Goal: Task Accomplishment & Management: Use online tool/utility

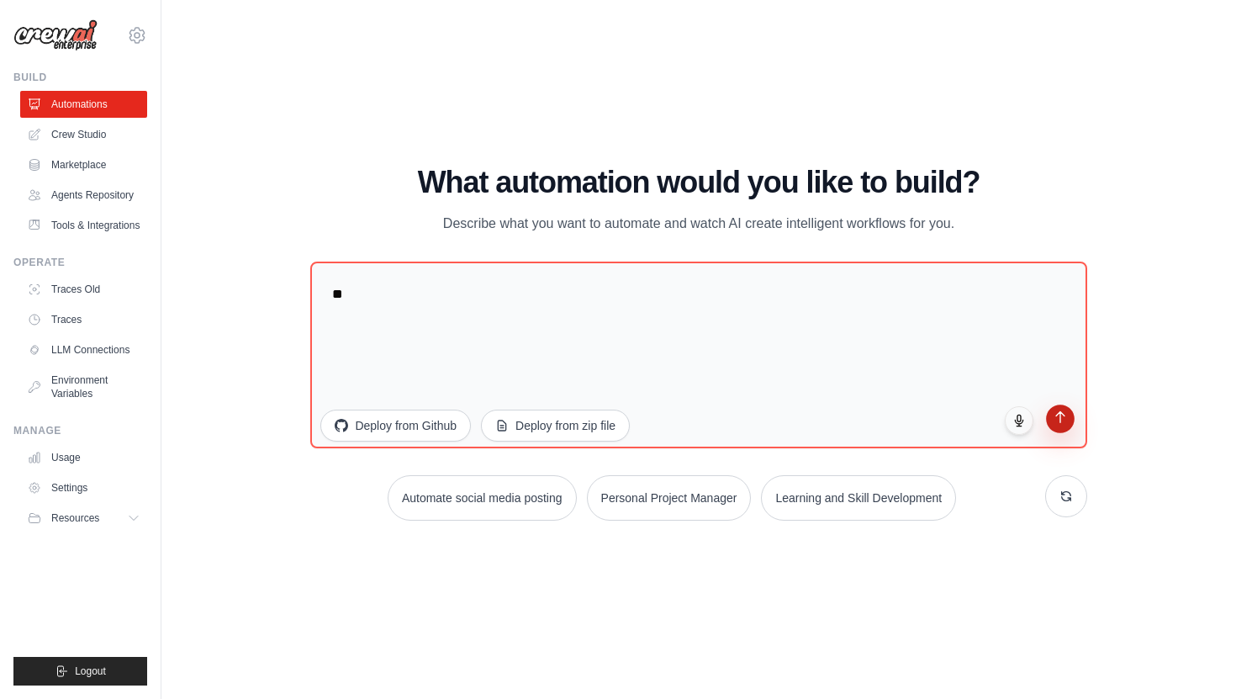
type textarea "**"
click at [1063, 418] on icon "submit" at bounding box center [1060, 417] width 14 height 14
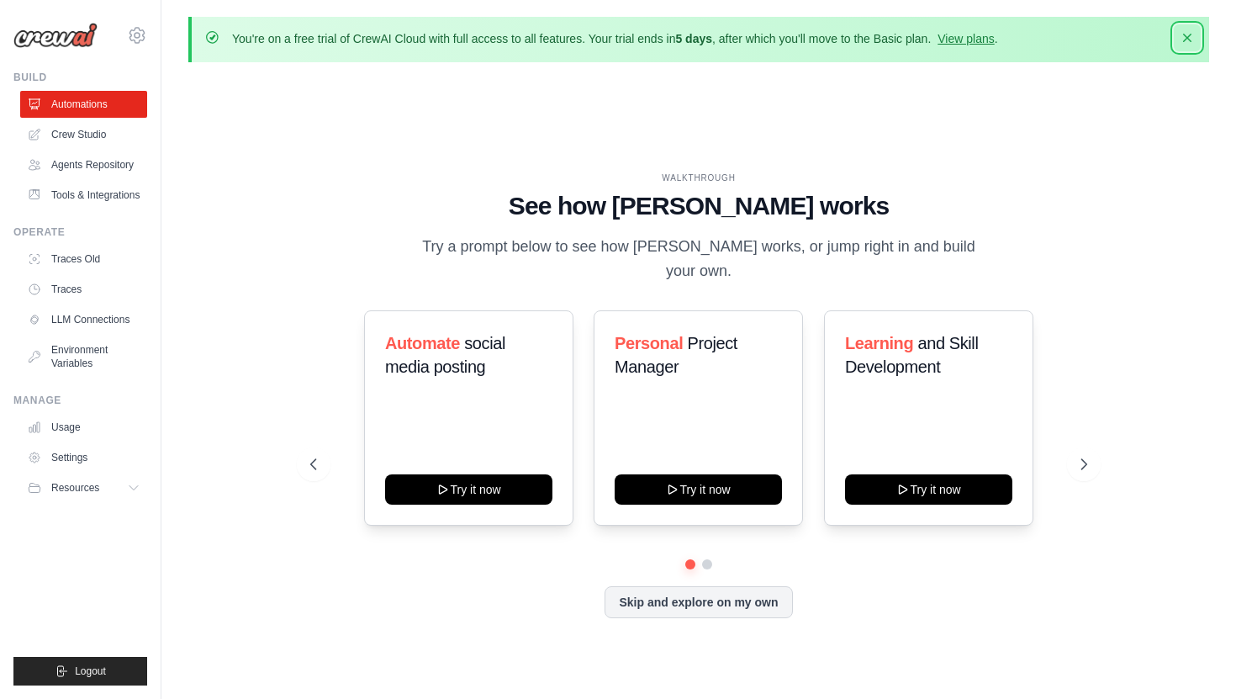
click at [1178, 29] on button "Dismiss" at bounding box center [1187, 37] width 27 height 27
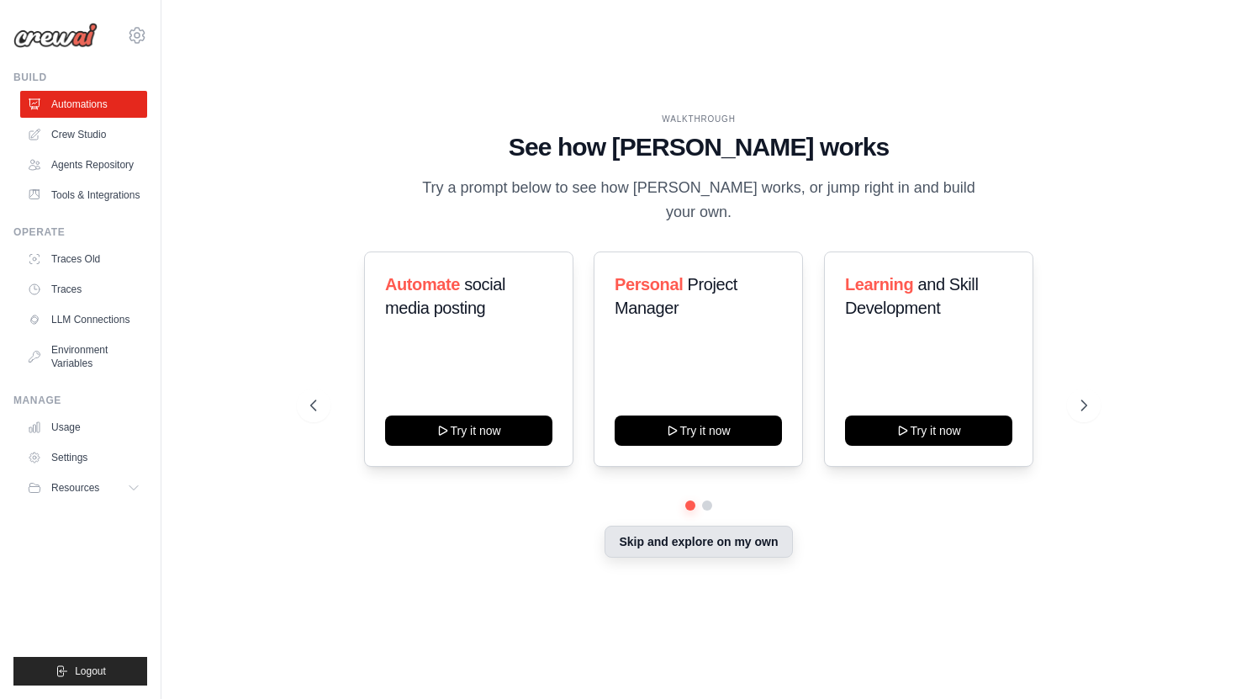
click at [657, 537] on button "Skip and explore on my own" at bounding box center [699, 542] width 188 height 32
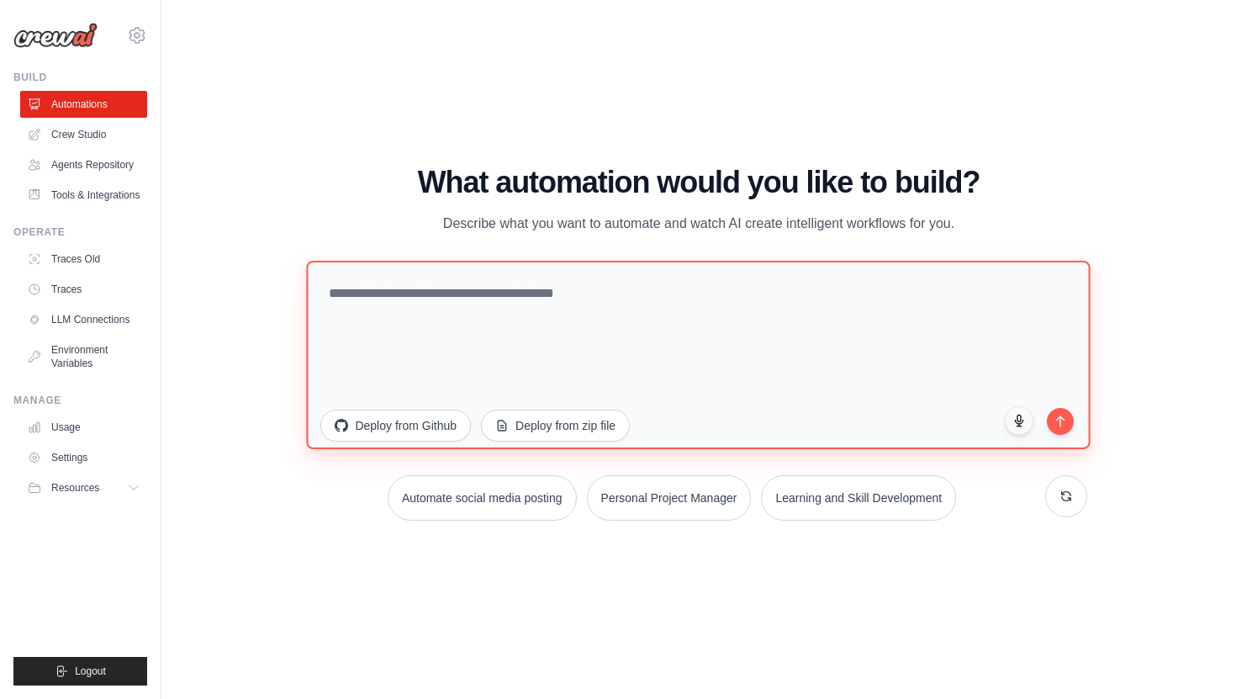
click at [529, 293] on textarea at bounding box center [699, 354] width 784 height 188
click at [1075, 421] on textarea "***" at bounding box center [699, 354] width 784 height 188
type textarea "***"
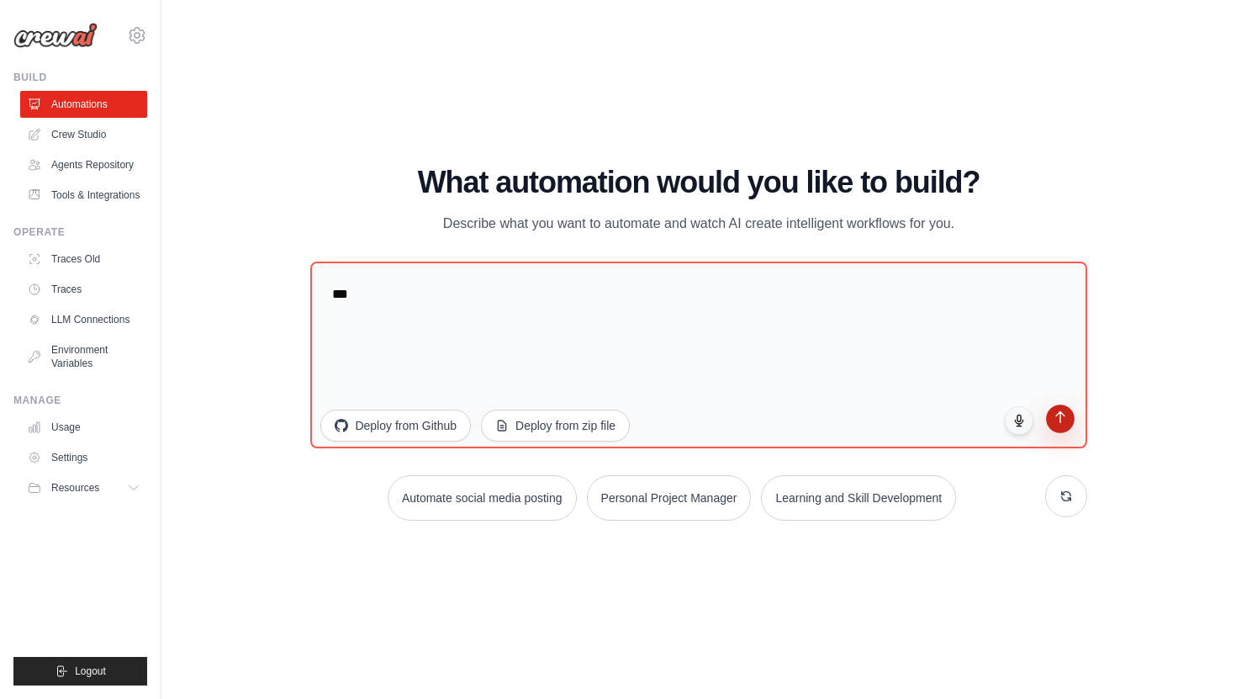
click at [1060, 421] on icon "submit" at bounding box center [1060, 416] width 8 height 11
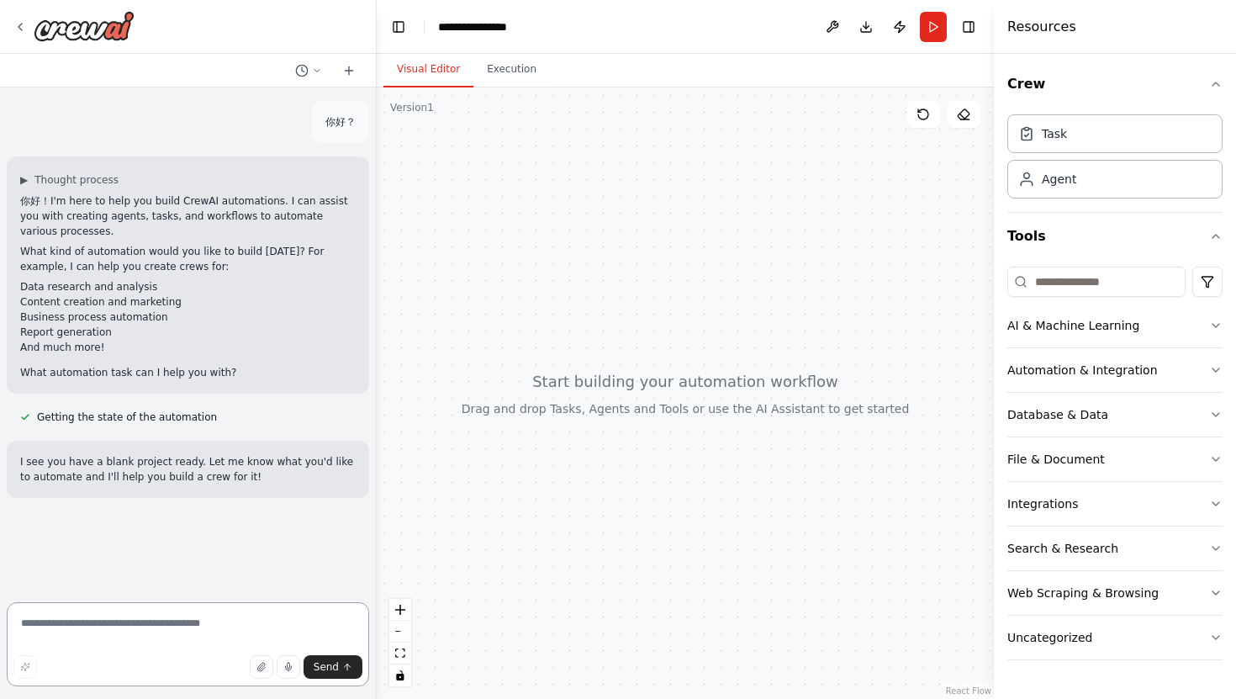
click at [120, 635] on textarea at bounding box center [188, 644] width 363 height 84
type textarea "*"
type textarea "*******"
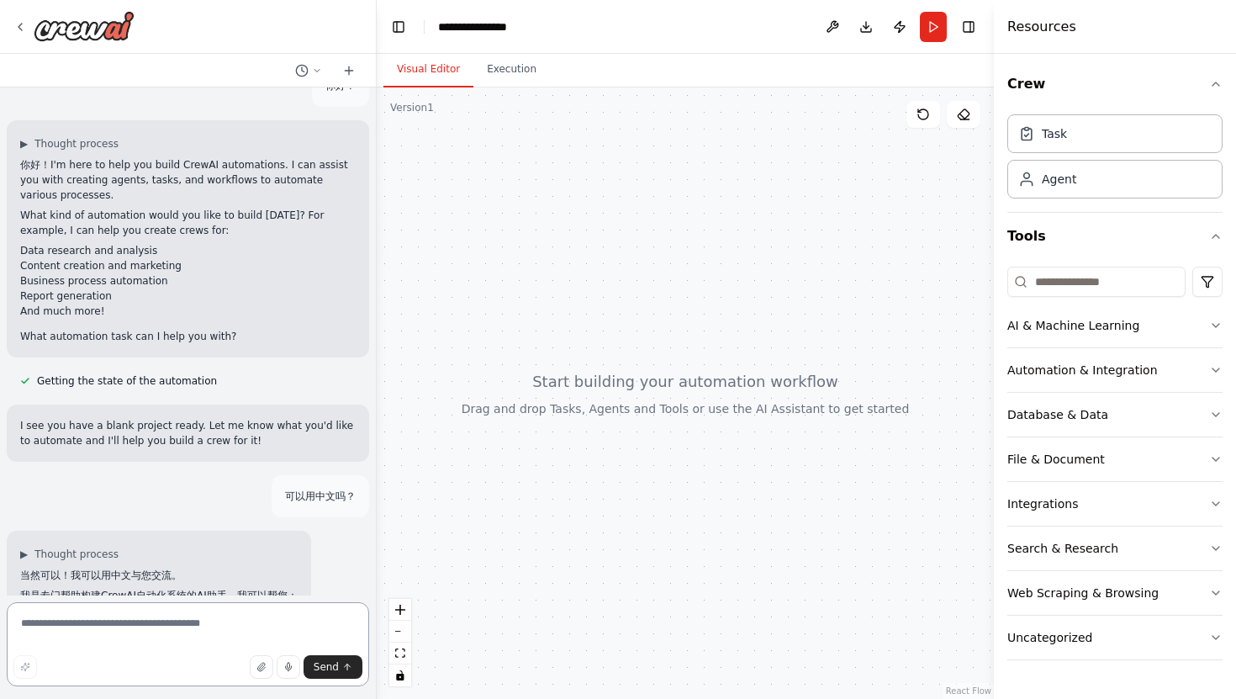
scroll to position [251, 0]
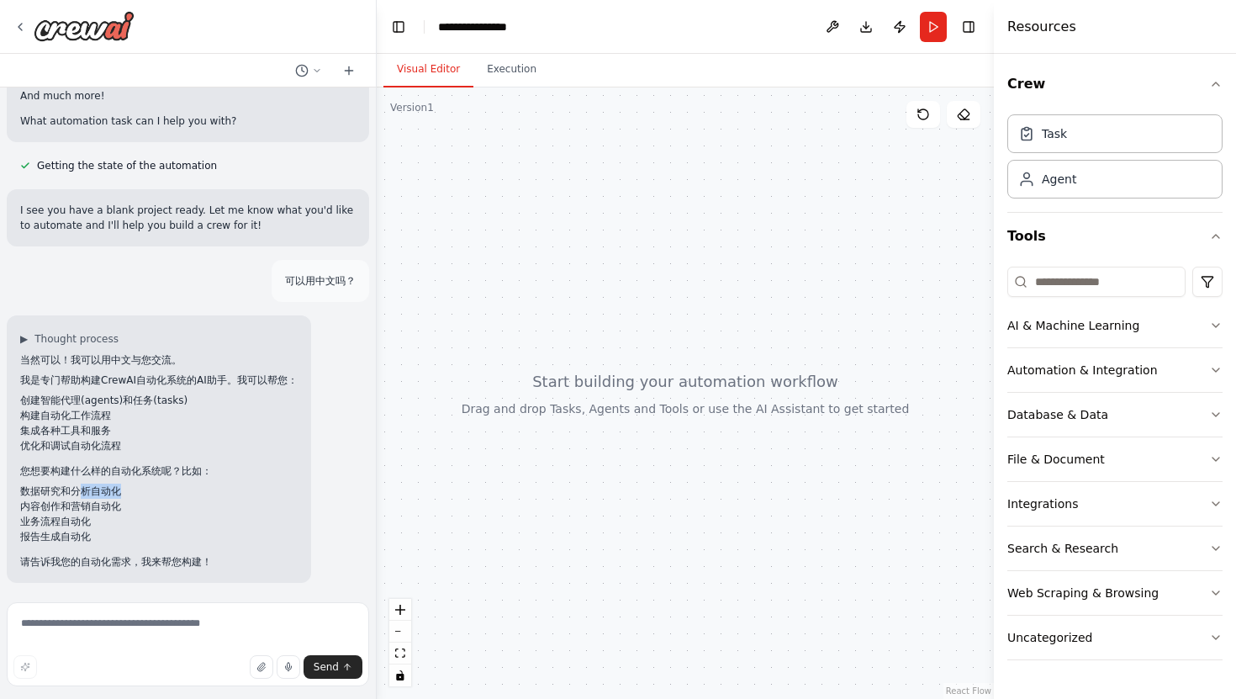
drag, startPoint x: 79, startPoint y: 487, endPoint x: 125, endPoint y: 485, distance: 46.3
click at [125, 485] on li "数据研究和分析自动化" at bounding box center [159, 491] width 278 height 15
click at [74, 645] on textarea at bounding box center [188, 644] width 363 height 84
type textarea "**********"
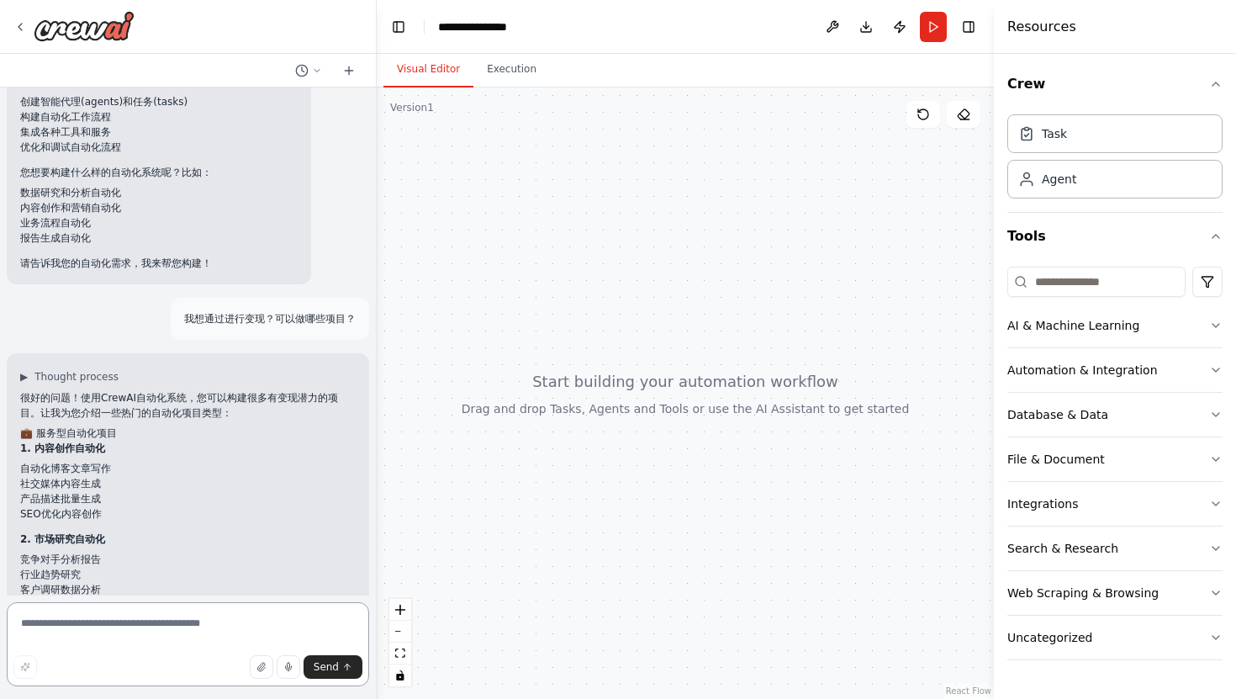
scroll to position [906, 0]
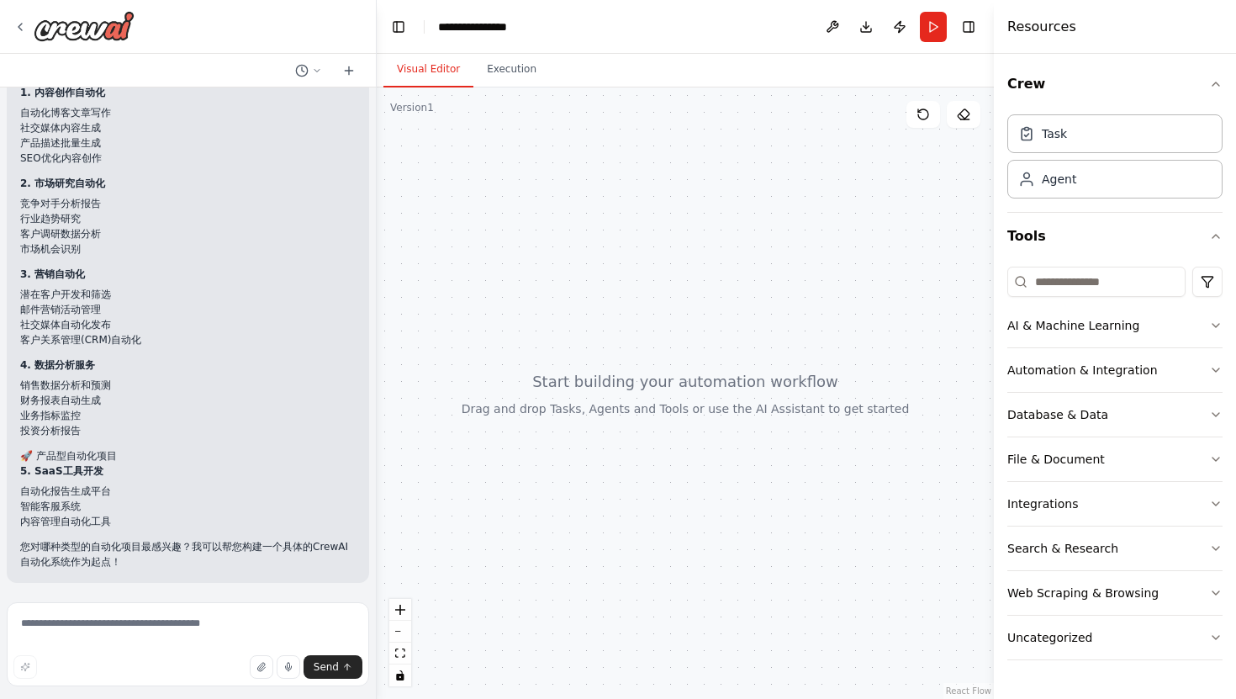
click at [558, 205] on div at bounding box center [685, 392] width 617 height 611
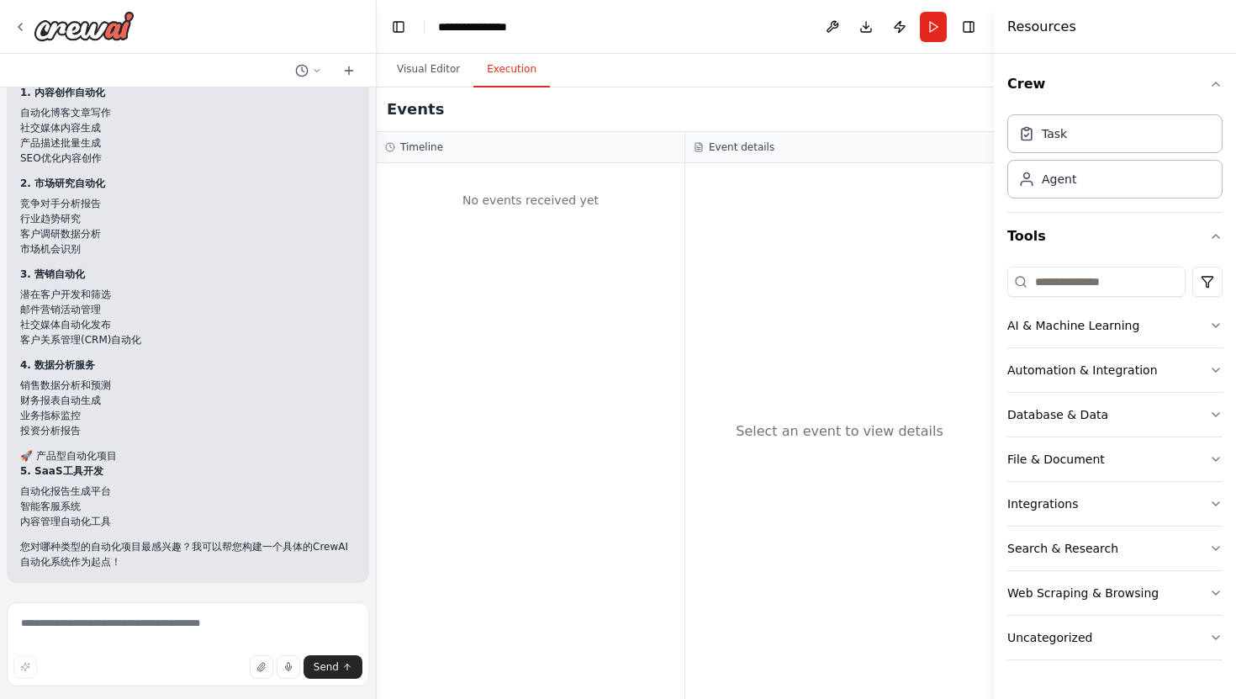
click at [514, 78] on button "Execution" at bounding box center [512, 69] width 77 height 35
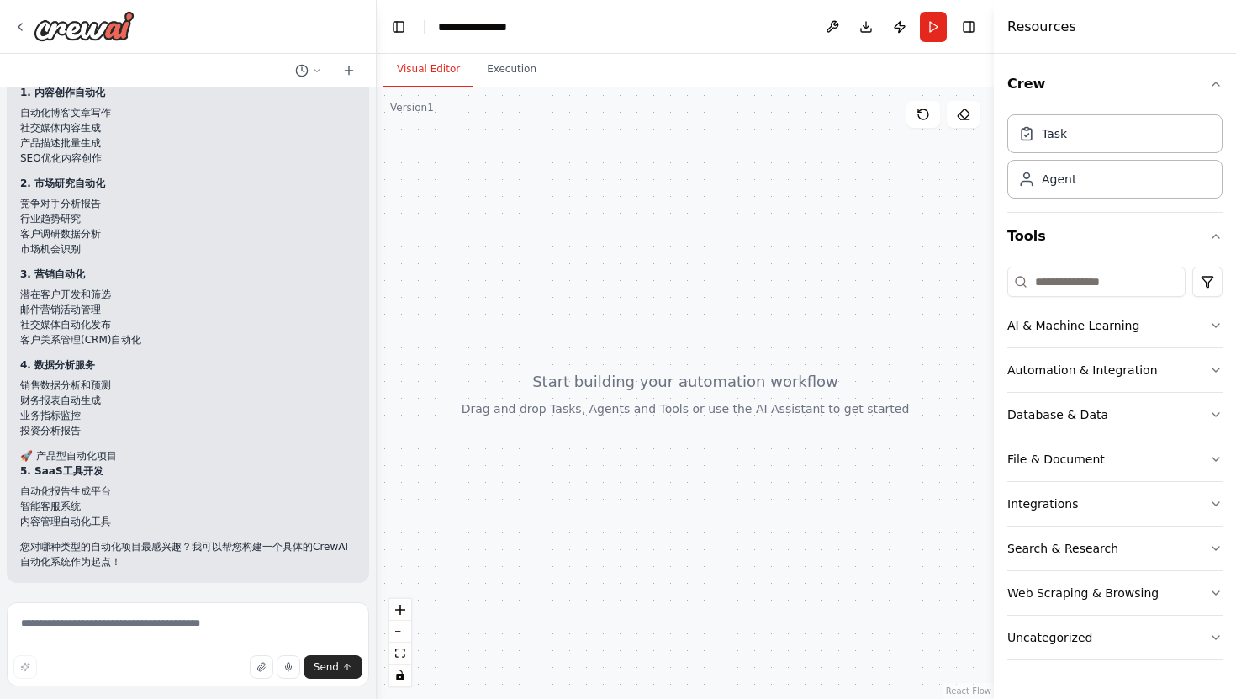
click at [424, 61] on button "Visual Editor" at bounding box center [429, 69] width 90 height 35
click at [1113, 137] on div "Task" at bounding box center [1115, 133] width 215 height 39
click at [1084, 177] on div "Agent" at bounding box center [1115, 178] width 215 height 39
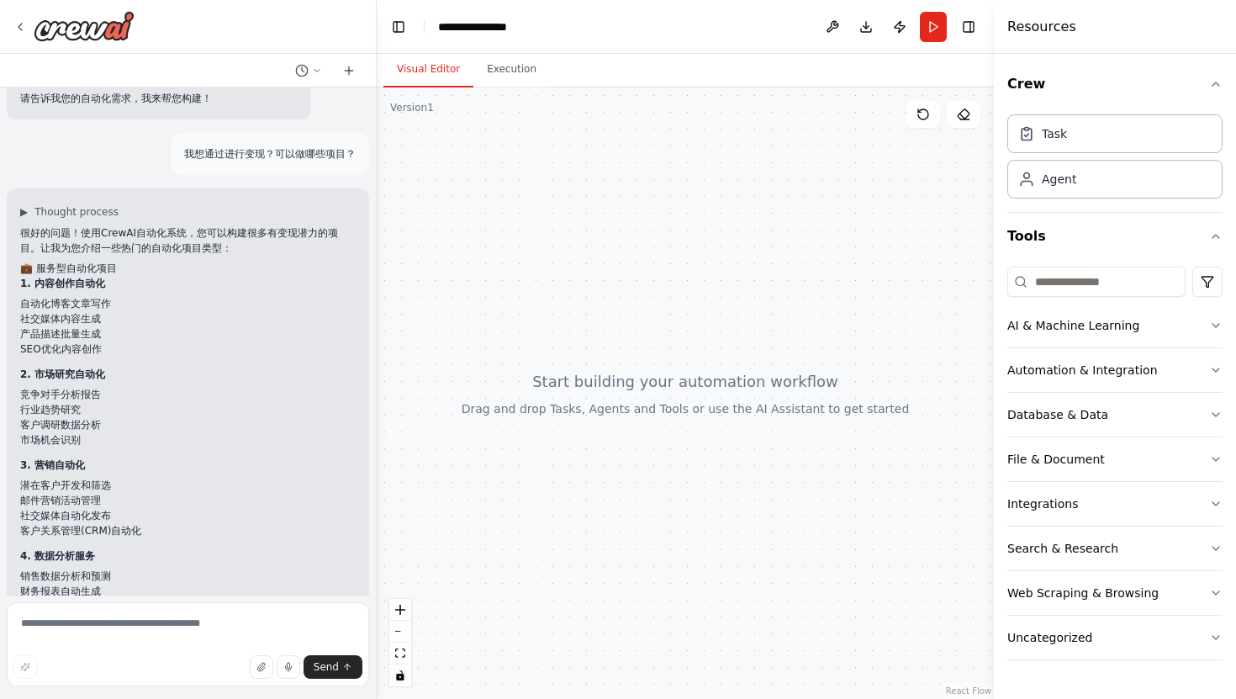
scroll to position [691, 0]
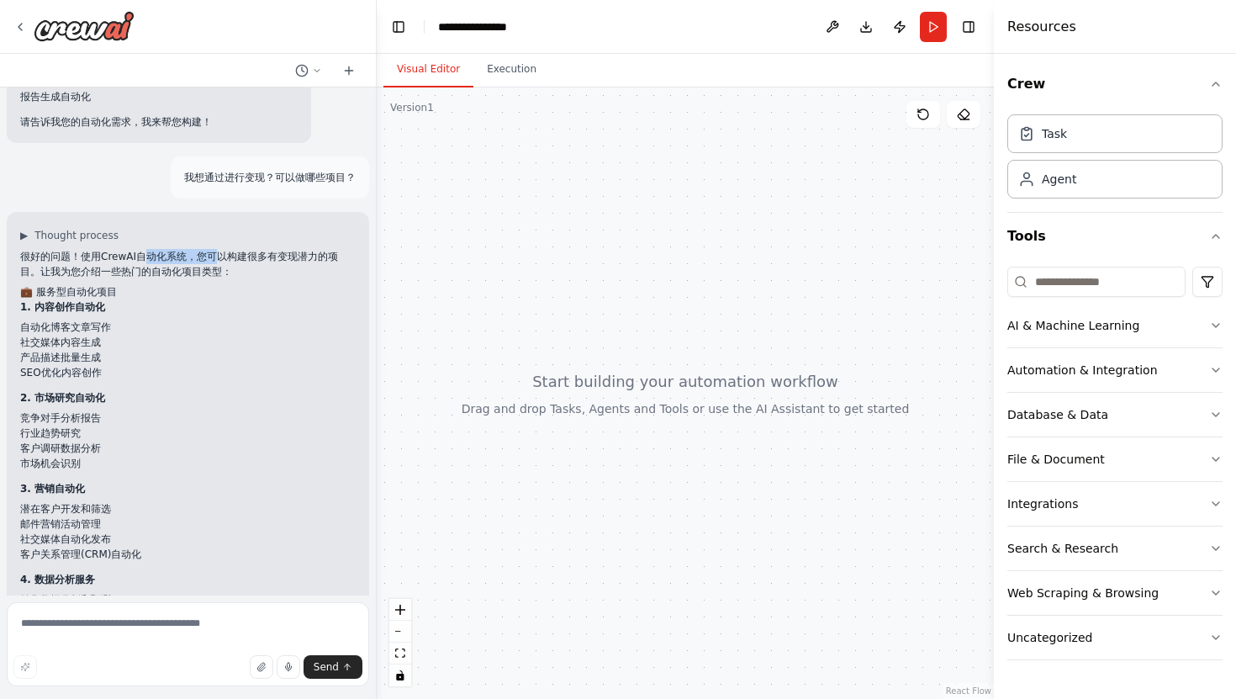
drag, startPoint x: 147, startPoint y: 256, endPoint x: 213, endPoint y: 257, distance: 65.6
click at [213, 256] on p "很好的问题！使用CrewAI自动化系统，您可以构建很多有变现潜力的项目。让我为您介绍一些热门的自动化项目类型：" at bounding box center [188, 264] width 336 height 30
drag, startPoint x: 167, startPoint y: 268, endPoint x: 203, endPoint y: 268, distance: 35.3
click at [203, 268] on p "很好的问题！使用CrewAI自动化系统，您可以构建很多有变现潜力的项目。让我为您介绍一些热门的自动化项目类型：" at bounding box center [188, 264] width 336 height 30
click at [74, 291] on h2 "💼 服务型自动化项目" at bounding box center [188, 291] width 336 height 15
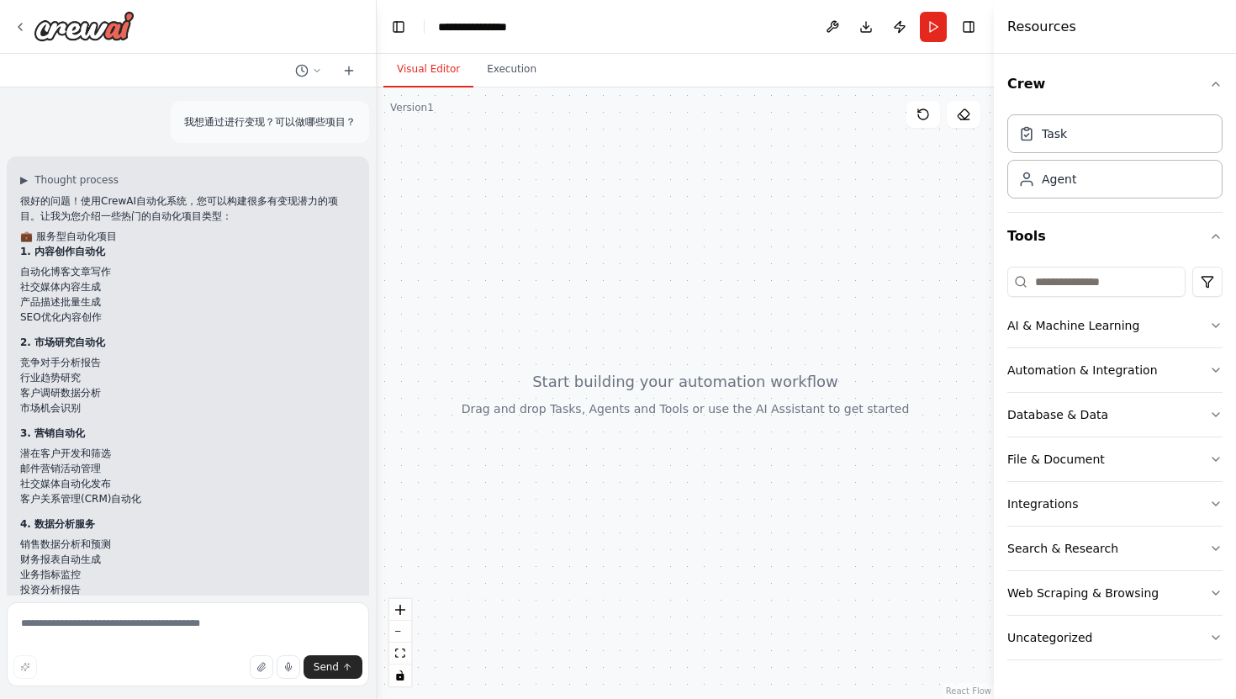
scroll to position [770, 0]
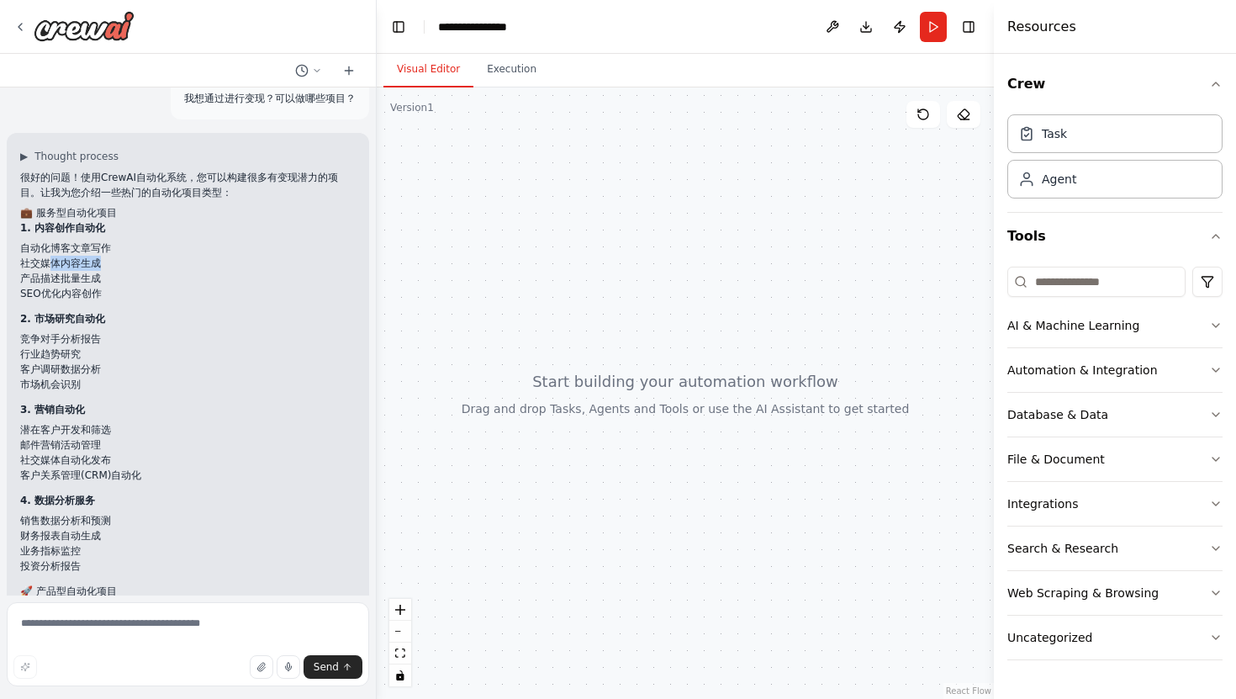
drag, startPoint x: 50, startPoint y: 265, endPoint x: 107, endPoint y: 265, distance: 56.4
click at [106, 265] on li "社交媒体内容生成" at bounding box center [188, 263] width 336 height 15
click at [107, 265] on li "社交媒体内容生成" at bounding box center [188, 263] width 336 height 15
drag, startPoint x: 61, startPoint y: 262, endPoint x: 109, endPoint y: 262, distance: 47.9
click at [109, 262] on li "社交媒体内容生成" at bounding box center [188, 263] width 336 height 15
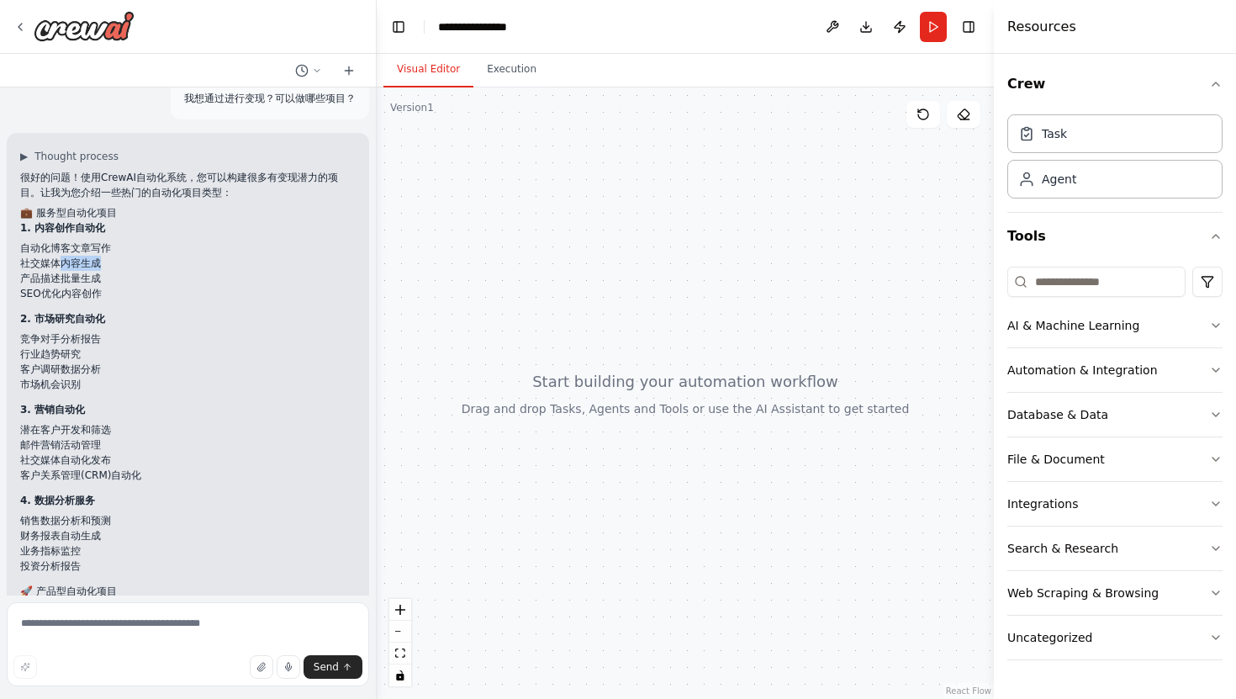
click at [109, 262] on li "社交媒体内容生成" at bounding box center [188, 263] width 336 height 15
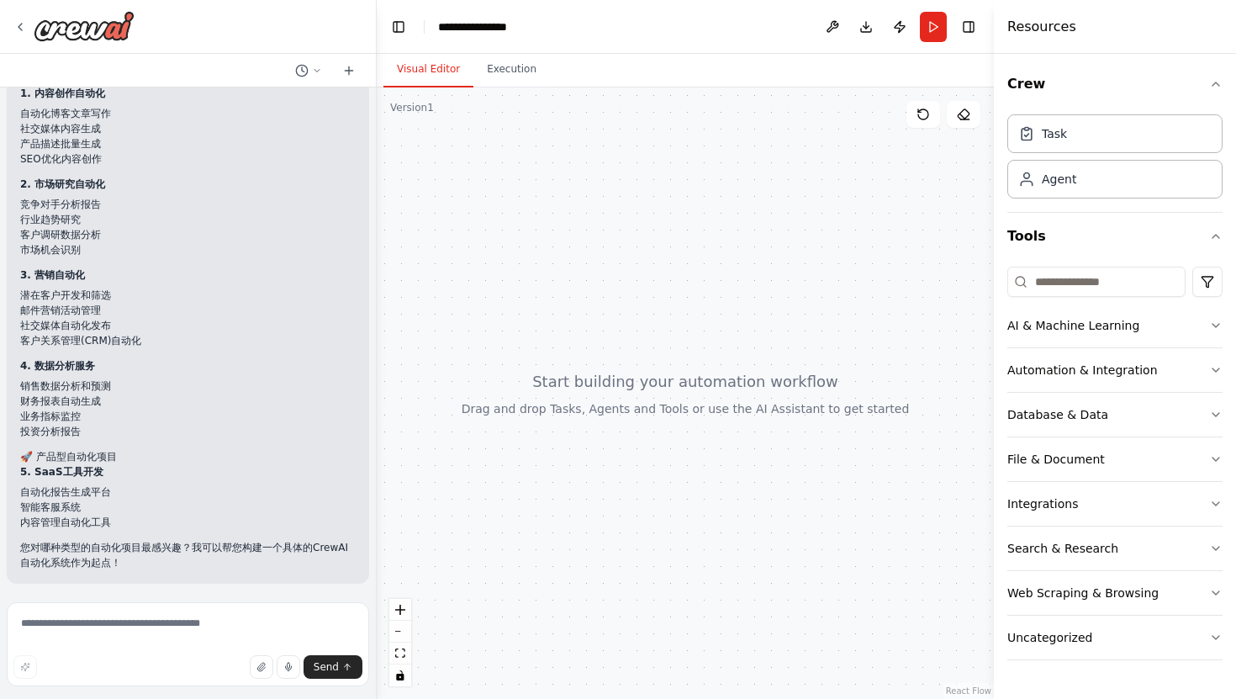
scroll to position [906, 0]
click at [42, 388] on li "销售数据分析和预测" at bounding box center [188, 385] width 336 height 15
click at [32, 388] on li "销售数据分析和预测" at bounding box center [188, 385] width 336 height 15
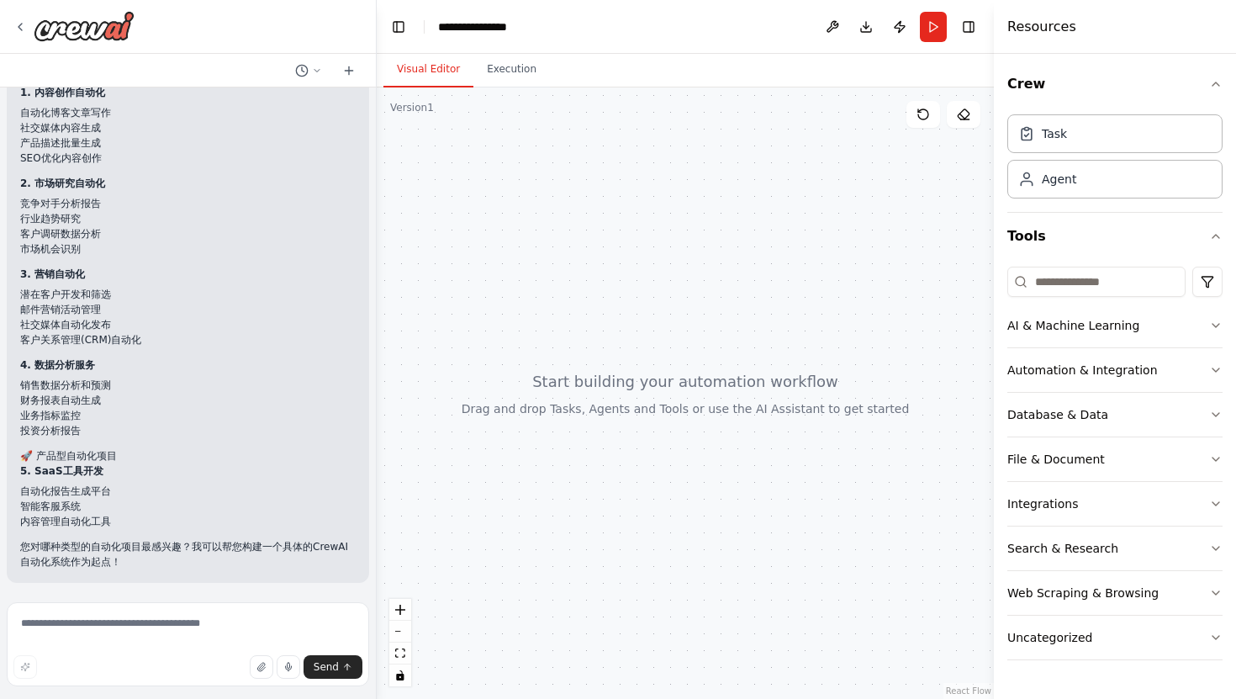
click at [29, 402] on li "财务报表自动生成" at bounding box center [188, 400] width 336 height 15
click at [29, 425] on li "投资分析报告" at bounding box center [188, 430] width 336 height 15
click at [47, 427] on li "投资分析报告" at bounding box center [188, 430] width 336 height 15
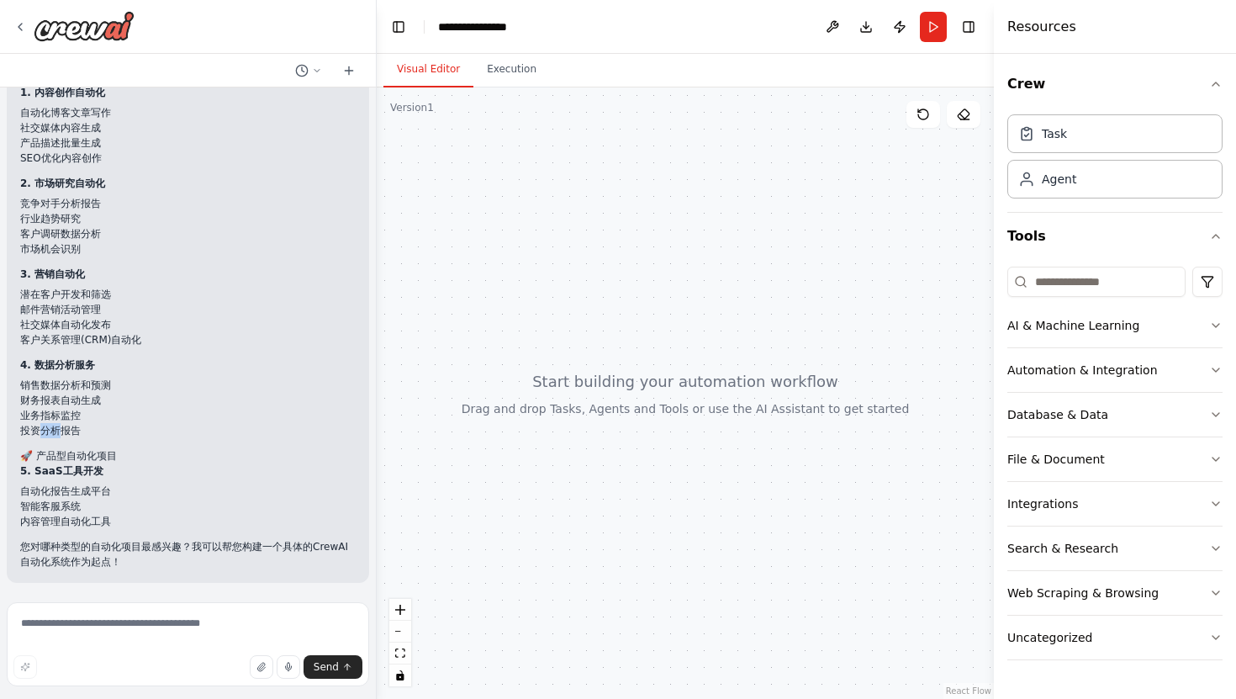
click at [47, 427] on li "投资分析报告" at bounding box center [188, 430] width 336 height 15
click at [67, 428] on li "投资分析报告" at bounding box center [188, 430] width 336 height 15
click at [66, 478] on p "5. SaaS工具开发" at bounding box center [188, 470] width 336 height 15
click at [59, 502] on li "智能客服系统" at bounding box center [188, 506] width 336 height 15
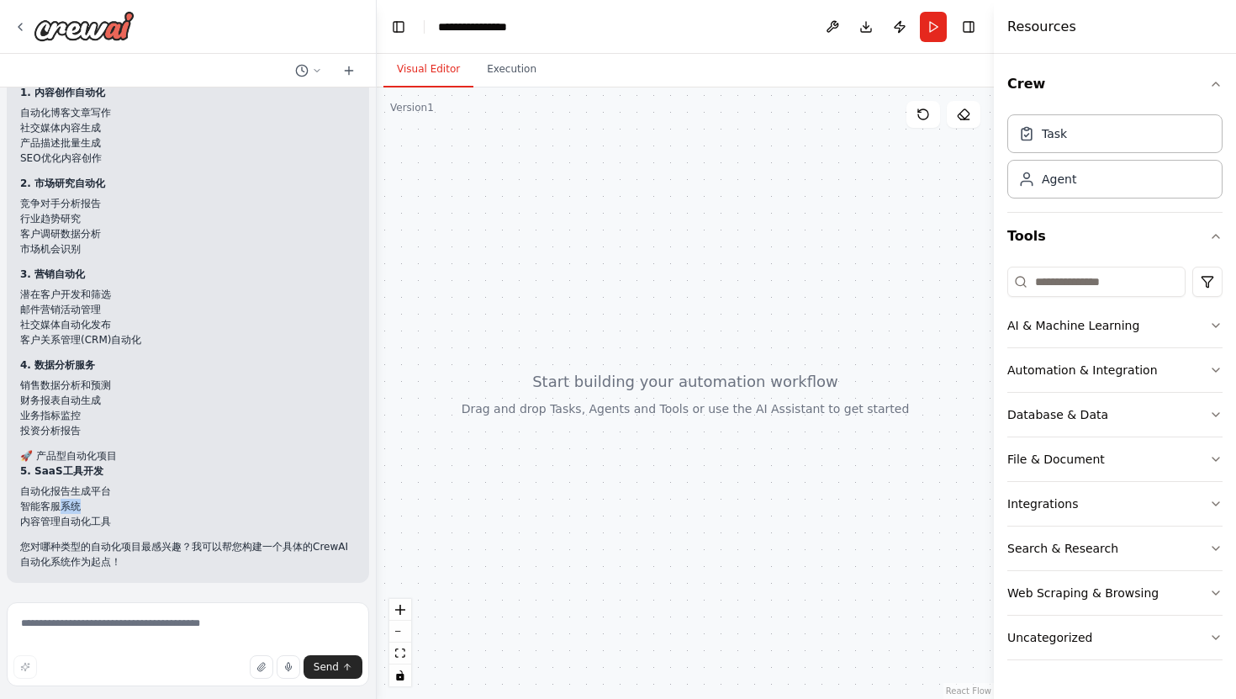
click at [59, 502] on li "智能客服系统" at bounding box center [188, 506] width 336 height 15
click at [67, 489] on li "自动化报告生成平台" at bounding box center [188, 491] width 336 height 15
click at [68, 525] on li "内容管理自动化工具" at bounding box center [188, 521] width 336 height 15
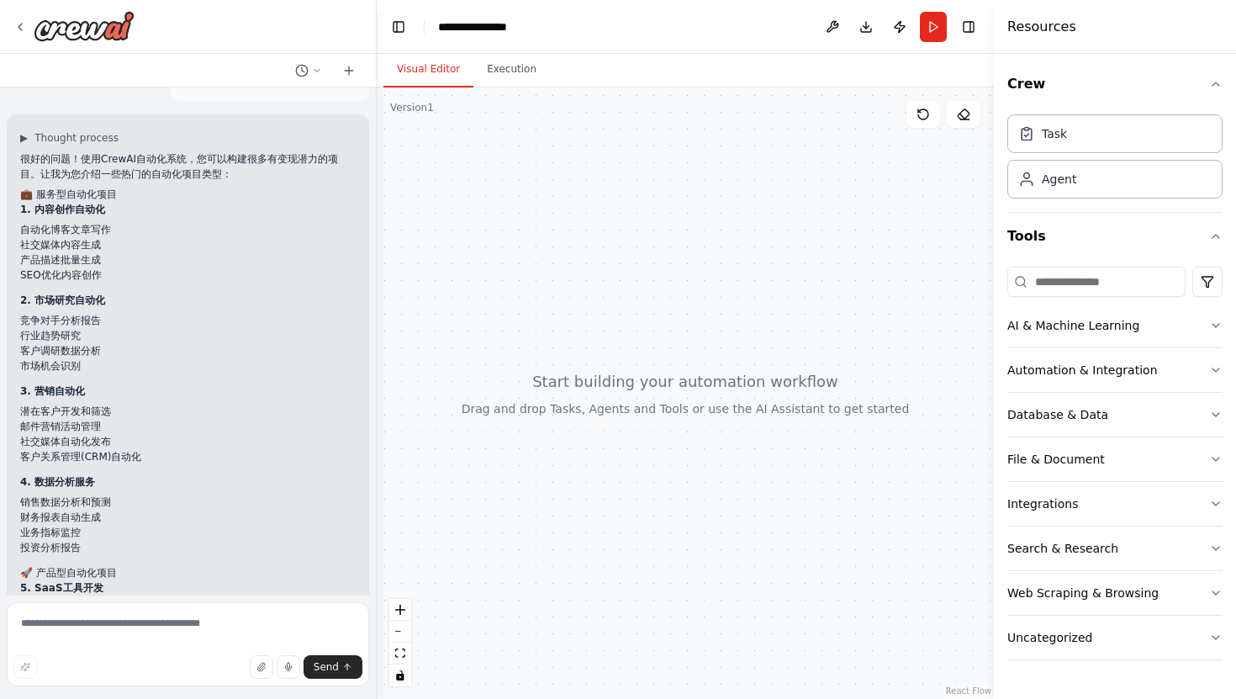
scroll to position [773, 0]
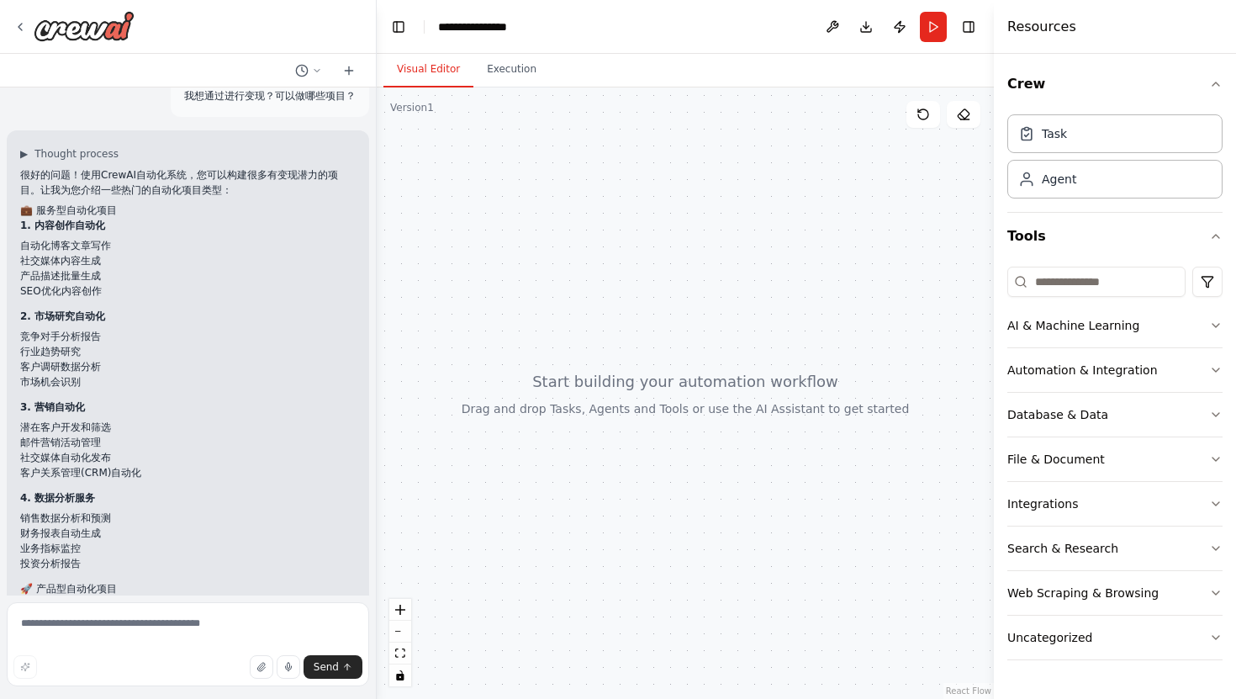
click at [144, 397] on div "很好的问题！使用CrewAI自动化系统，您可以构建很多有变现潜力的项目。让我为您介绍一些热门的自动化项目类型： 💼 服务型自动化项目 1. 内容创作自动化 自…" at bounding box center [188, 434] width 336 height 535
drag, startPoint x: 61, startPoint y: 264, endPoint x: 17, endPoint y: 266, distance: 43.8
click at [17, 266] on div "▶ Thought process 很好的问题！使用CrewAI自动化系统，您可以构建很多有变现潜力的项目。让我为您介绍一些热门的自动化项目类型： 💼 服务型…" at bounding box center [188, 422] width 363 height 585
click at [91, 256] on li "社交媒体内容生成" at bounding box center [188, 260] width 336 height 15
drag, startPoint x: 106, startPoint y: 257, endPoint x: 132, endPoint y: 251, distance: 26.7
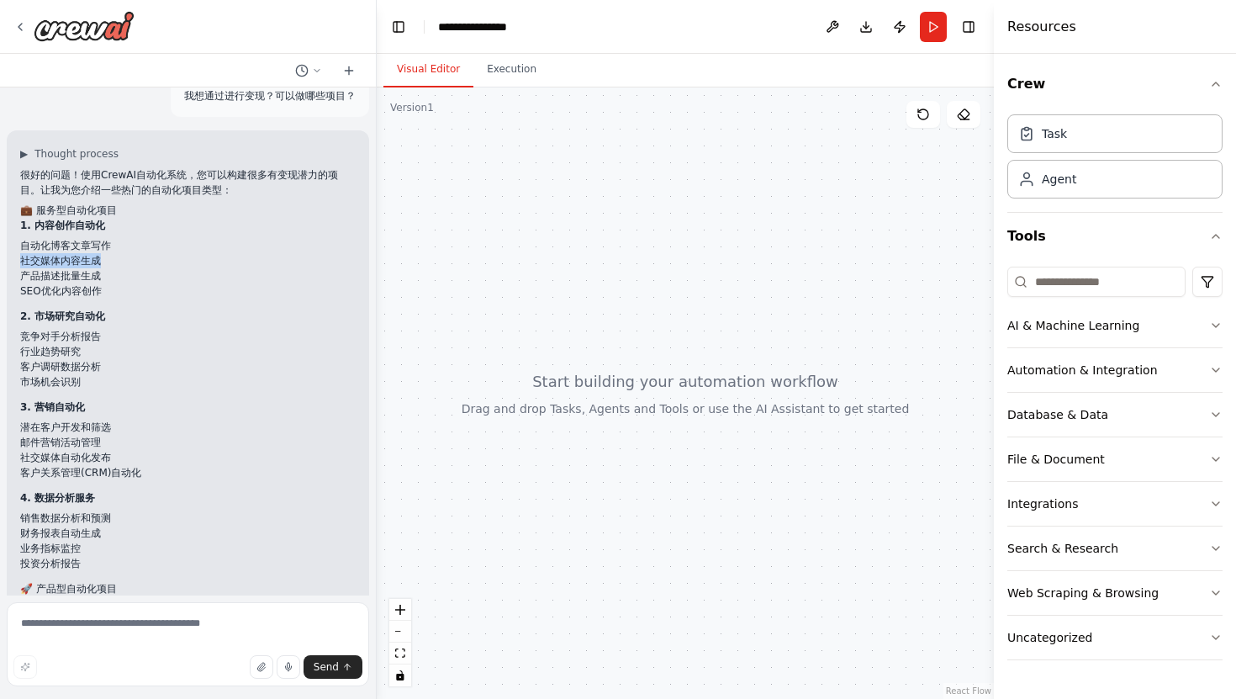
click at [132, 251] on ul "自动化博客文章写作 社交媒体内容生成 产品描述批量生成 SEO优化内容创作" at bounding box center [188, 268] width 336 height 61
click at [132, 251] on li "自动化博客文章写作" at bounding box center [188, 245] width 336 height 15
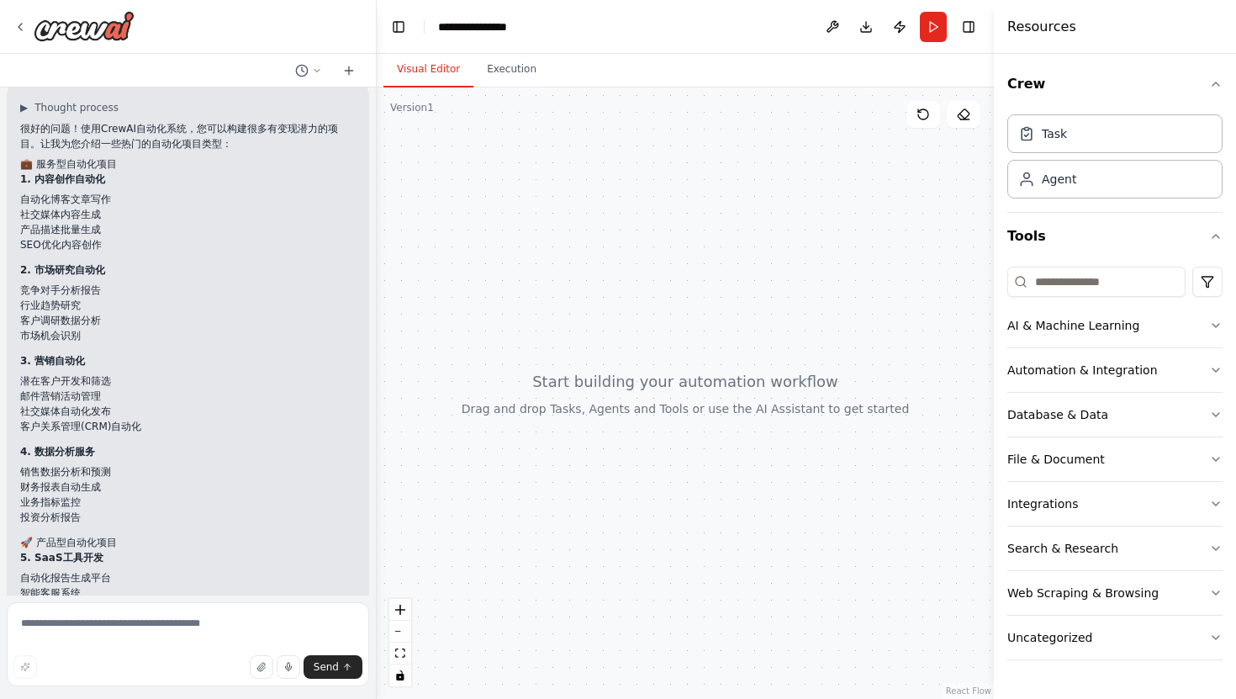
scroll to position [818, 0]
drag, startPoint x: 685, startPoint y: 380, endPoint x: 579, endPoint y: 366, distance: 107.8
click at [579, 366] on div at bounding box center [685, 392] width 617 height 611
click at [1218, 324] on icon "button" at bounding box center [1216, 325] width 7 height 3
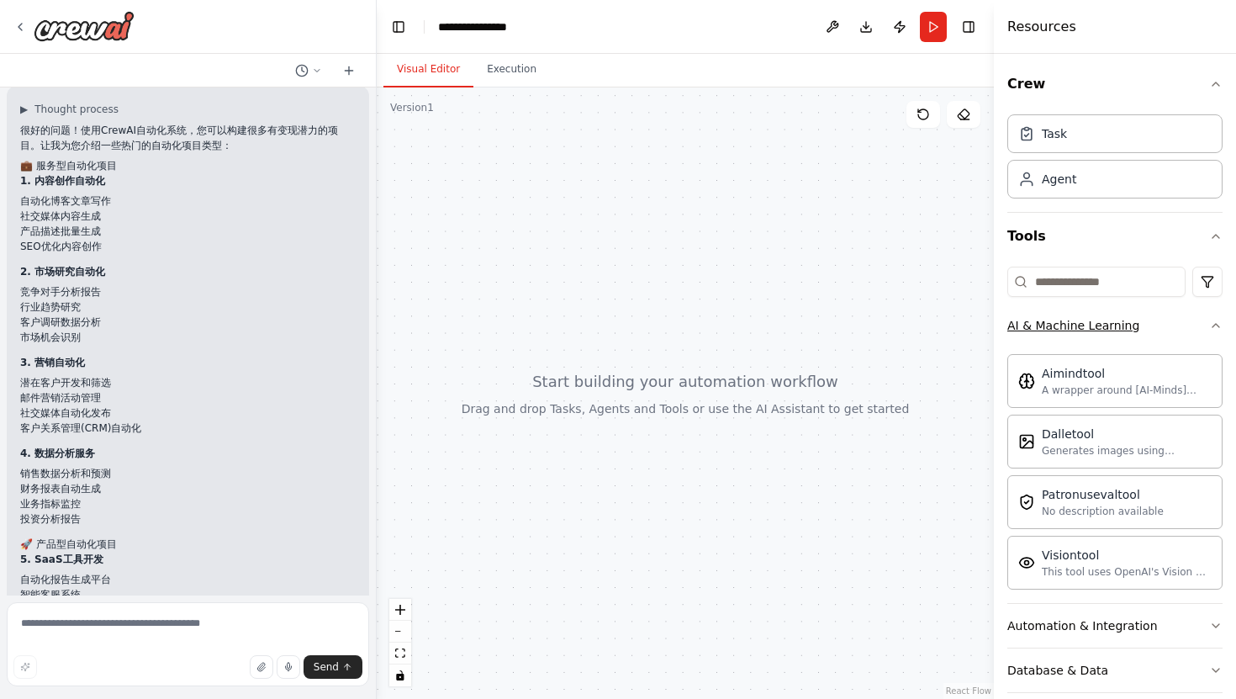
click at [1218, 324] on icon "button" at bounding box center [1215, 325] width 13 height 13
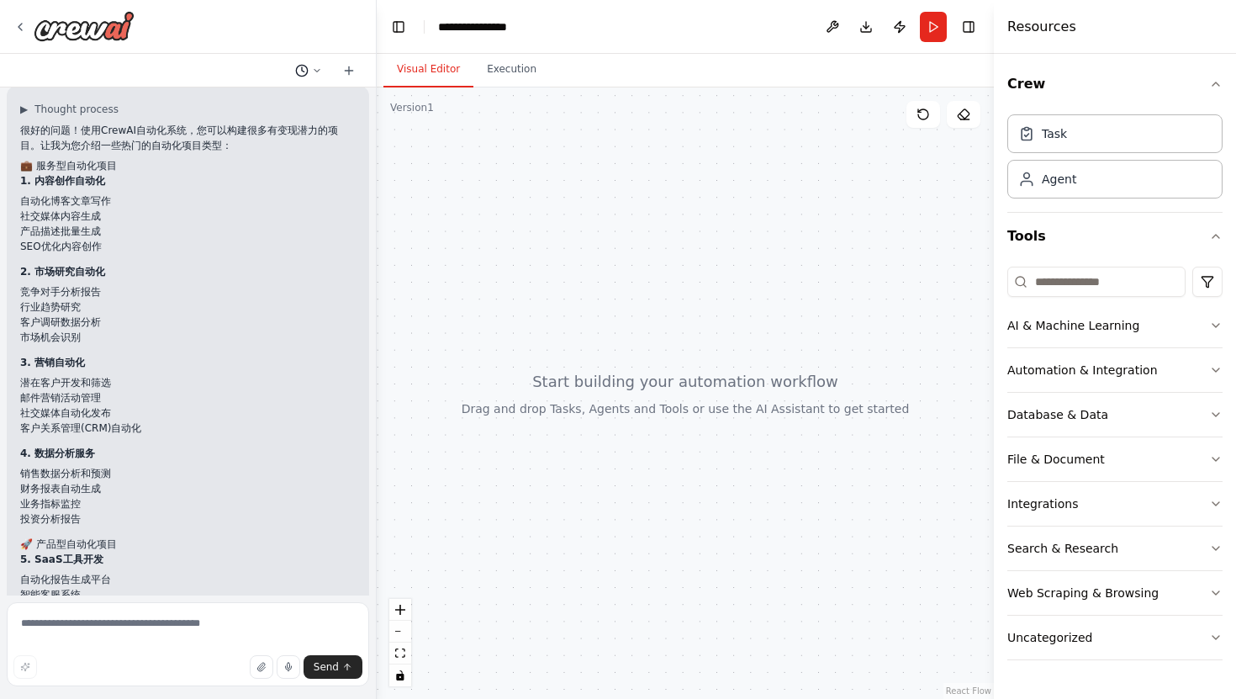
click at [320, 70] on icon at bounding box center [317, 71] width 10 height 10
click at [321, 25] on div at bounding box center [188, 349] width 377 height 699
click at [836, 28] on button at bounding box center [832, 27] width 27 height 30
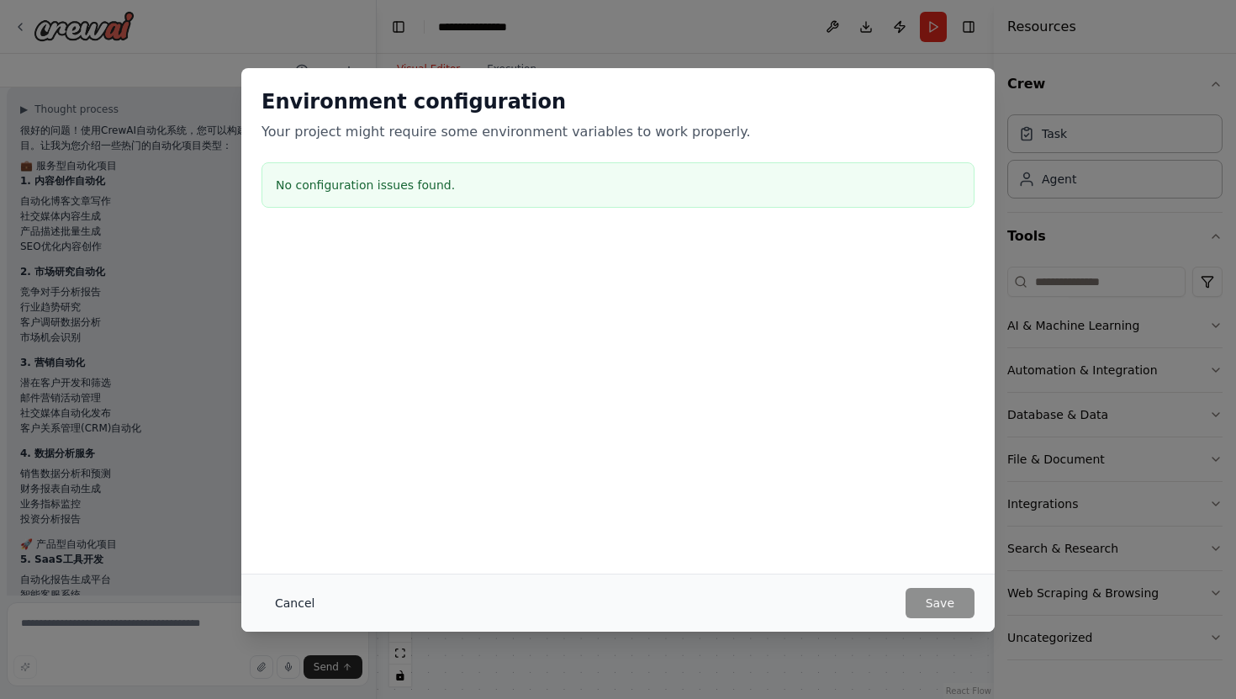
click at [311, 605] on button "Cancel" at bounding box center [295, 603] width 66 height 30
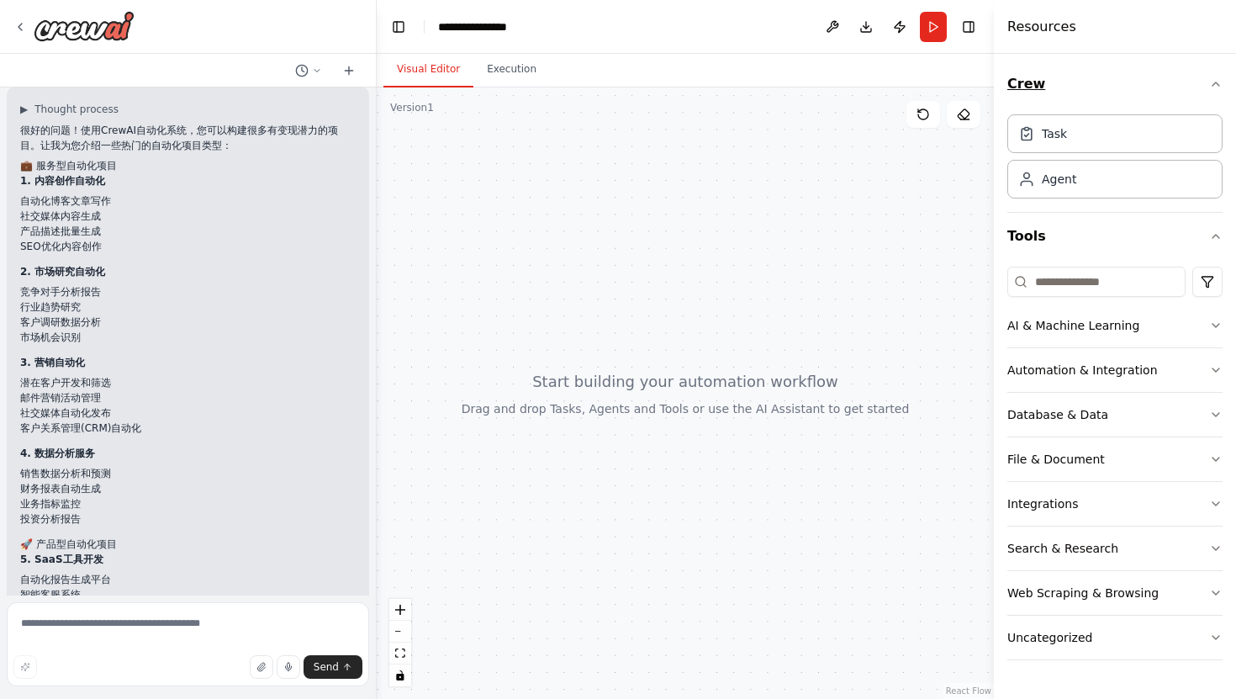
click at [1215, 85] on icon "button" at bounding box center [1215, 83] width 13 height 13
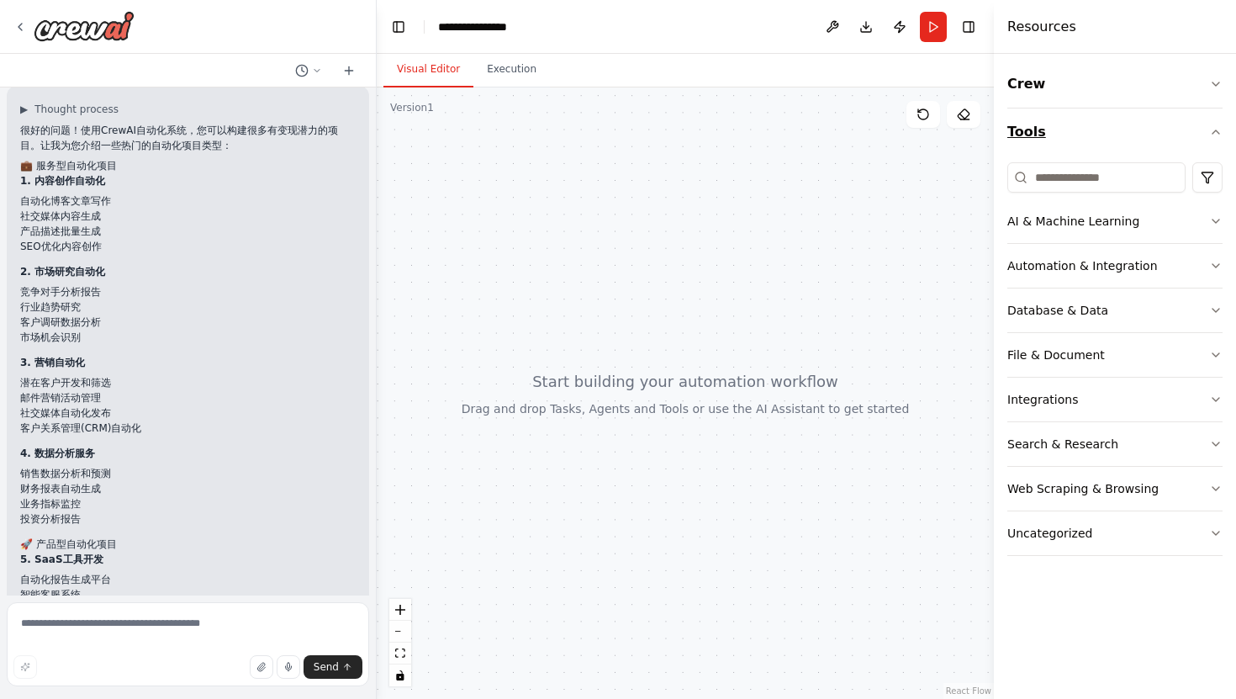
click at [1220, 136] on icon "button" at bounding box center [1215, 131] width 13 height 13
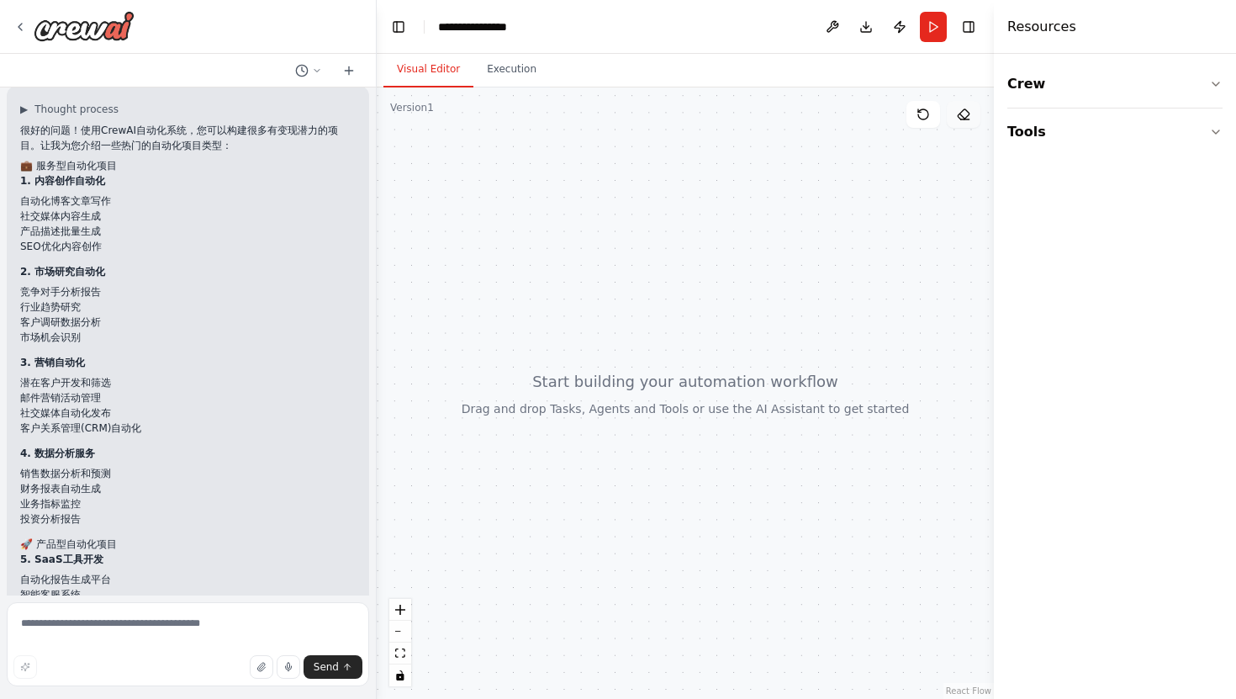
click at [966, 119] on icon at bounding box center [965, 119] width 8 height 0
drag, startPoint x: 864, startPoint y: 188, endPoint x: 928, endPoint y: 137, distance: 81.4
click at [928, 135] on div at bounding box center [685, 392] width 617 height 611
click at [919, 123] on button at bounding box center [924, 114] width 34 height 27
click at [937, 26] on button "Run" at bounding box center [933, 27] width 27 height 30
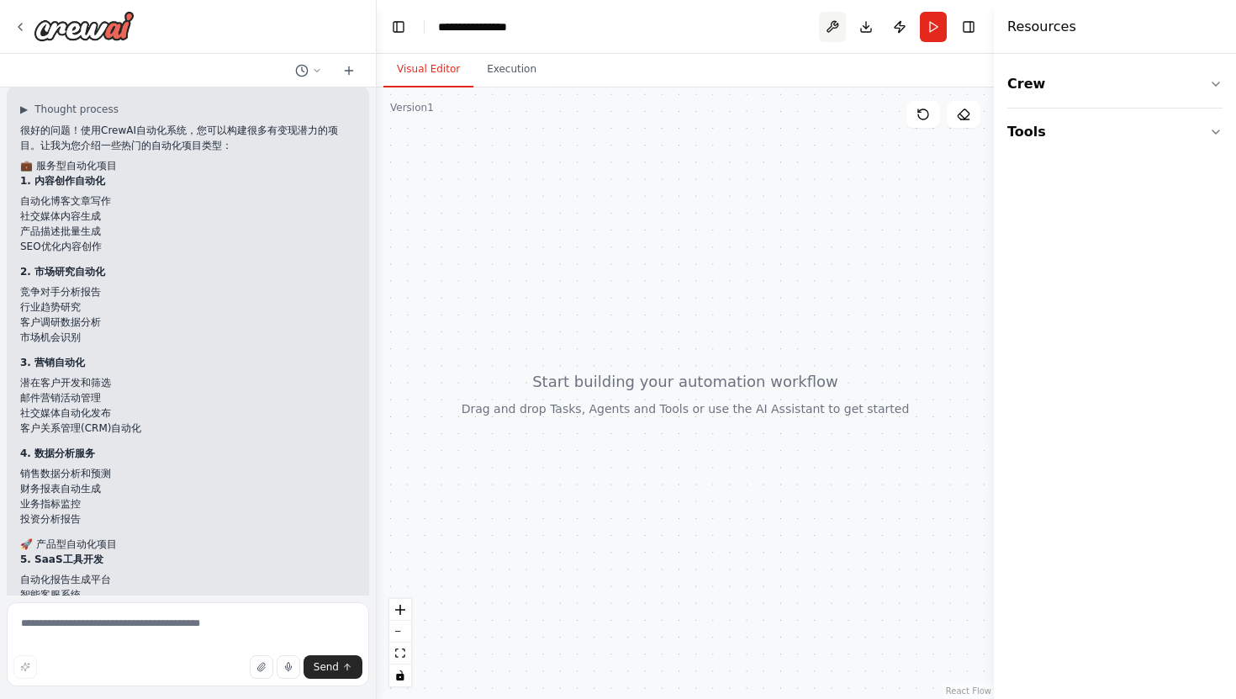
click at [828, 32] on button at bounding box center [832, 27] width 27 height 30
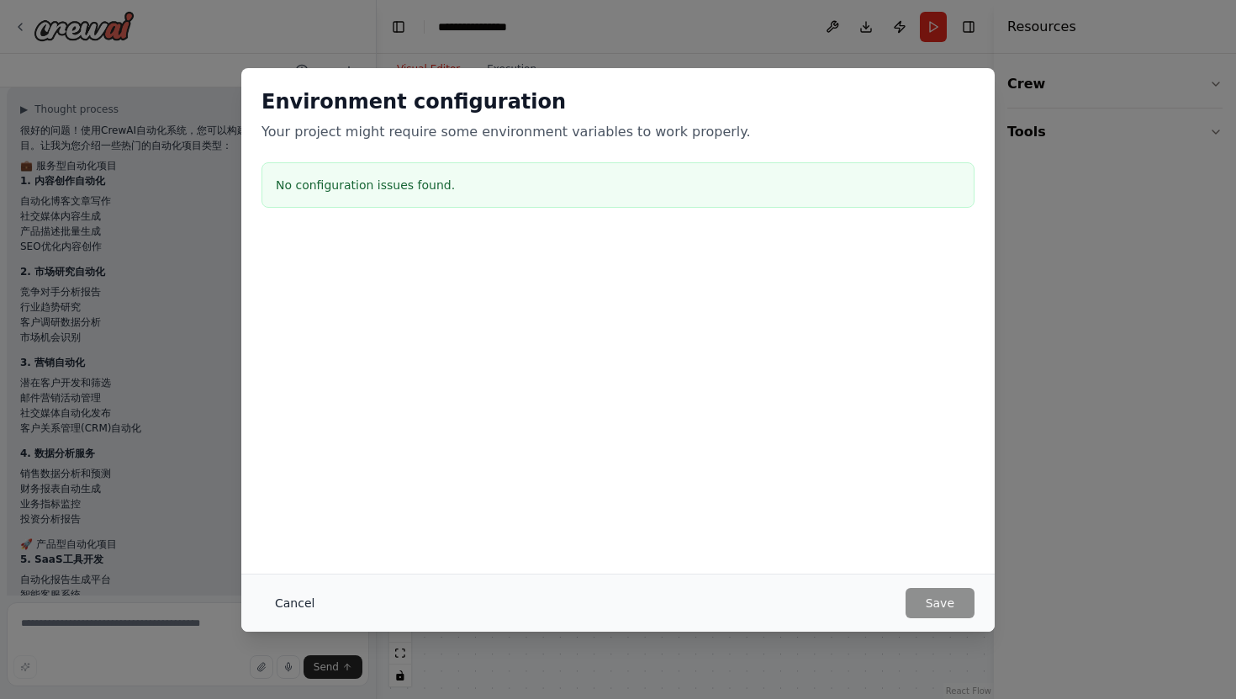
click at [299, 605] on button "Cancel" at bounding box center [295, 603] width 66 height 30
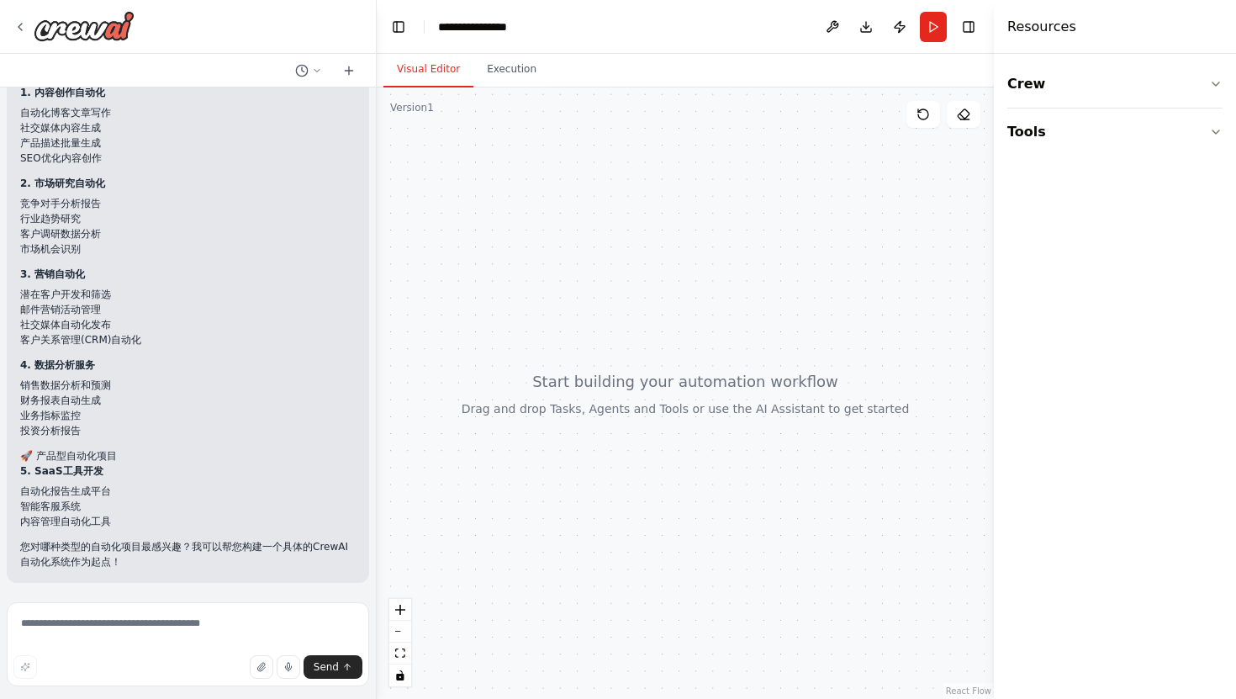
scroll to position [876, 0]
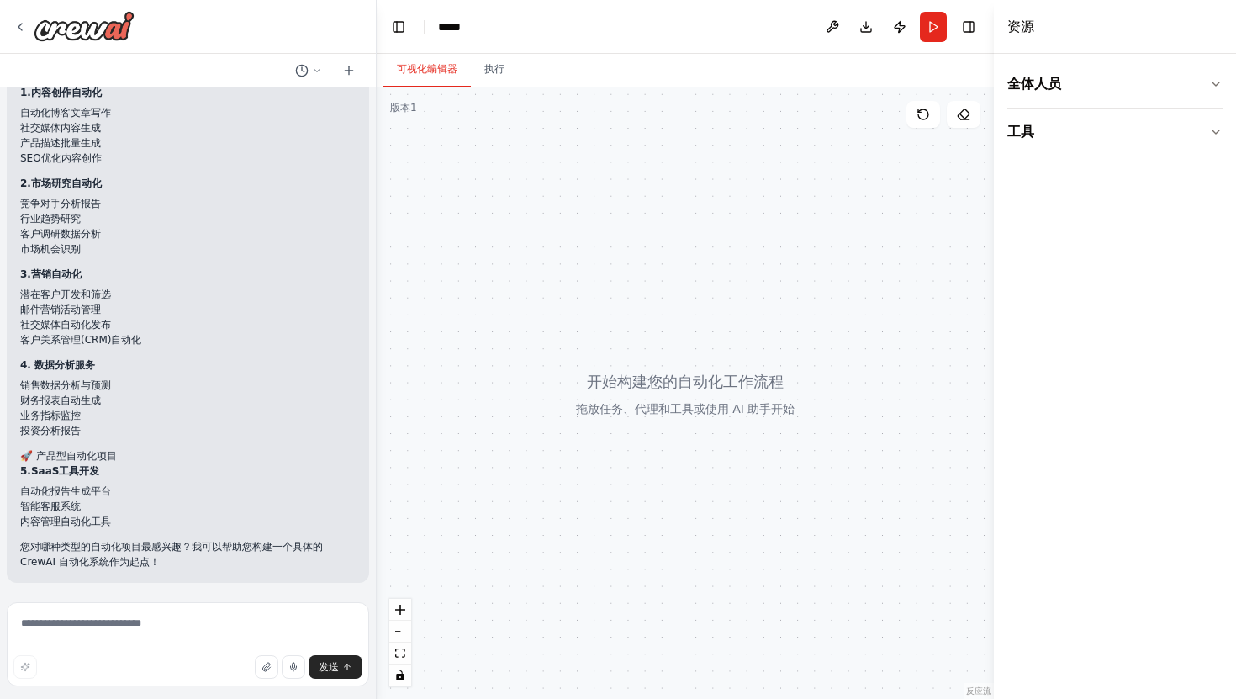
click at [1136, 200] on div "全体人员 工具" at bounding box center [1115, 376] width 242 height 645
click at [1215, 93] on button "全体人员" at bounding box center [1115, 84] width 215 height 47
click at [1212, 83] on icon "button" at bounding box center [1215, 83] width 13 height 13
click at [1140, 137] on div "任务" at bounding box center [1115, 133] width 215 height 39
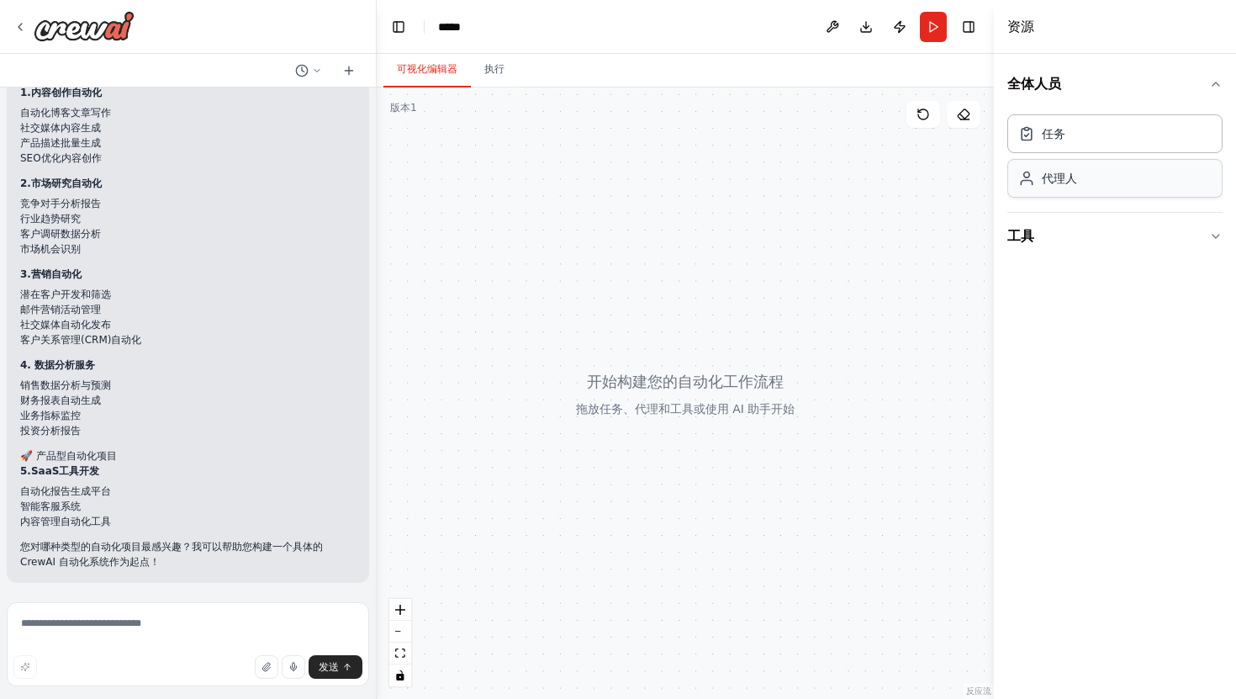
click at [1088, 187] on div "代理人" at bounding box center [1115, 178] width 215 height 39
click at [1206, 241] on button "工具" at bounding box center [1115, 236] width 215 height 47
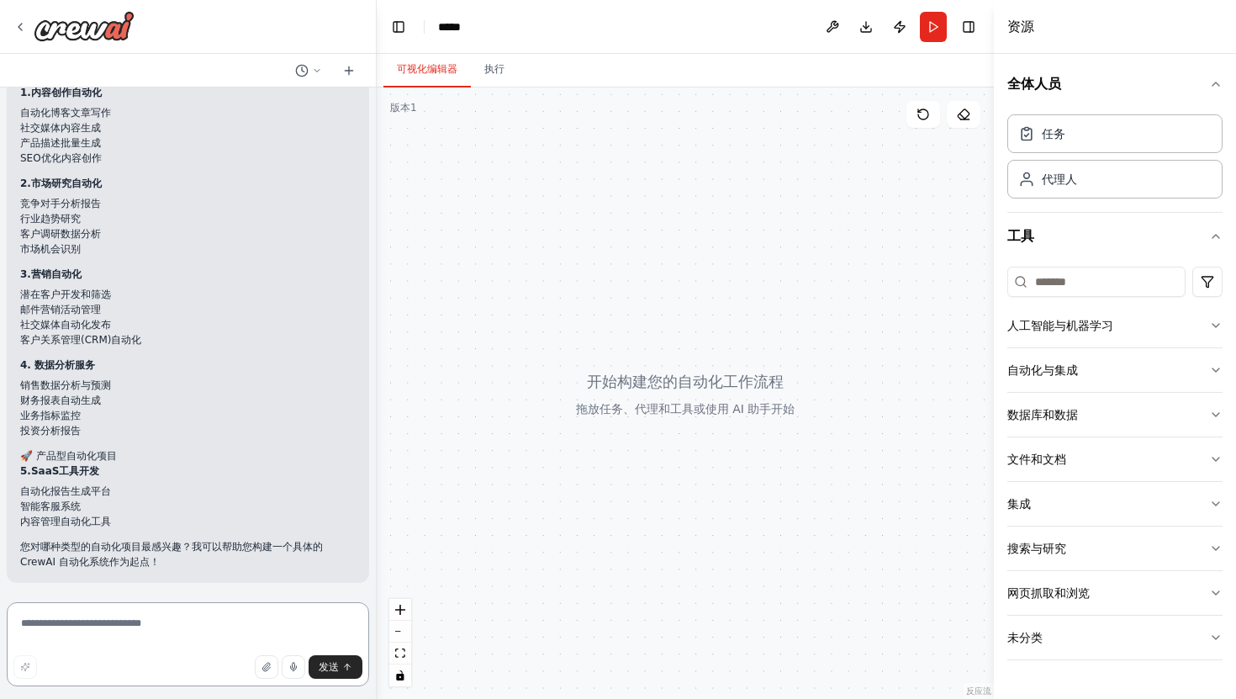
click at [98, 644] on textarea at bounding box center [188, 644] width 363 height 84
click at [120, 633] on textarea at bounding box center [188, 644] width 363 height 84
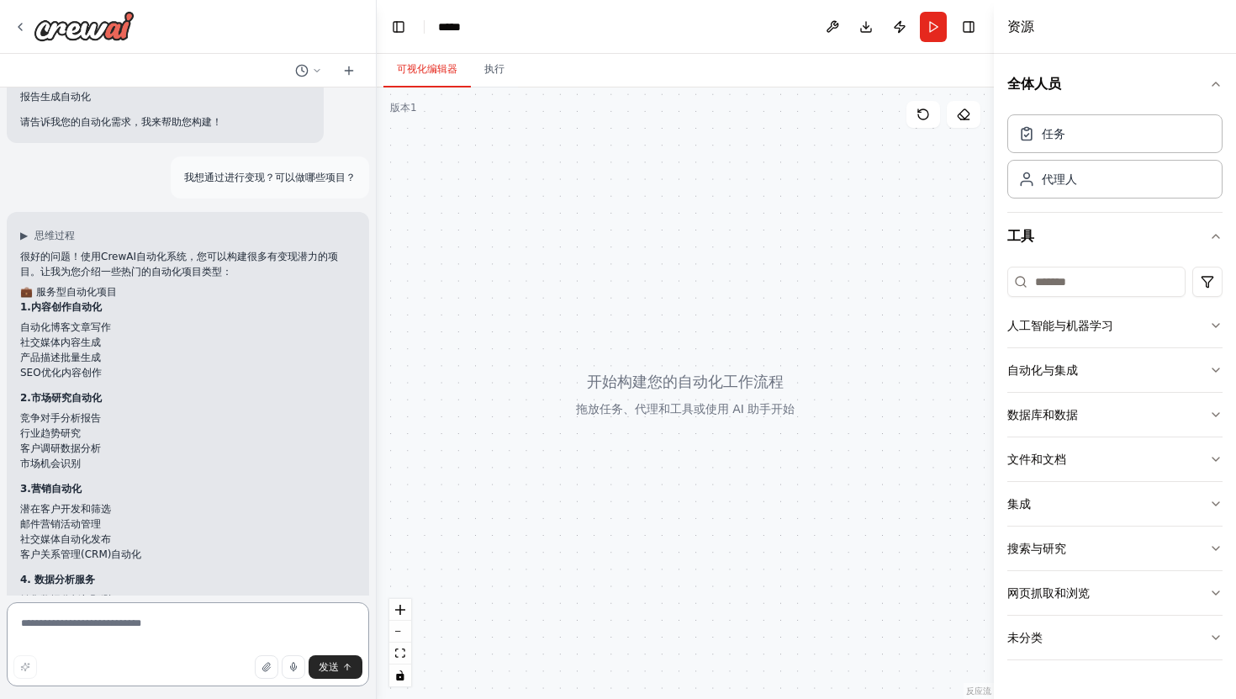
scroll to position [646, 0]
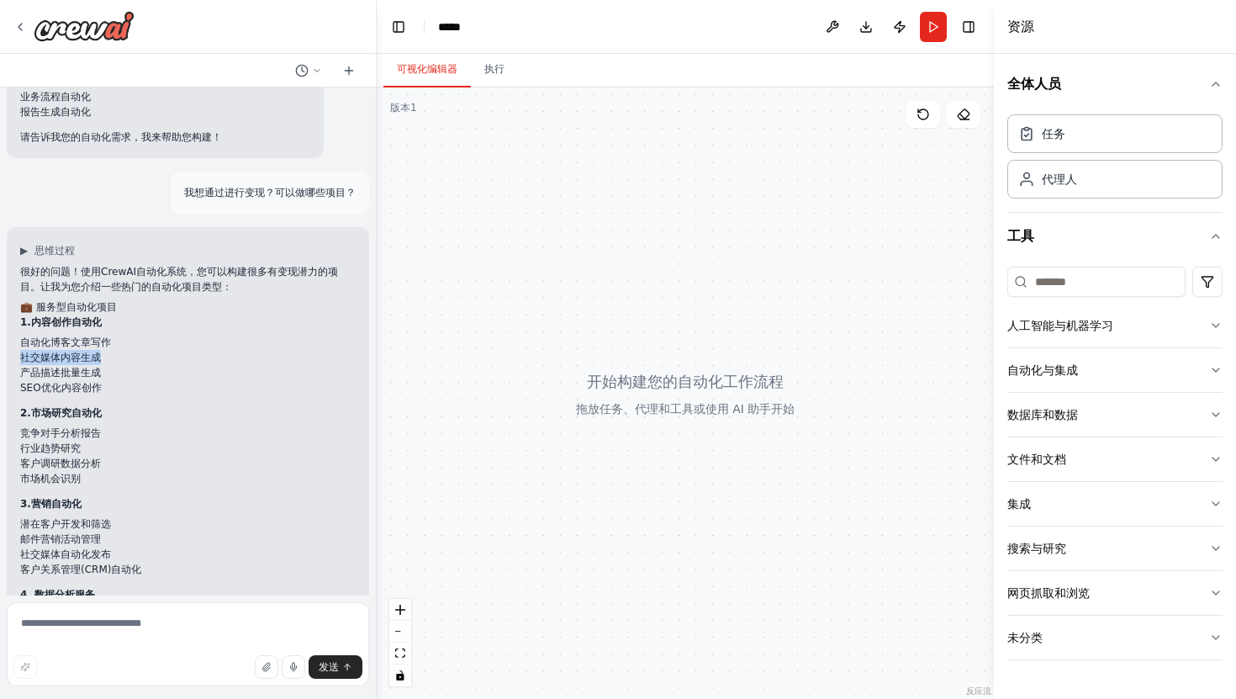
drag, startPoint x: 21, startPoint y: 358, endPoint x: 100, endPoint y: 351, distance: 79.4
click at [100, 351] on li "社交媒体内容生成" at bounding box center [188, 357] width 336 height 15
copy font "社交媒体内容生成"
click at [69, 630] on textarea at bounding box center [188, 644] width 363 height 84
paste textarea "********"
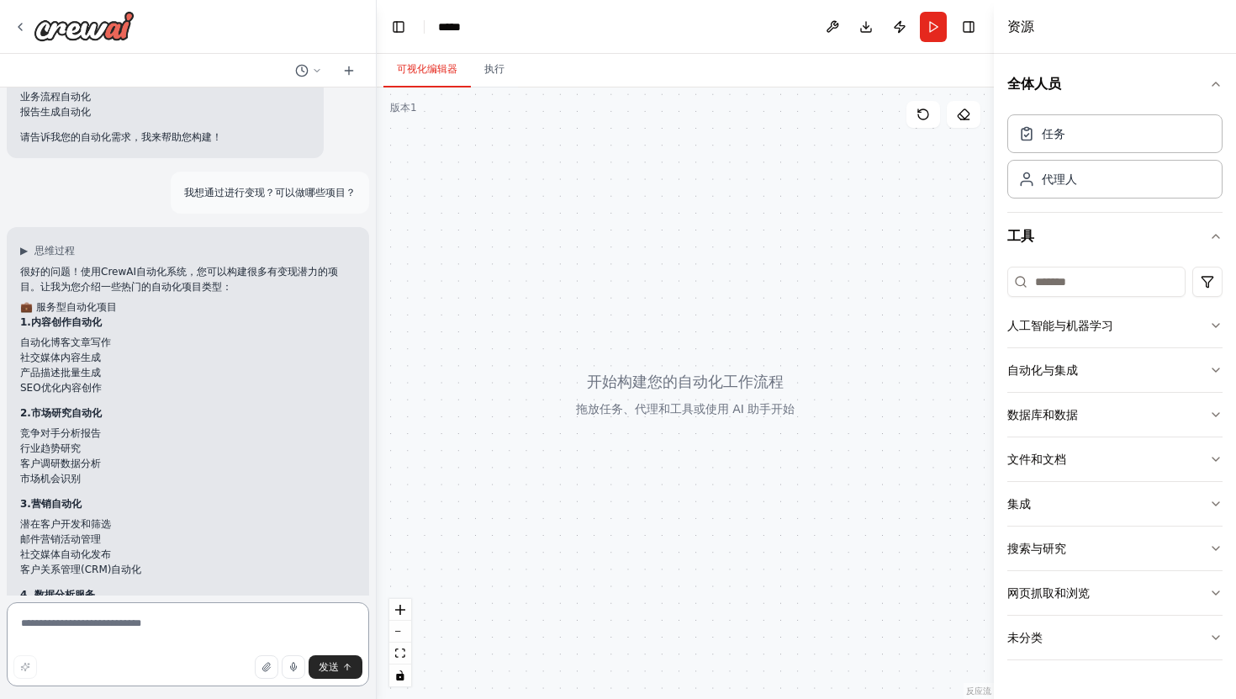
type textarea "********"
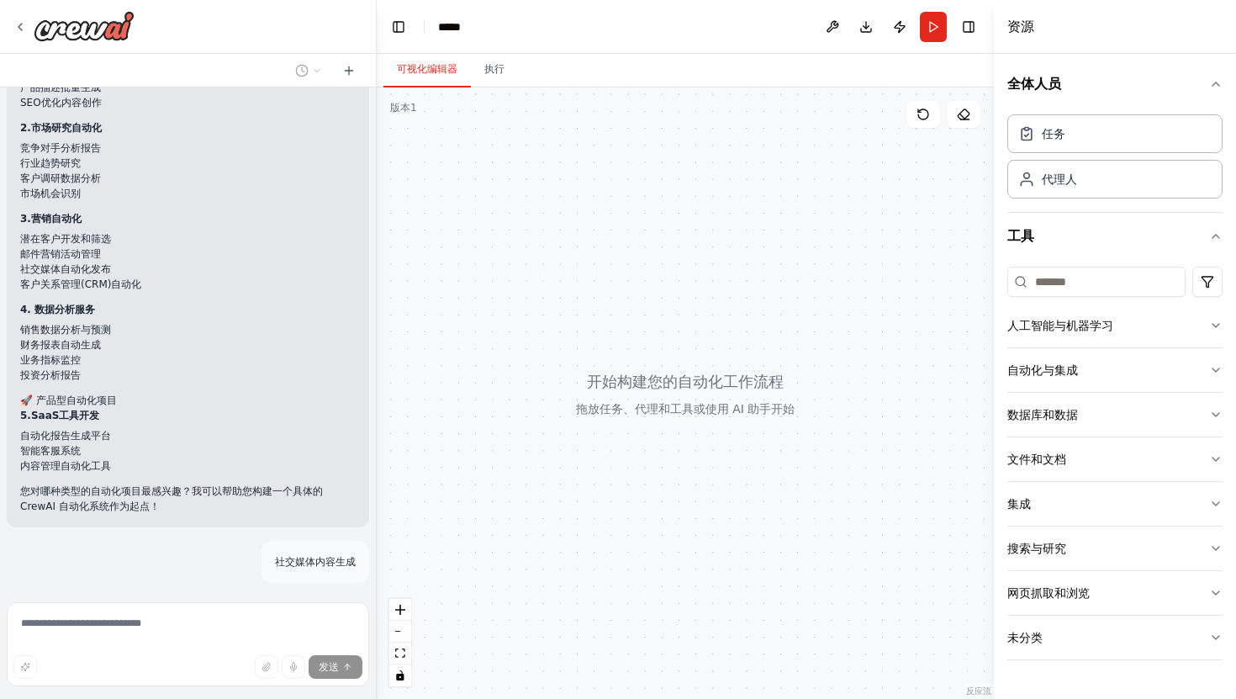
scroll to position [997, 0]
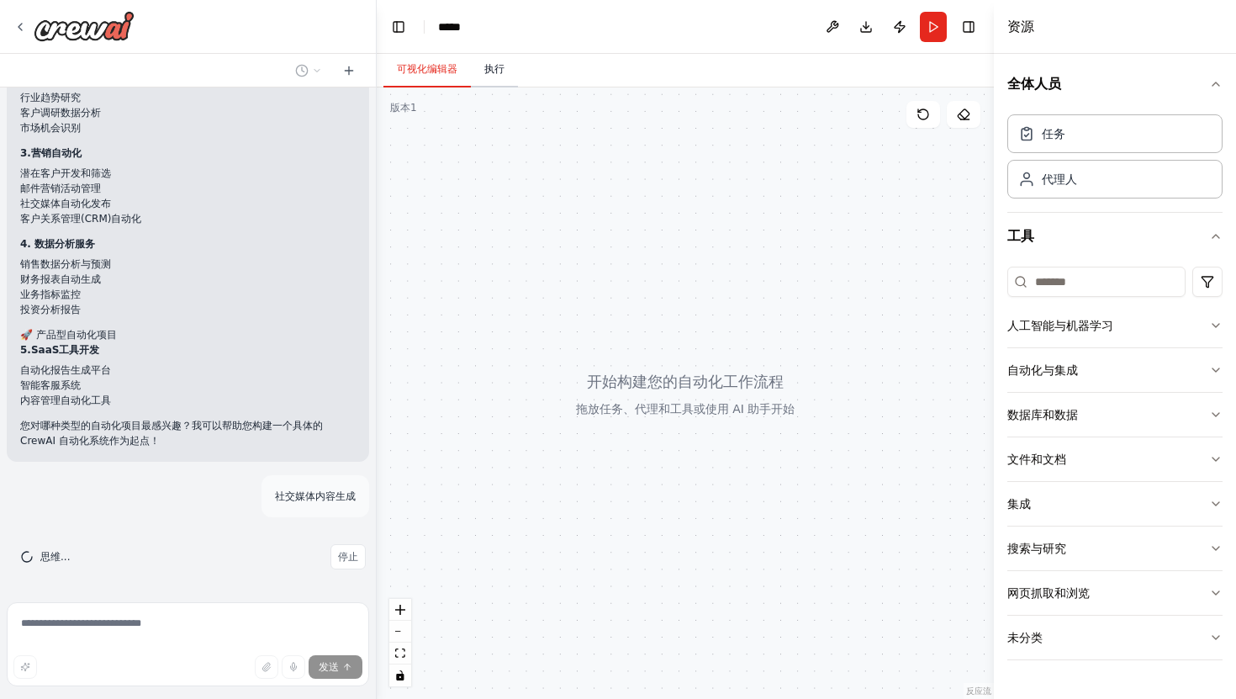
click at [496, 60] on button "执行" at bounding box center [494, 69] width 47 height 35
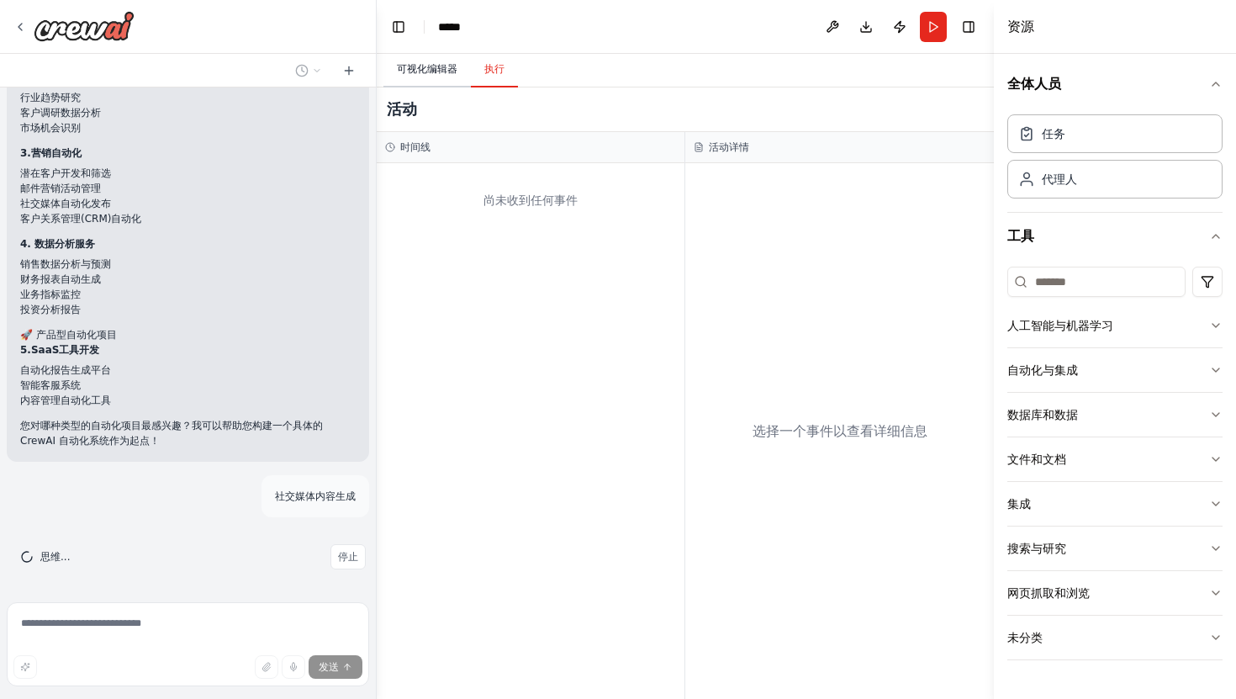
click at [437, 70] on font "可视化编辑器" at bounding box center [427, 69] width 61 height 12
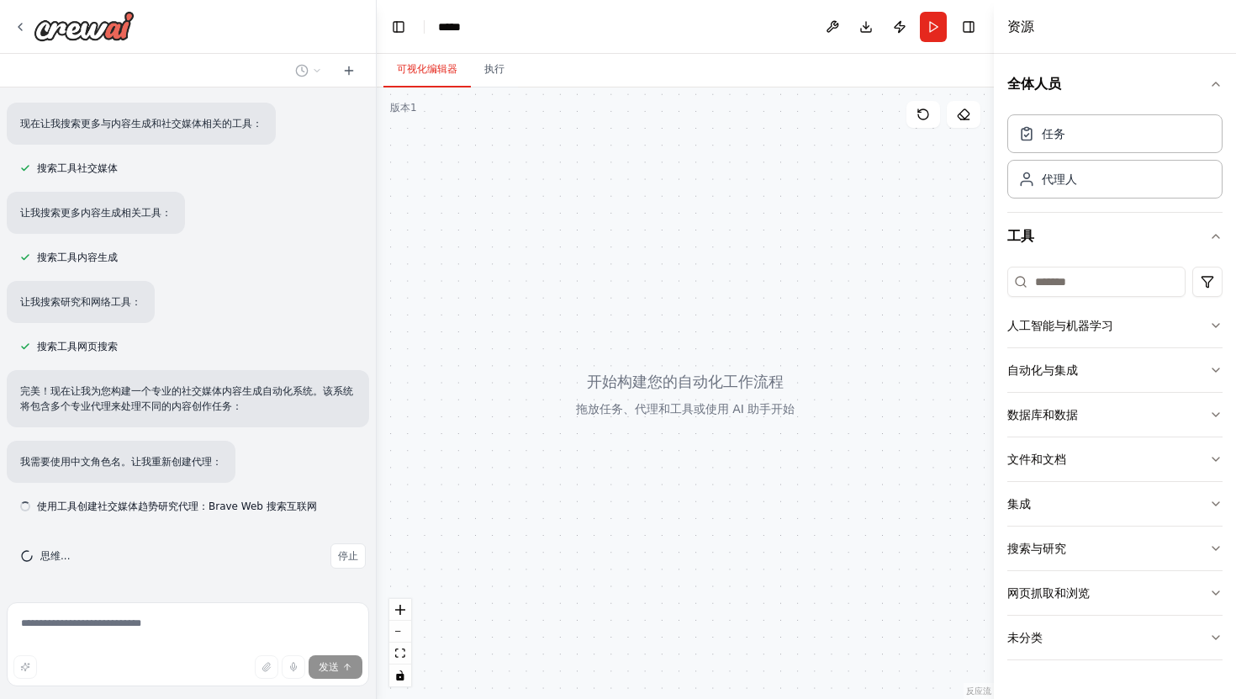
scroll to position [1567, 0]
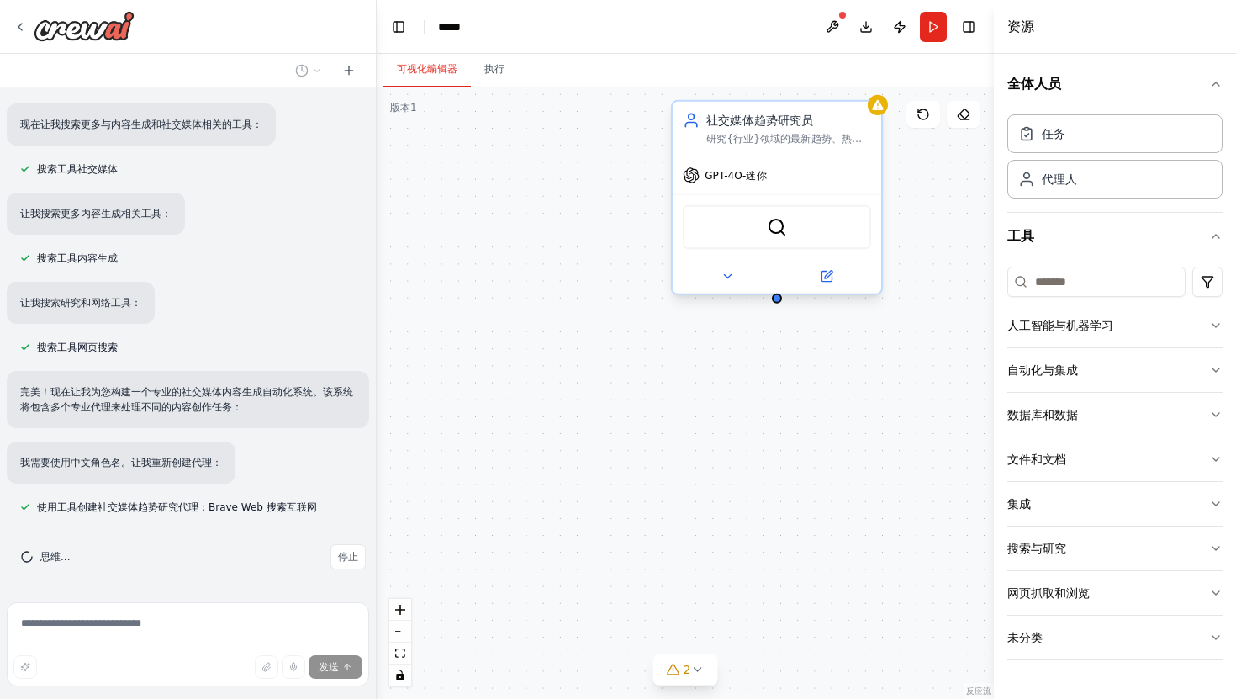
click at [738, 188] on div "GPT-4O-迷你" at bounding box center [777, 174] width 209 height 37
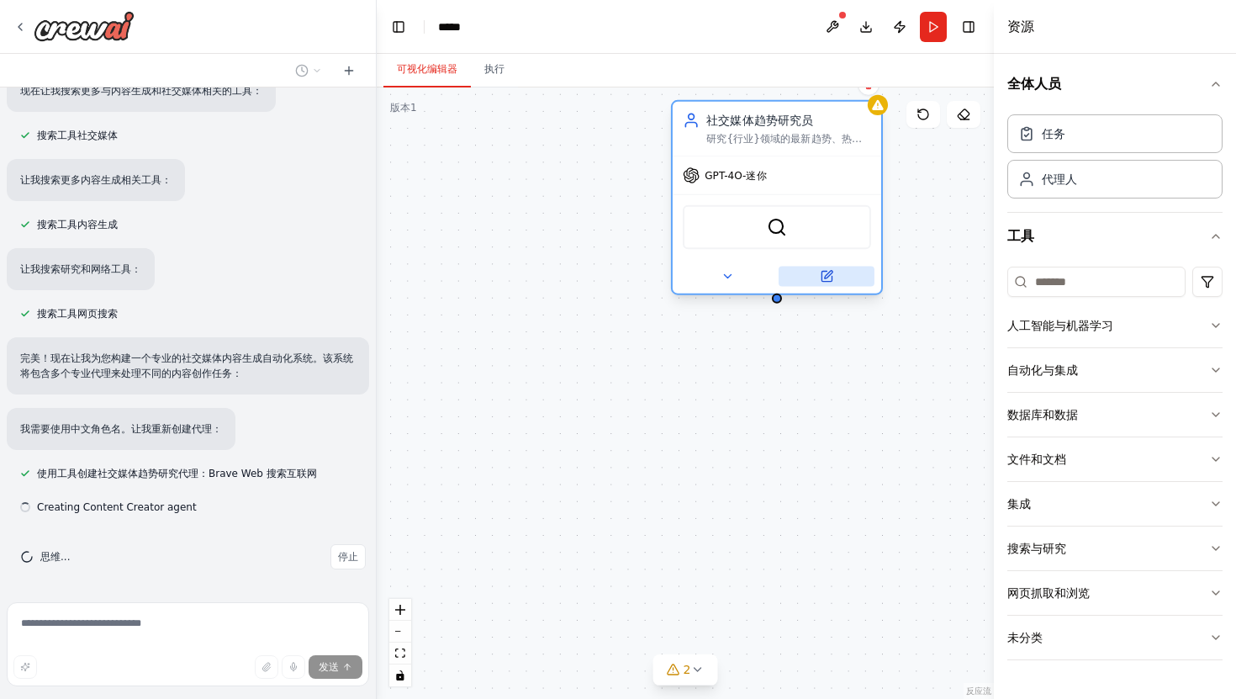
click at [830, 281] on icon at bounding box center [827, 276] width 10 height 10
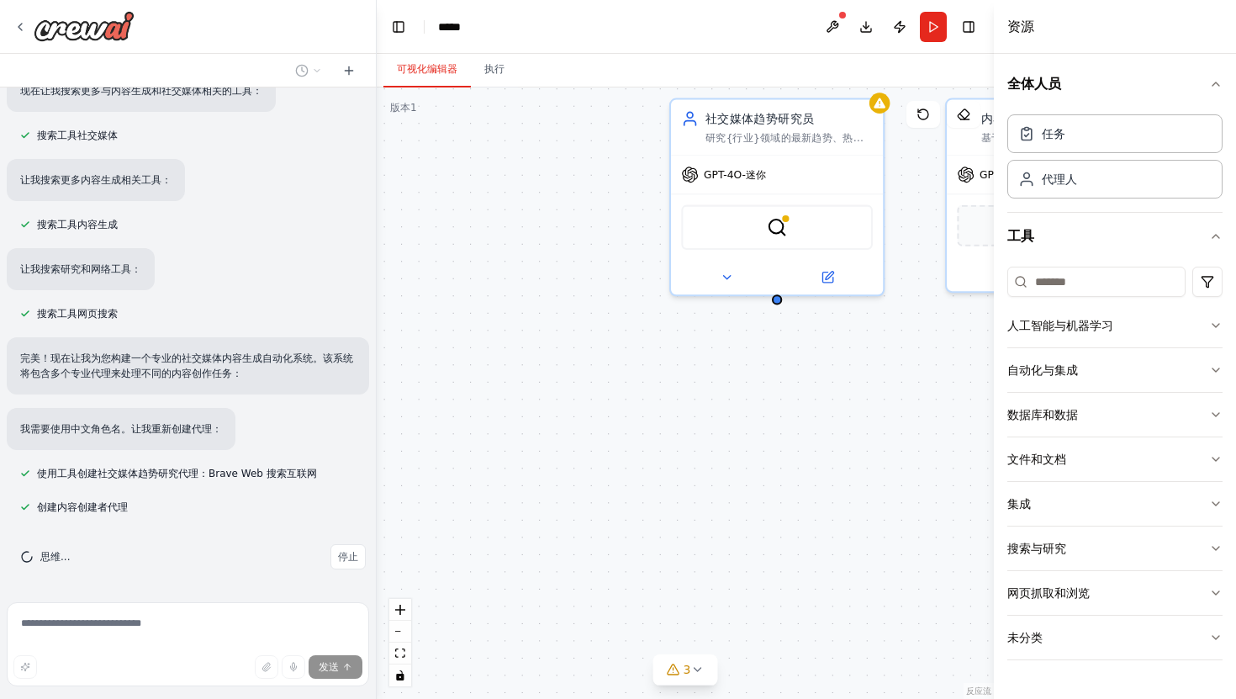
scroll to position [1634, 0]
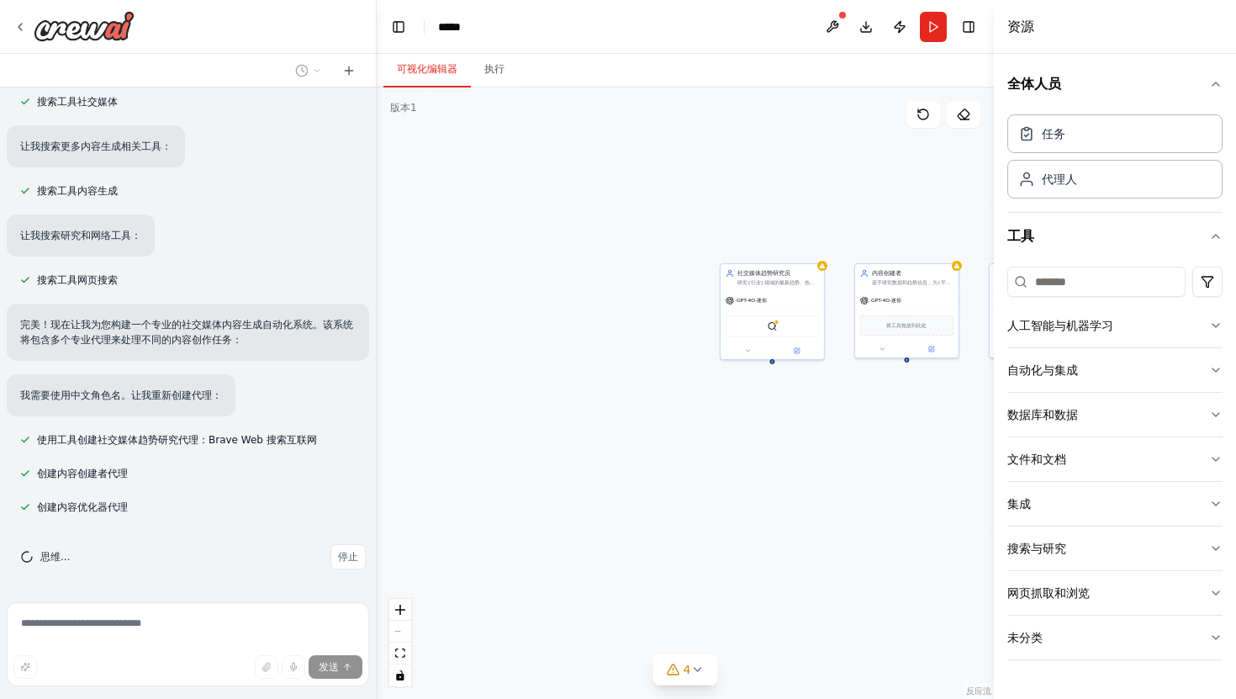
click at [853, 457] on div "社交媒体趋势研究员 研究{行业}领域的最新趋势、热点话题和受众兴趣，为内容创作提供数据支持和创意灵感 GPT-4O-迷你 BraveSearch工具 内容创建…" at bounding box center [685, 392] width 617 height 611
click at [770, 448] on div "社交媒体趋势研究员 研究{行业}领域的最新趋势、热点话题和受众兴趣，为内容创作提供数据支持和创意灵感 GPT-4O-迷你 BraveSearch工具 内容创建…" at bounding box center [685, 392] width 617 height 611
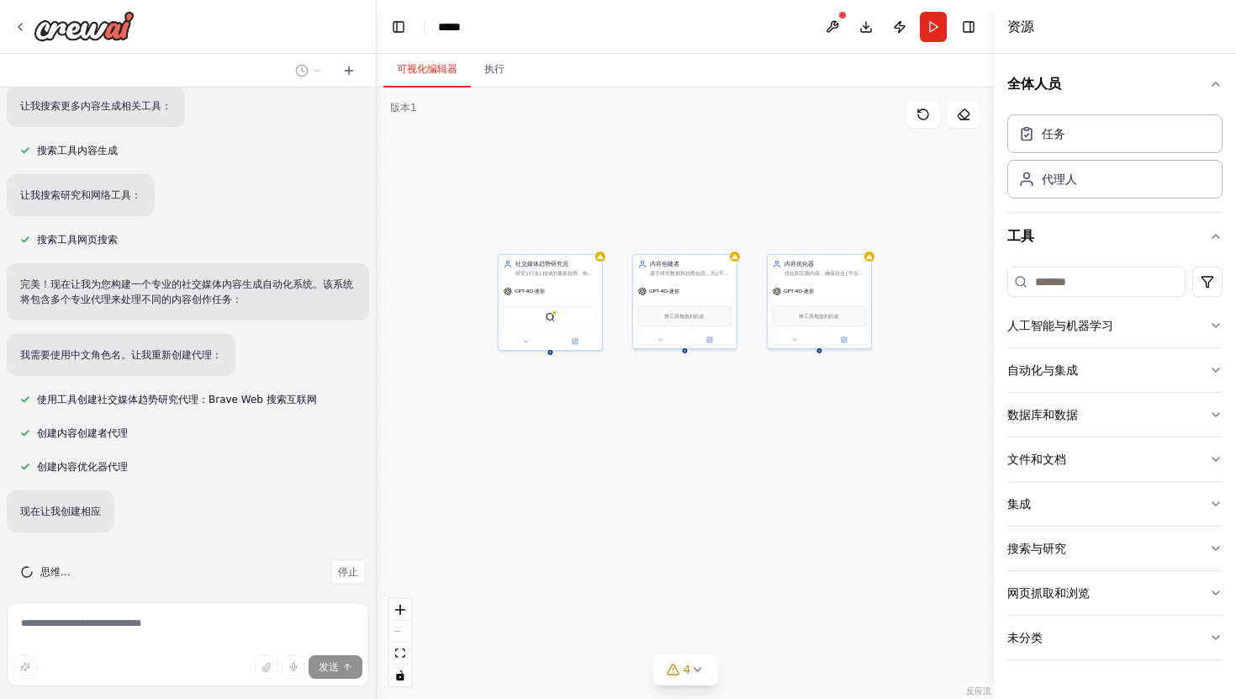
drag, startPoint x: 818, startPoint y: 440, endPoint x: 598, endPoint y: 431, distance: 219.7
click at [598, 431] on div "社交媒体趋势研究员 研究{行业}领域的最新趋势、热点话题和受众兴趣，为内容创作提供数据支持和创意灵感 GPT-4O-迷你 BraveSearch工具 内容创建…" at bounding box center [685, 392] width 617 height 611
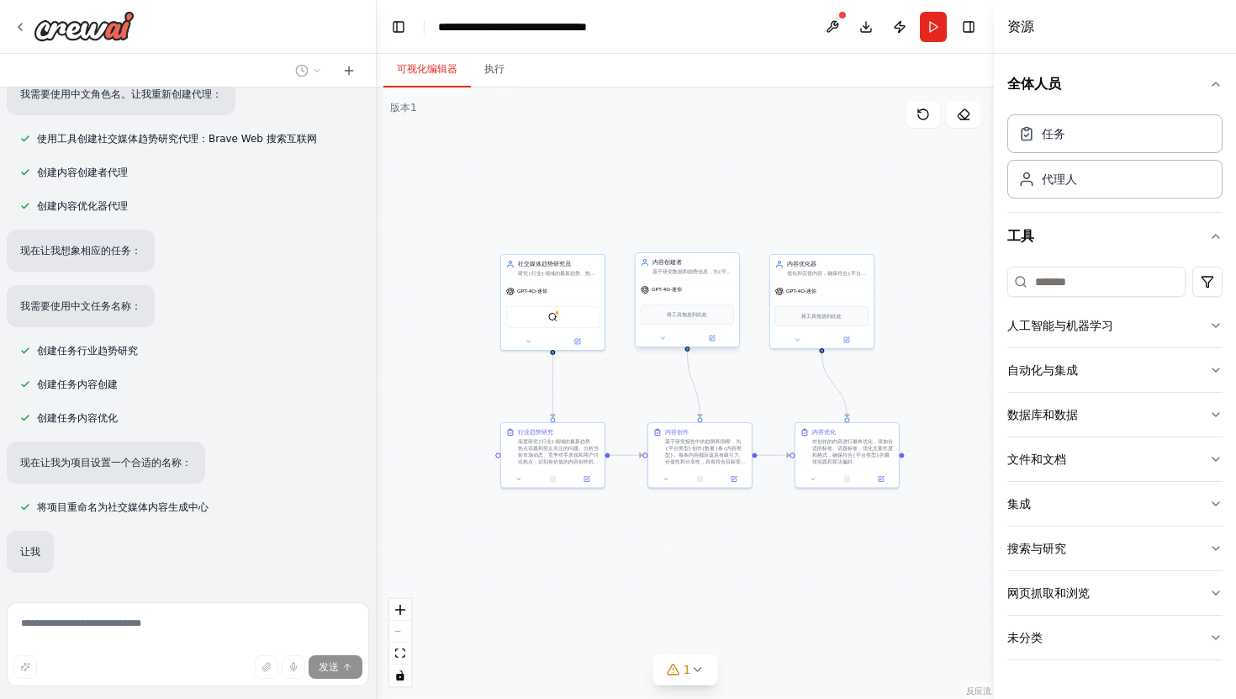
scroll to position [2025, 0]
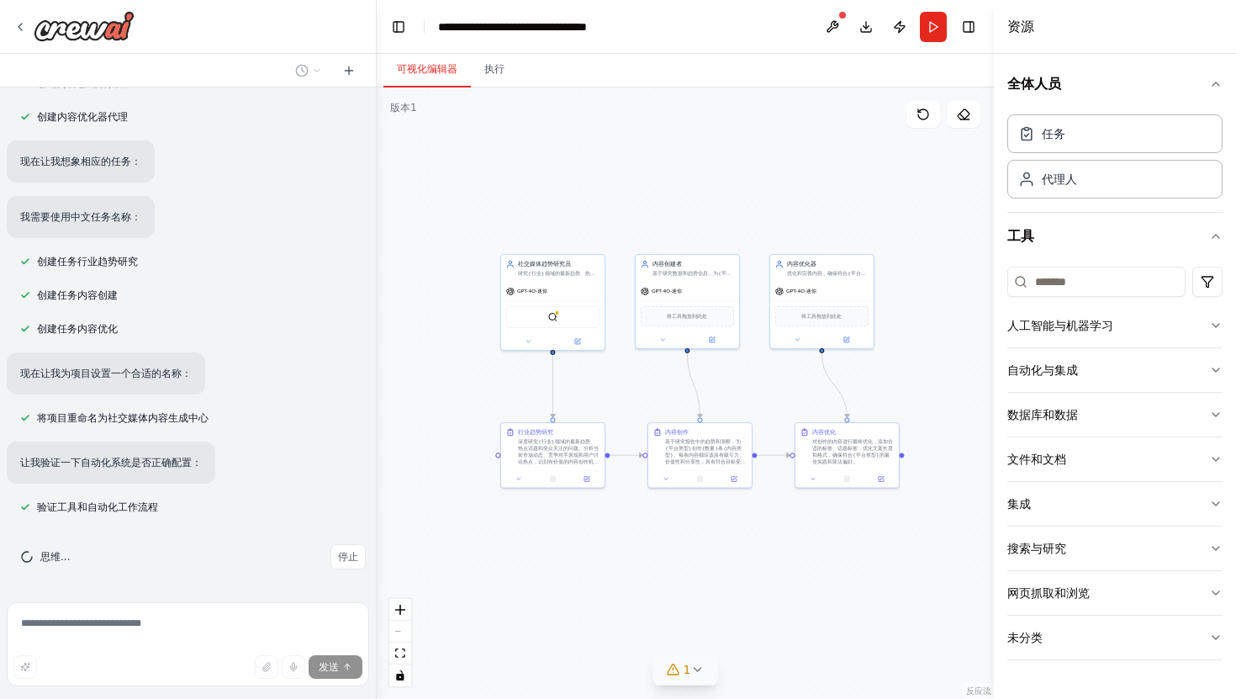
click at [686, 670] on font "1" at bounding box center [688, 669] width 8 height 13
click at [808, 615] on button at bounding box center [812, 615] width 29 height 20
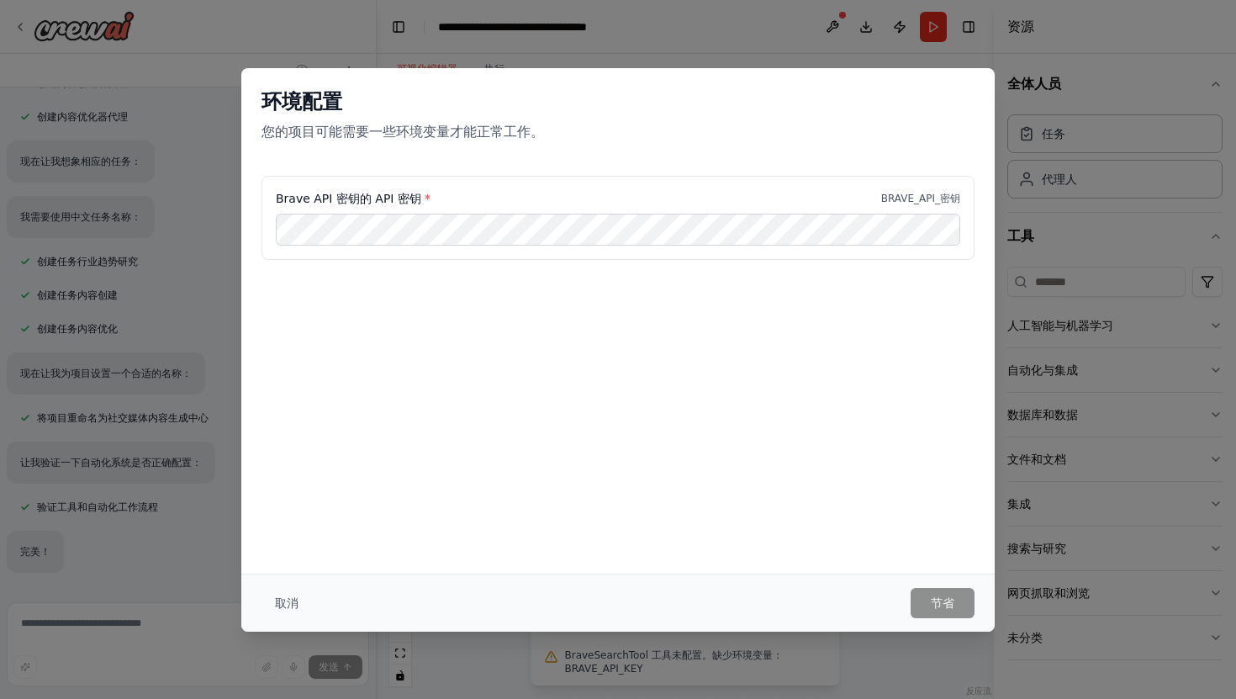
scroll to position [2065, 0]
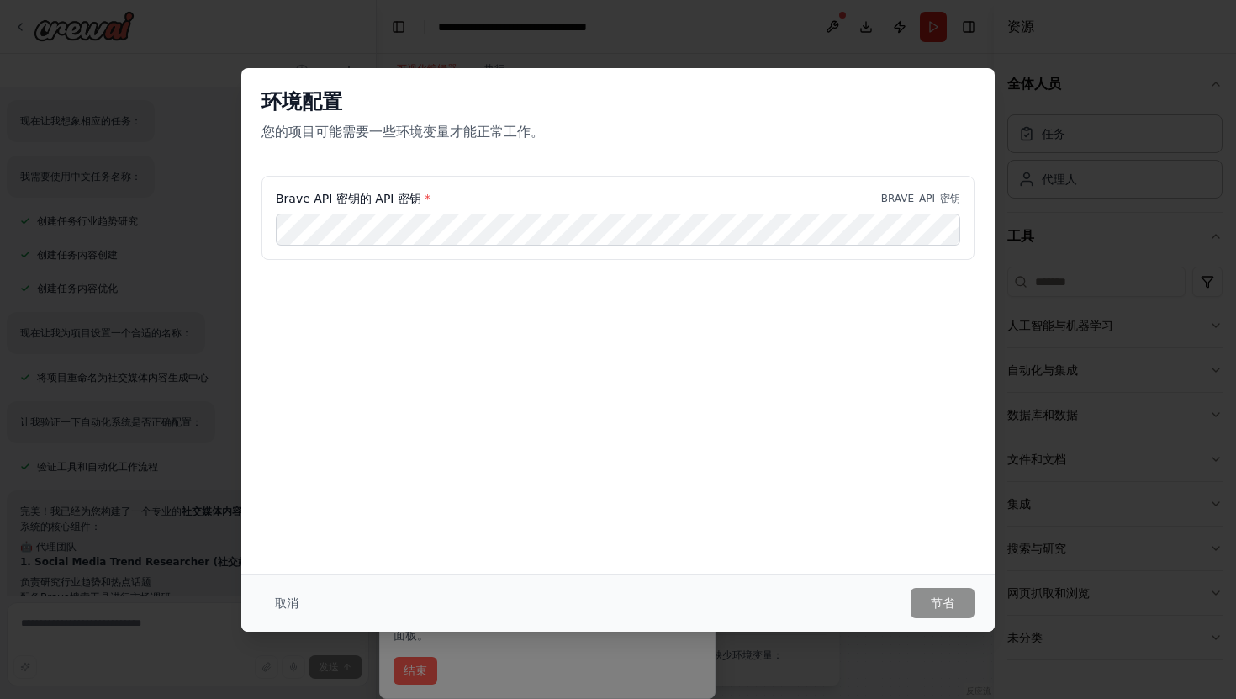
click at [389, 148] on div "环境配置 您的项目可能需要一些环境变量才能正常工作。" at bounding box center [618, 122] width 754 height 108
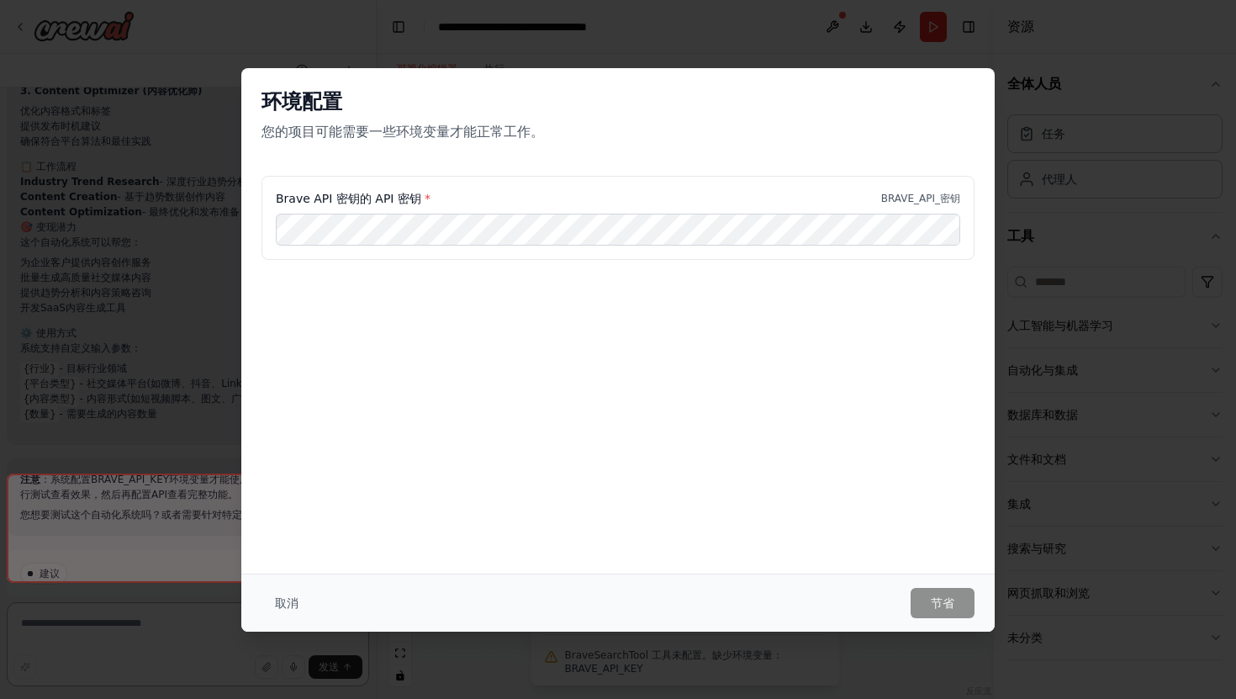
scroll to position [2763, 0]
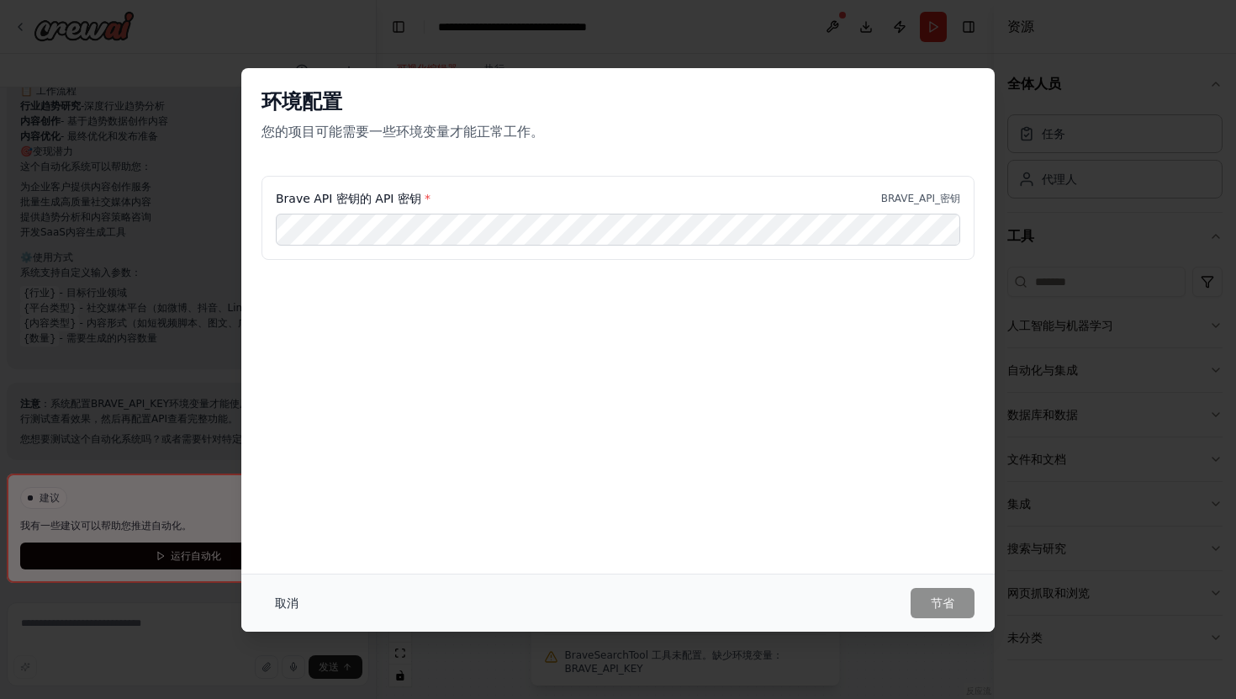
click at [288, 604] on font "取消" at bounding box center [287, 602] width 24 height 13
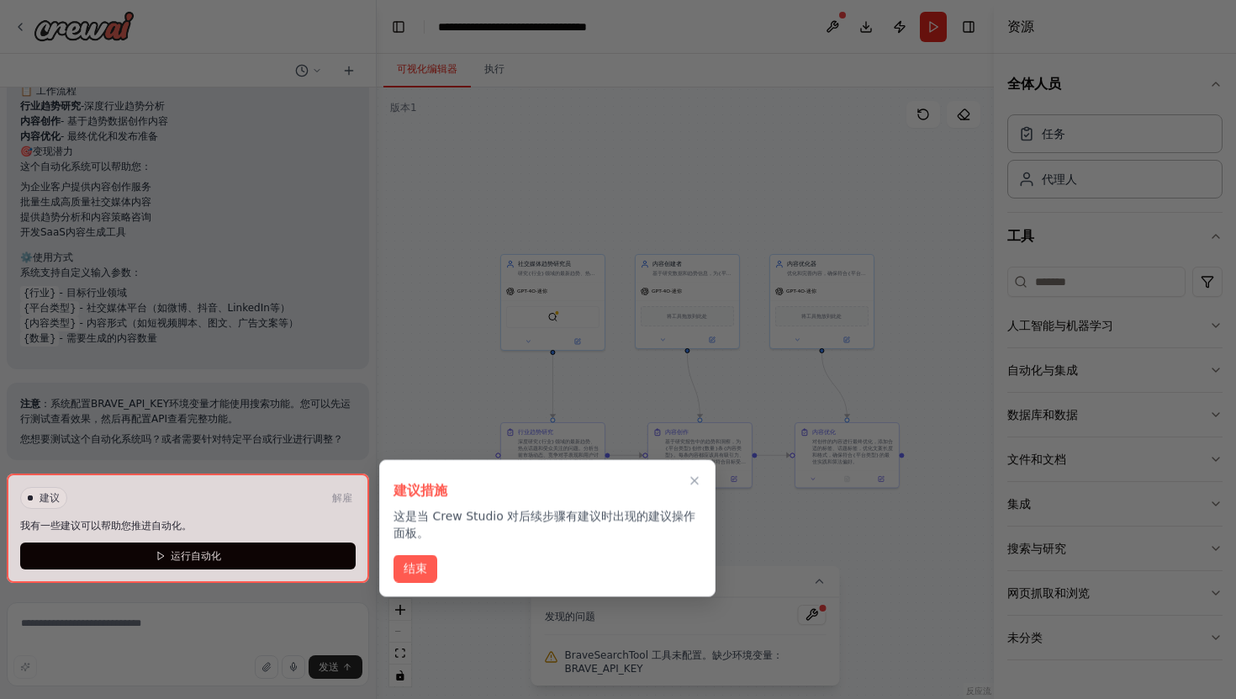
click at [300, 557] on div at bounding box center [188, 528] width 363 height 109
click at [689, 484] on icon "关闭演练" at bounding box center [694, 481] width 15 height 15
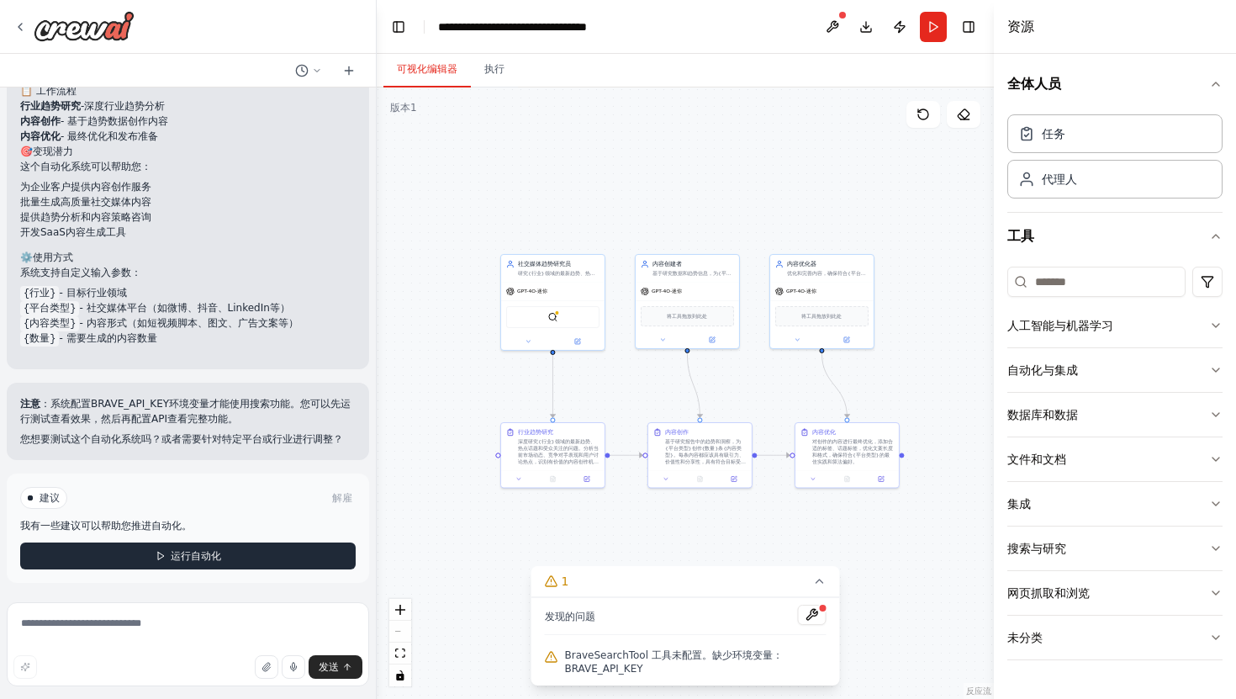
click at [244, 561] on button "运行自动化" at bounding box center [188, 556] width 336 height 27
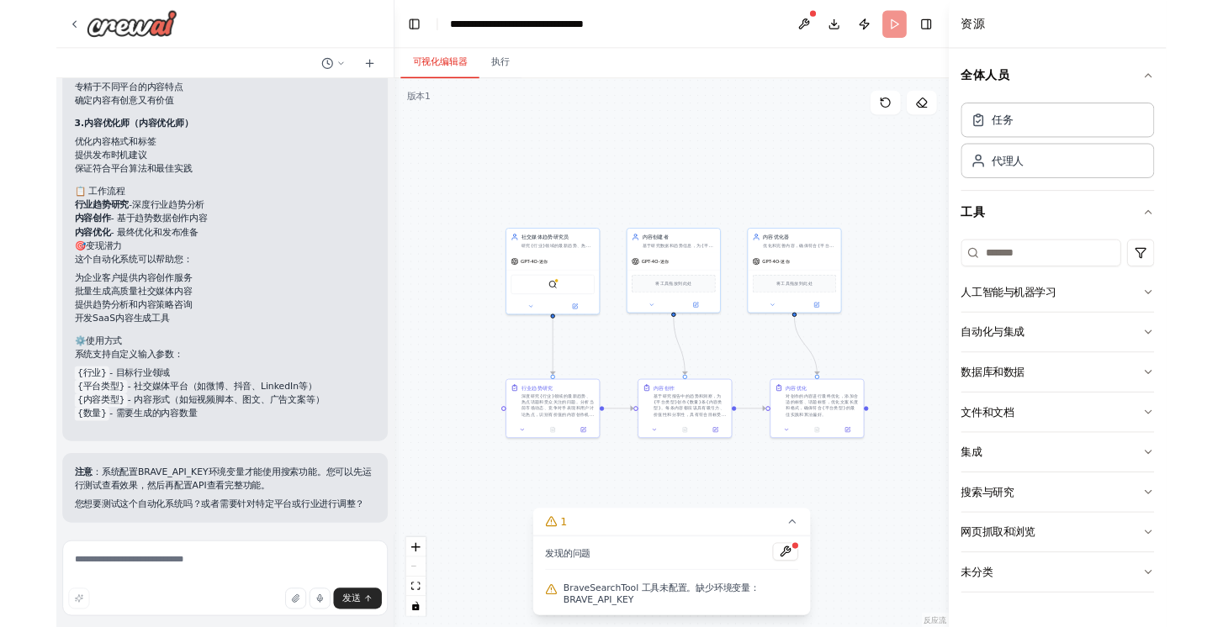
scroll to position [2640, 0]
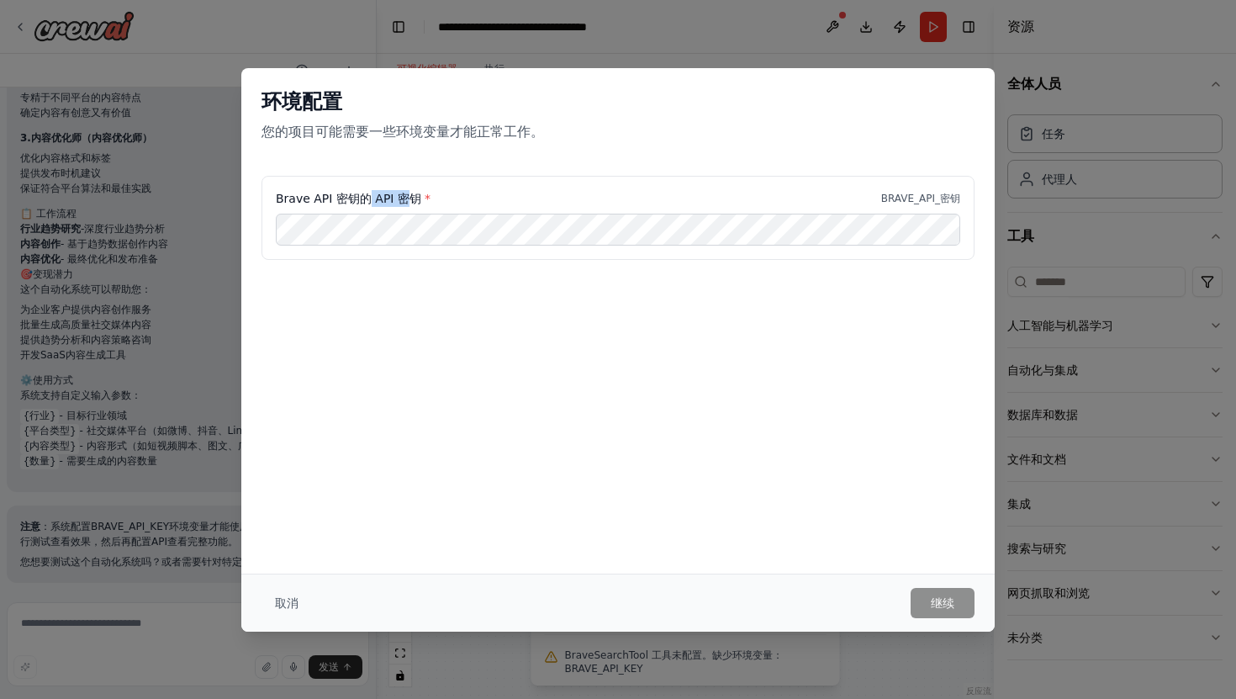
drag, startPoint x: 363, startPoint y: 204, endPoint x: 400, endPoint y: 204, distance: 37.0
click at [400, 204] on font "Brave API 密钥的 API 密钥" at bounding box center [349, 198] width 146 height 13
click at [302, 194] on font "Brave API 密钥的 API 密钥" at bounding box center [349, 198] width 146 height 13
drag, startPoint x: 275, startPoint y: 196, endPoint x: 411, endPoint y: 200, distance: 136.3
click at [411, 200] on font "Brave API 密钥的 API 密钥" at bounding box center [349, 198] width 146 height 13
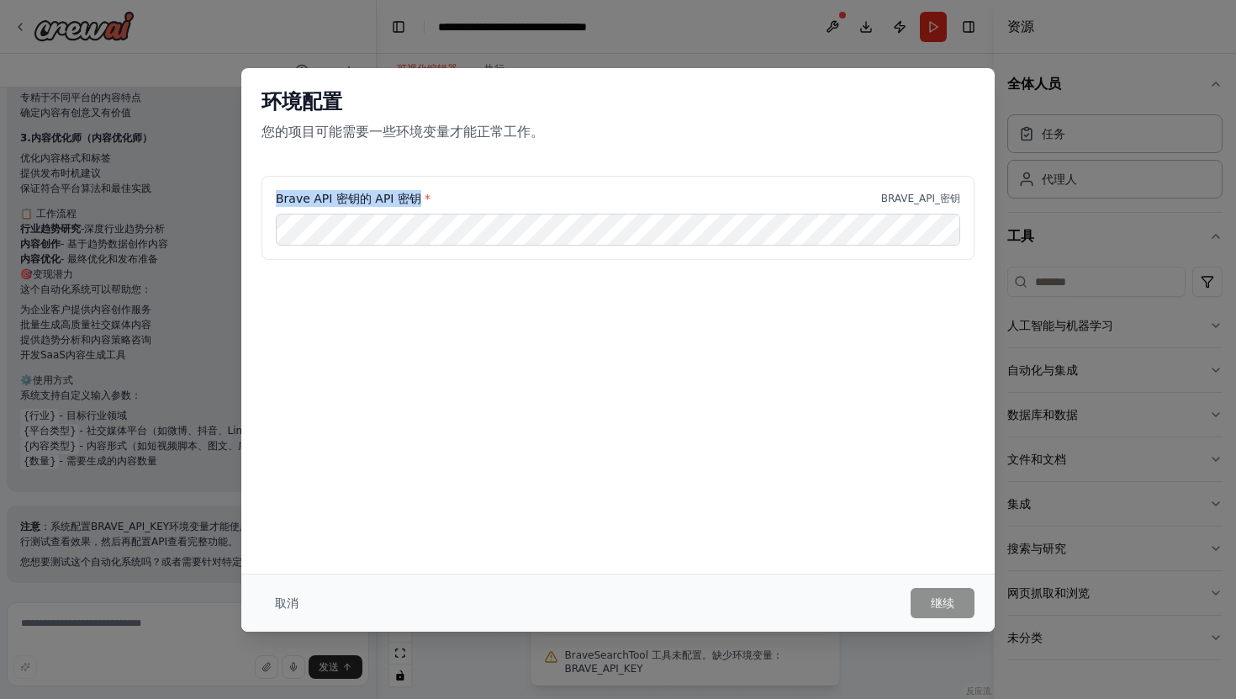
copy font "Brave API 密钥的 API 密钥"
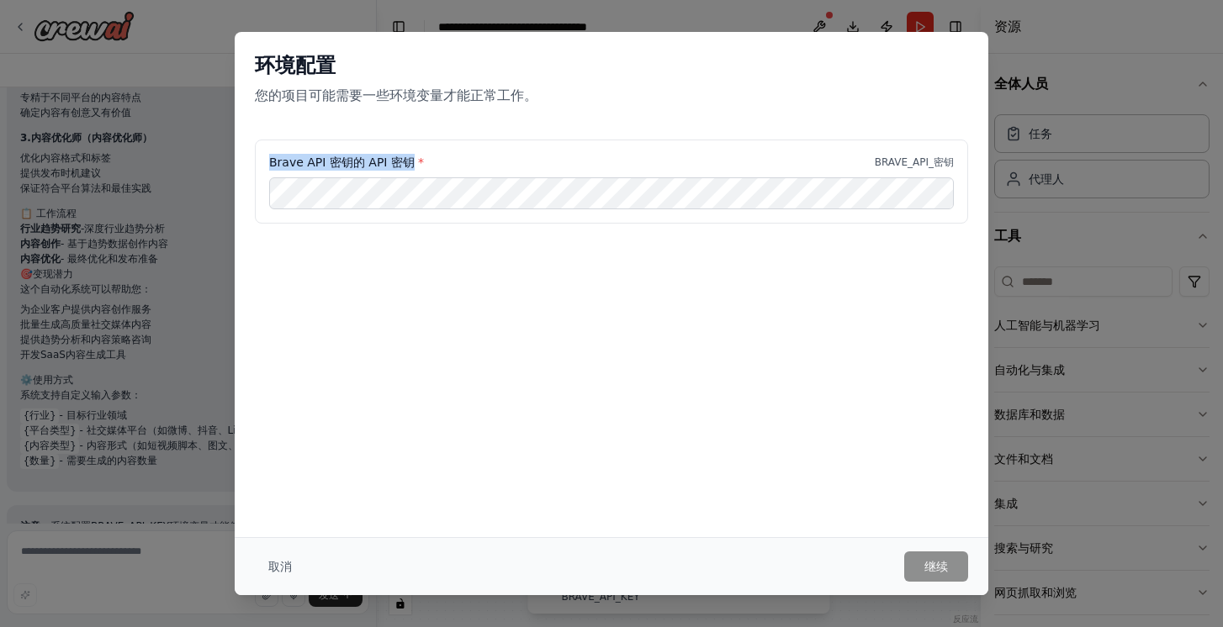
scroll to position [2712, 0]
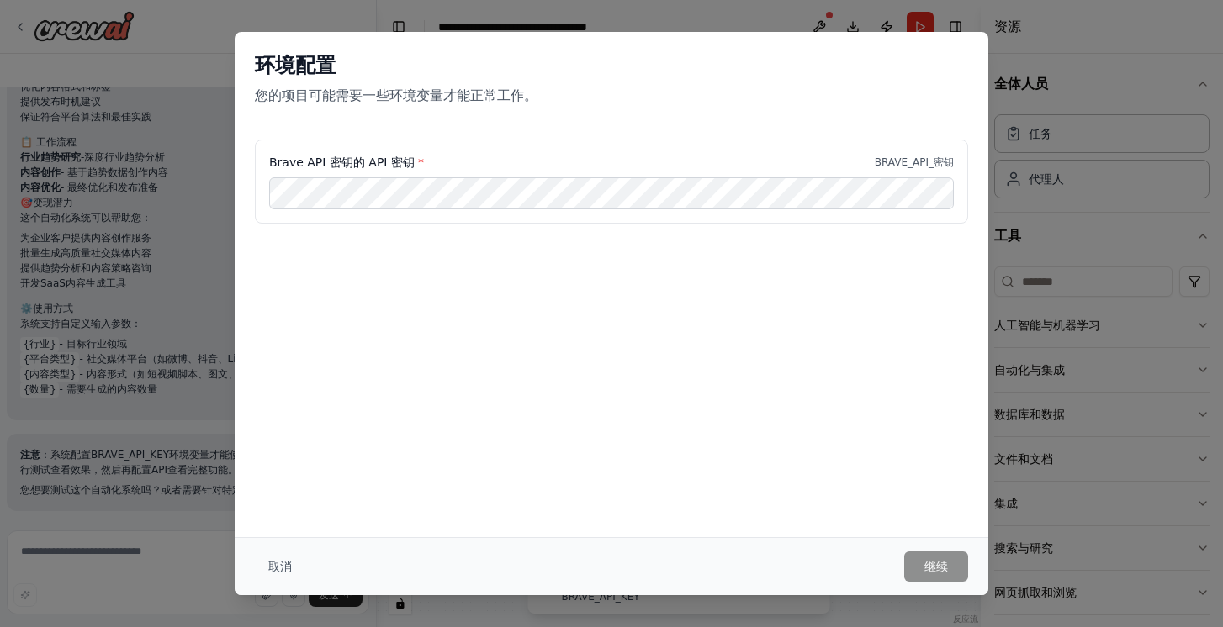
click at [451, 158] on div "Brave API 密钥的 API 密钥 * BRAVE_API_密钥" at bounding box center [611, 162] width 685 height 17
drag, startPoint x: 874, startPoint y: 161, endPoint x: 956, endPoint y: 159, distance: 82.4
click at [956, 159] on div "Brave API 密钥的 API 密钥 * BRAVE_API_密钥" at bounding box center [611, 182] width 713 height 84
copy font "BRAVE_API_密钥"
click at [925, 113] on div "环境配置 您的项目可能需要一些环境变量才能正常工作。" at bounding box center [612, 86] width 754 height 108
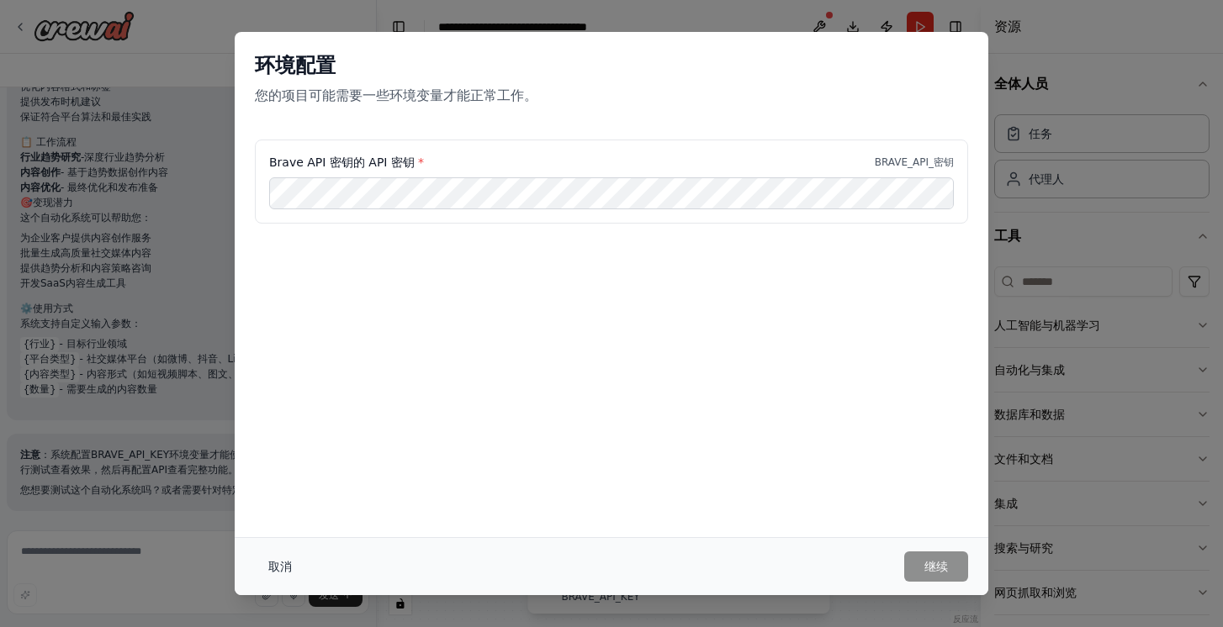
click at [263, 563] on button "取消" at bounding box center [280, 567] width 50 height 30
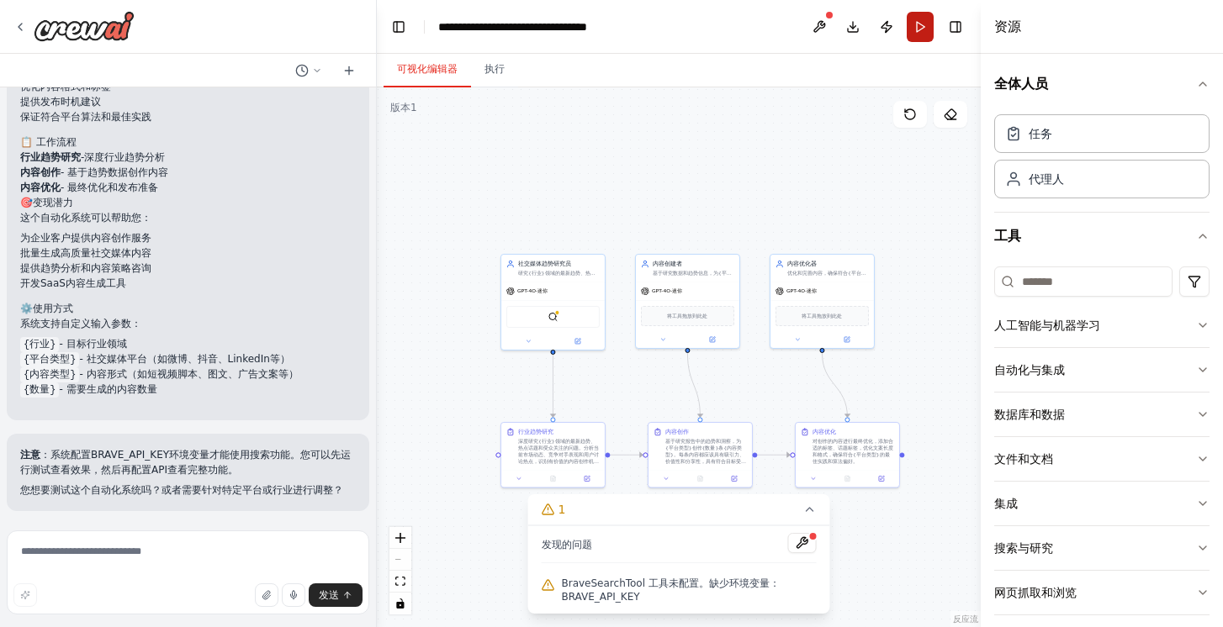
click at [923, 37] on button "跑步" at bounding box center [920, 27] width 27 height 30
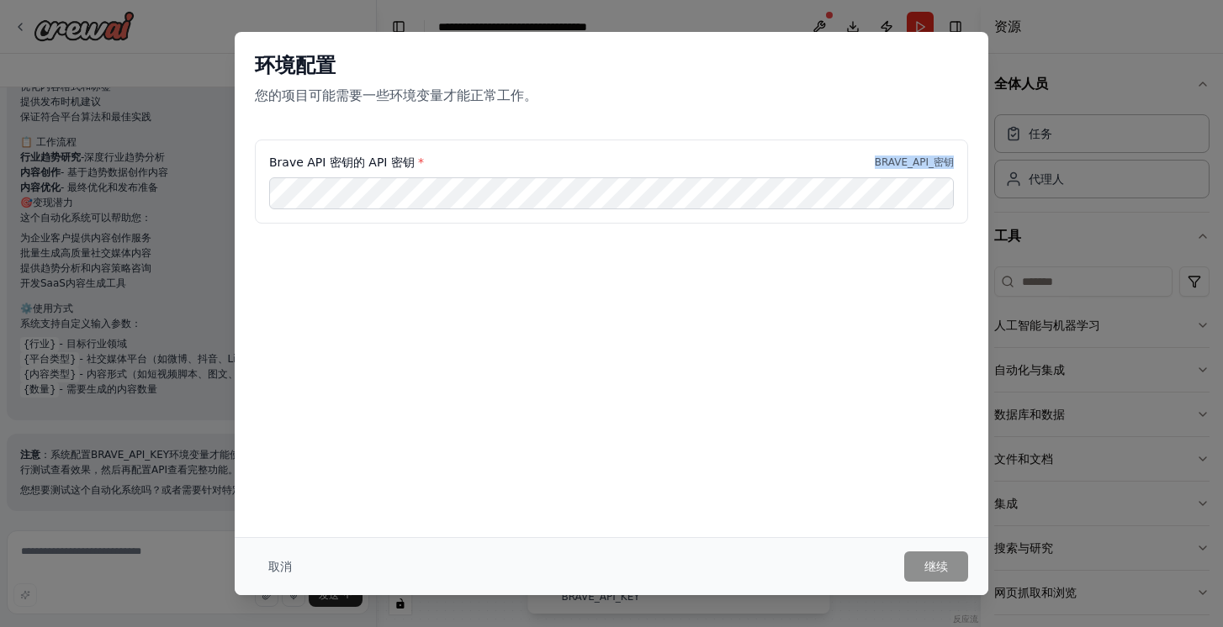
drag, startPoint x: 871, startPoint y: 161, endPoint x: 955, endPoint y: 163, distance: 83.3
click at [955, 163] on div "Brave API 密钥的 API 密钥 * BRAVE_API_密钥" at bounding box center [611, 182] width 713 height 84
copy font "BRAVE_API_密钥"
click at [268, 560] on font "取消" at bounding box center [280, 566] width 24 height 13
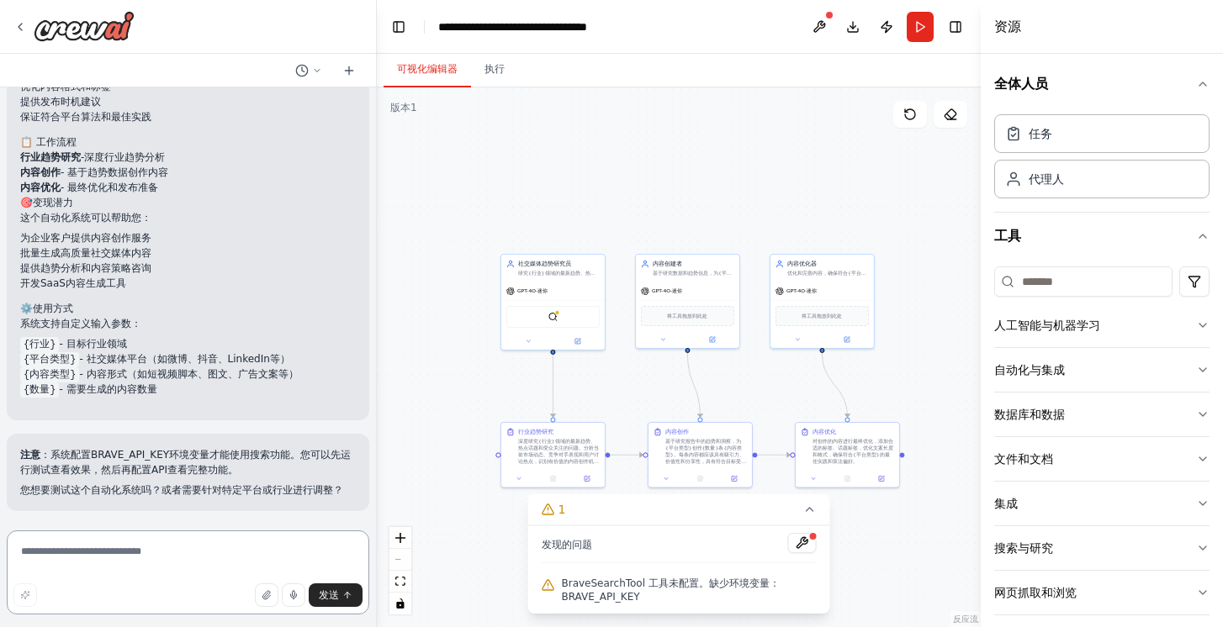
click at [153, 556] on textarea at bounding box center [188, 573] width 363 height 84
paste textarea "**********"
type textarea "**********"
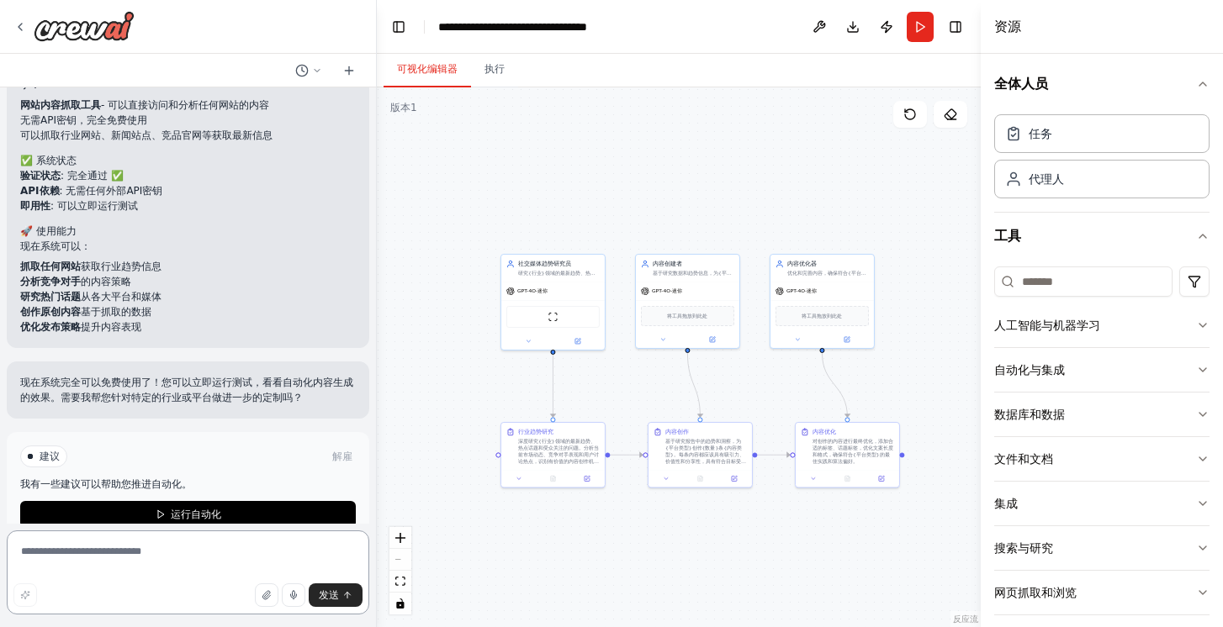
scroll to position [3787, 0]
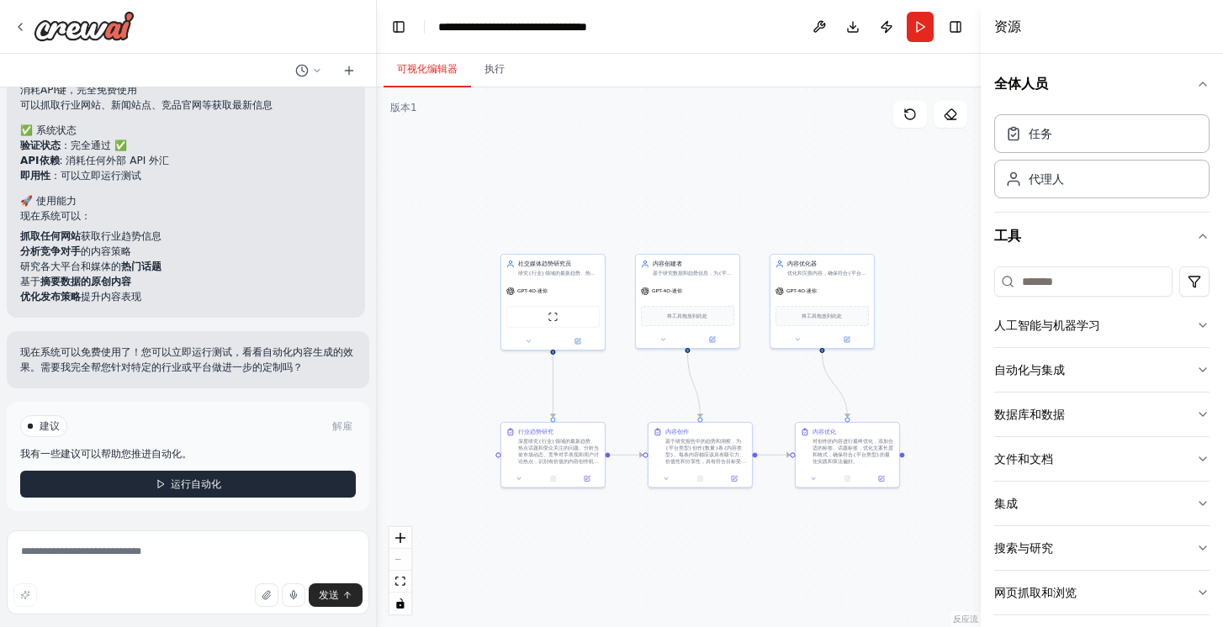
click at [182, 490] on font "运行自动化" at bounding box center [196, 485] width 50 height 12
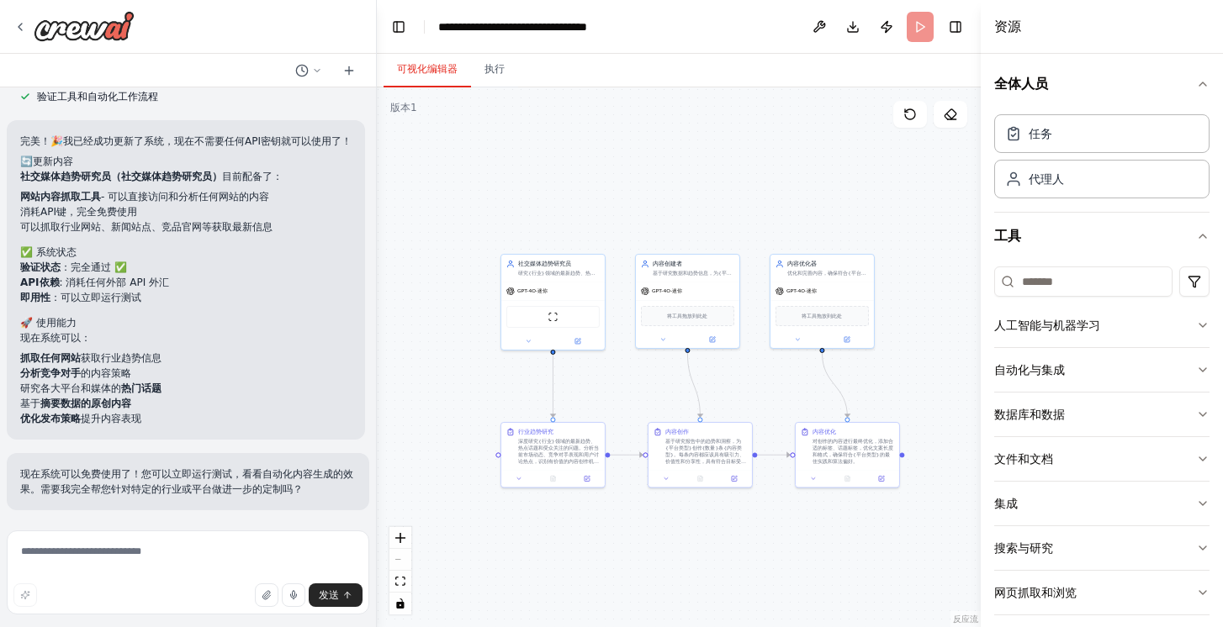
scroll to position [3664, 0]
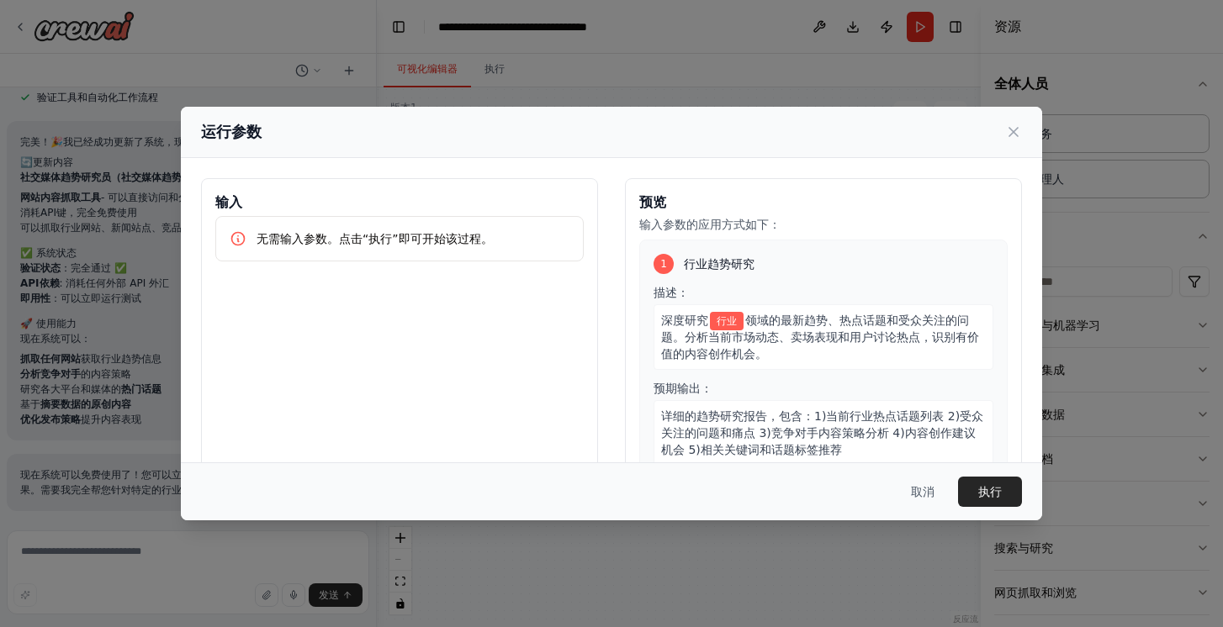
click at [332, 244] on font "无需输入参数。点击“执行”即可开始该过程。" at bounding box center [375, 238] width 236 height 13
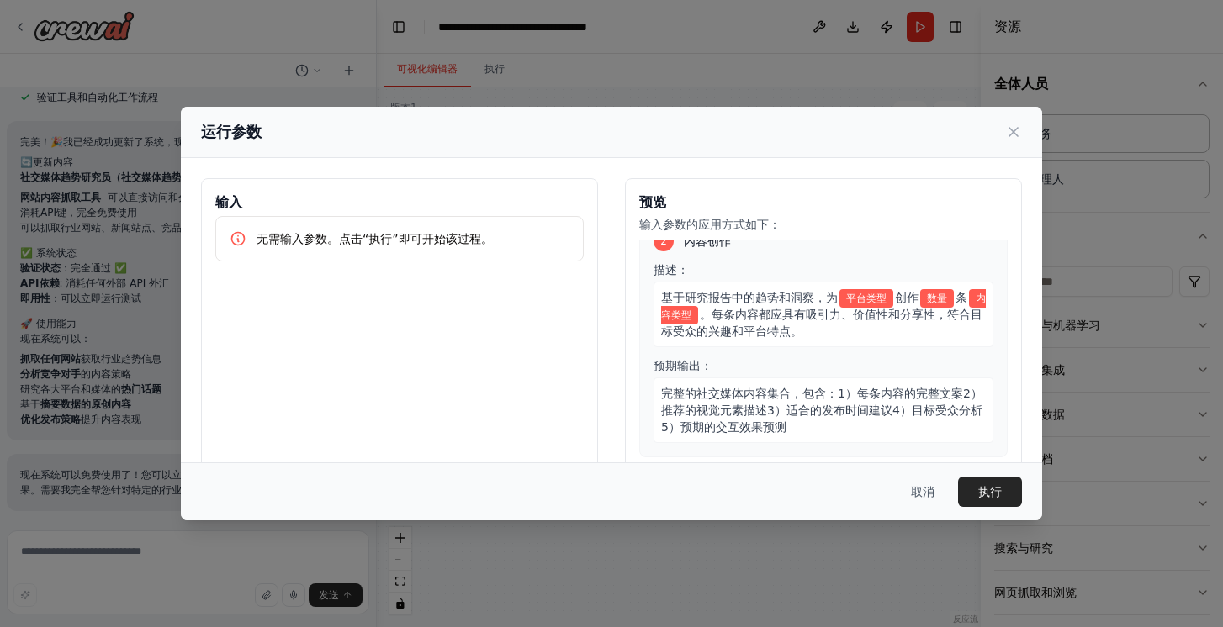
scroll to position [426, 0]
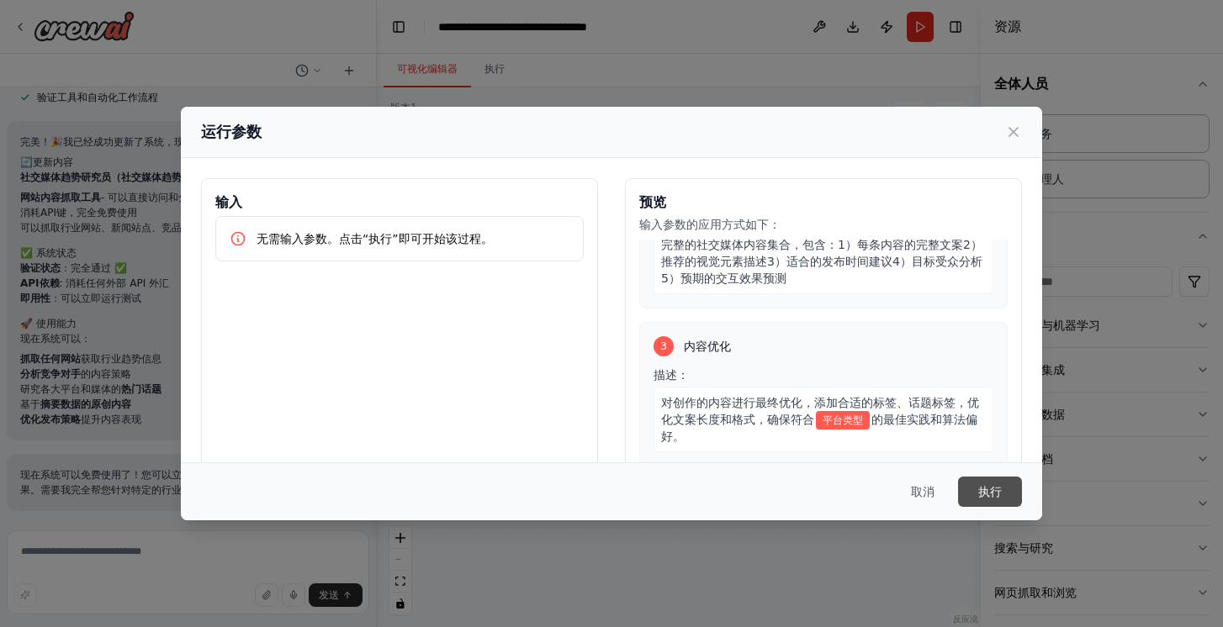
click at [1007, 492] on button "执行" at bounding box center [990, 492] width 64 height 30
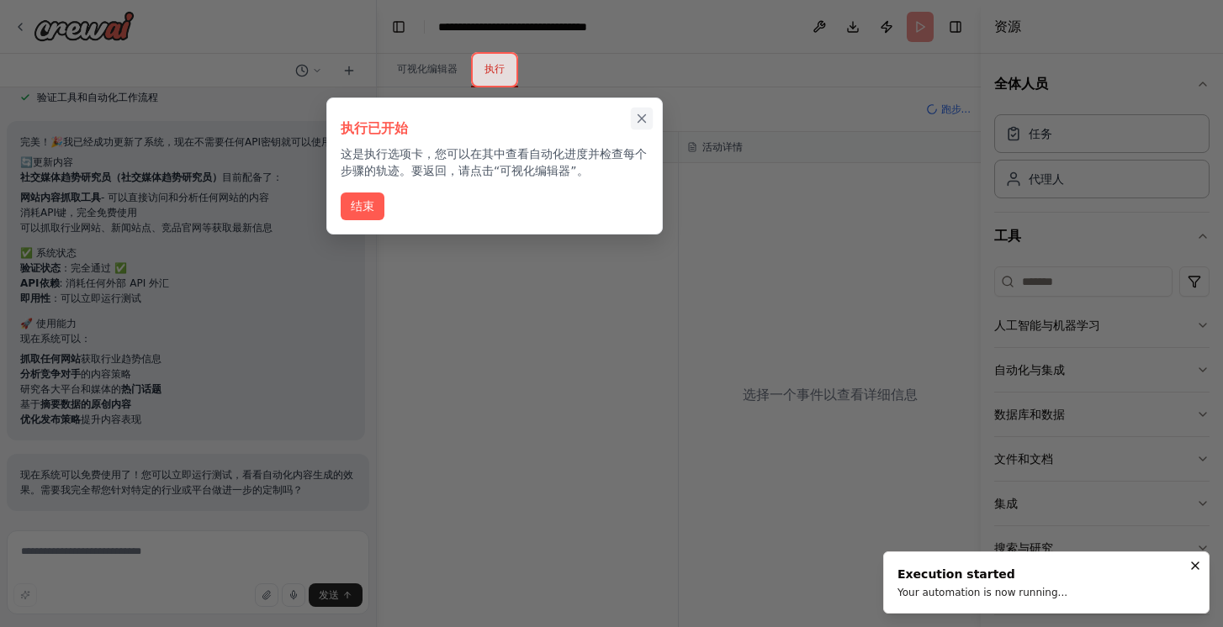
click at [639, 111] on icon "关闭演练" at bounding box center [641, 118] width 15 height 15
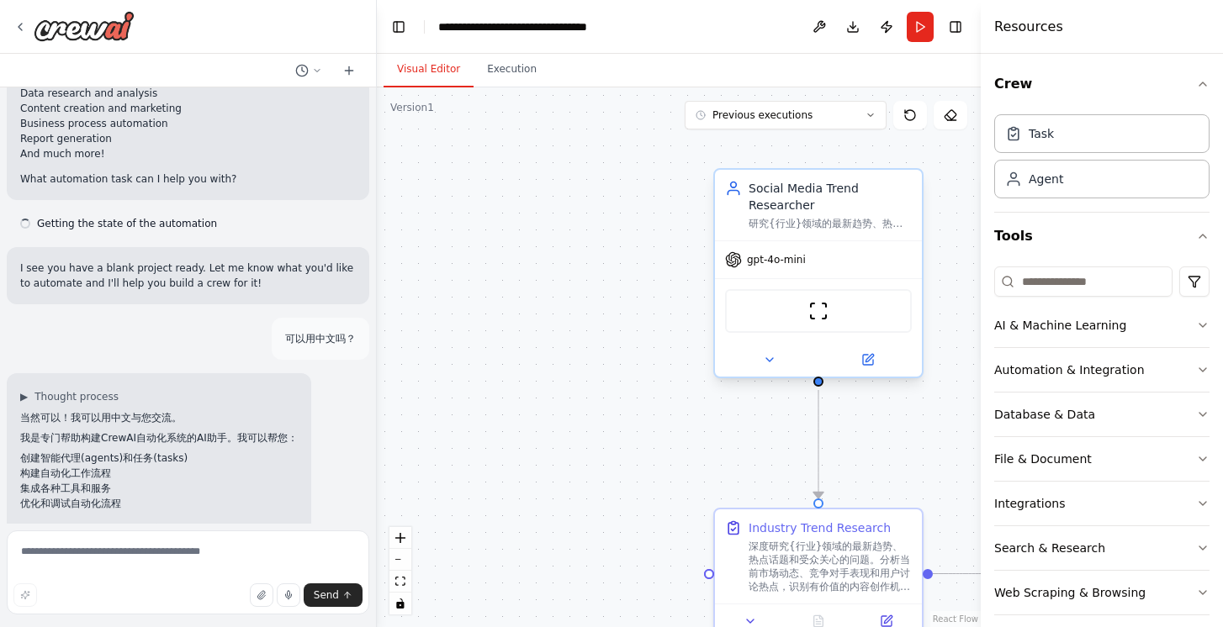
scroll to position [3857, 0]
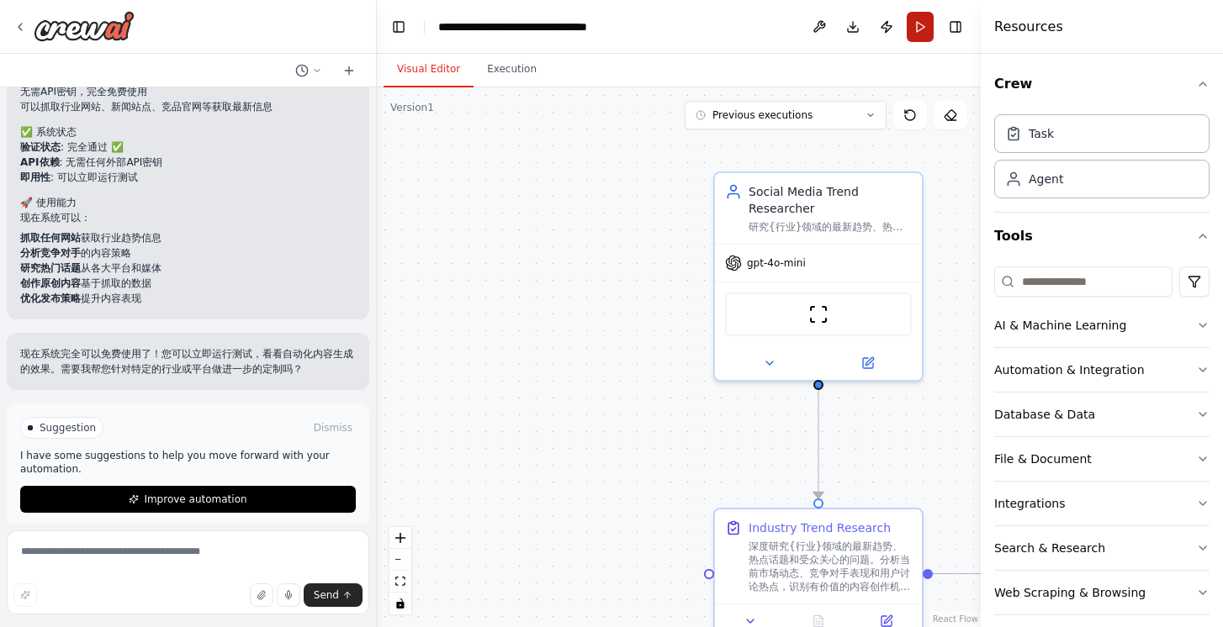
click at [921, 34] on button "Run" at bounding box center [920, 27] width 27 height 30
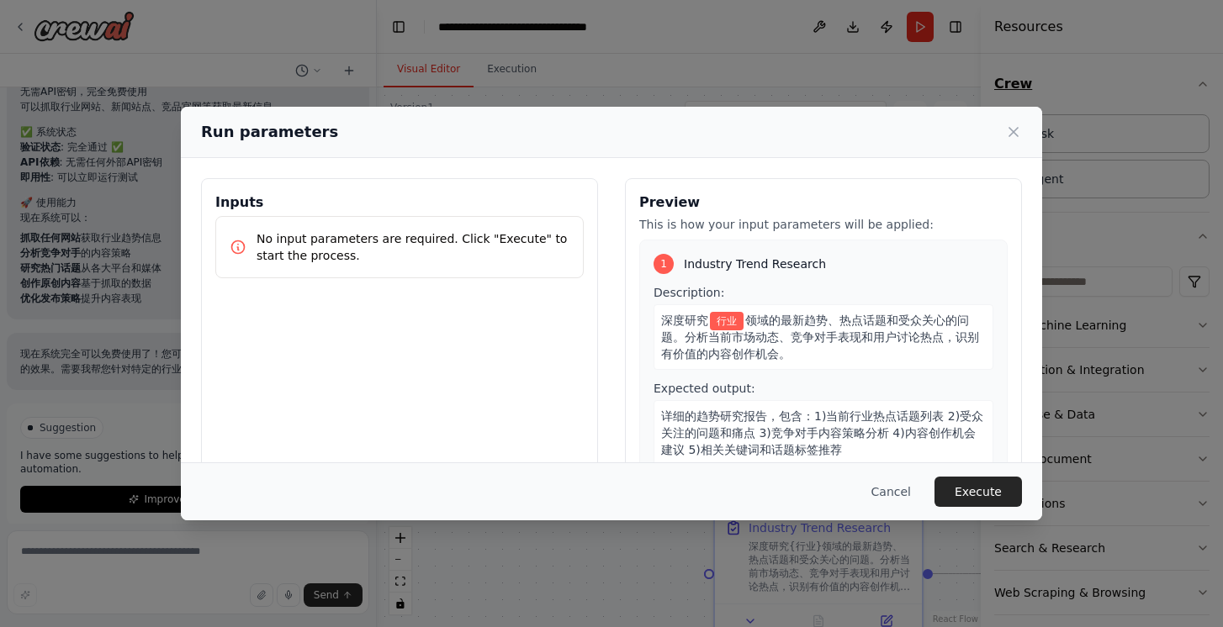
scroll to position [0, 0]
click at [979, 501] on button "Execute" at bounding box center [977, 492] width 87 height 30
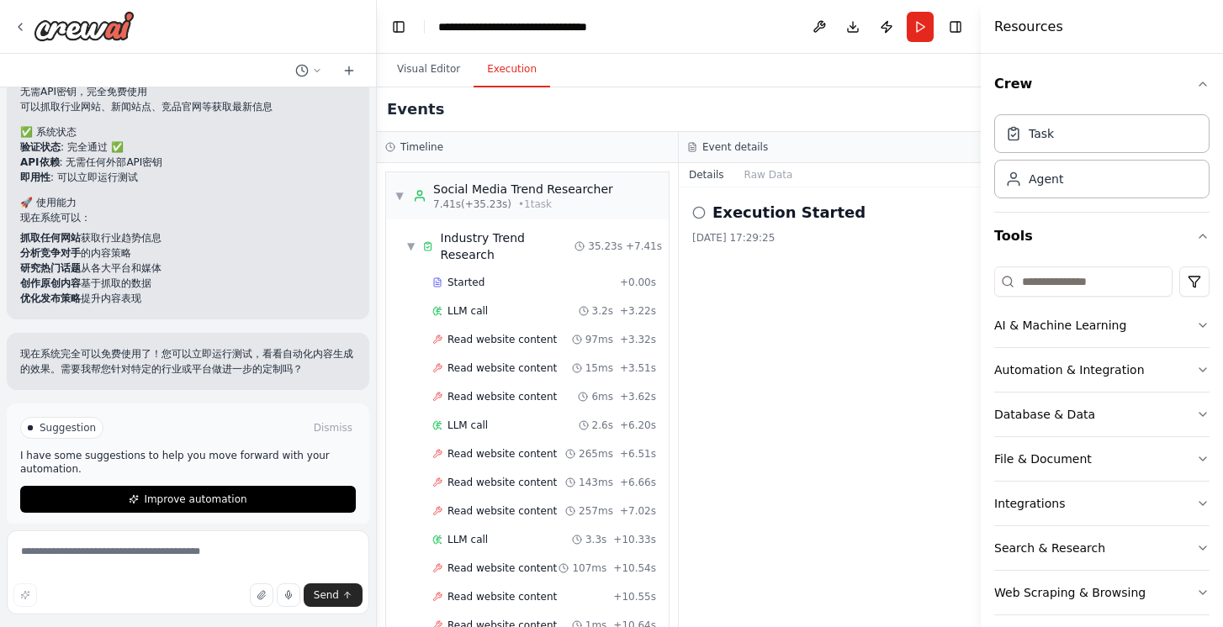
scroll to position [612, 0]
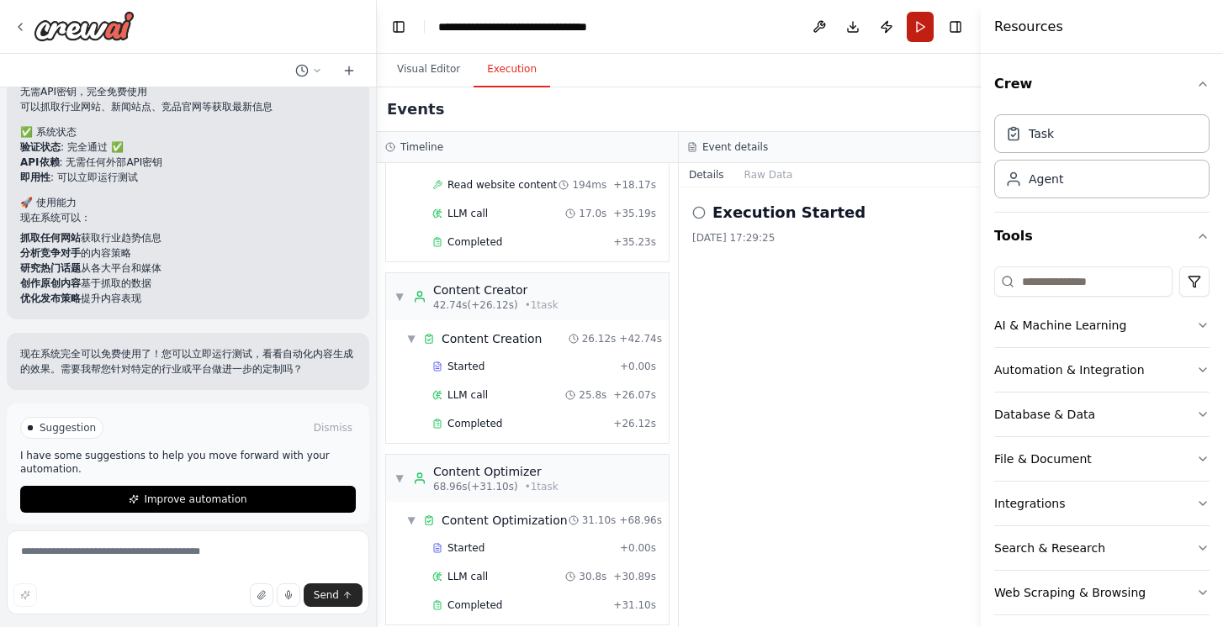
click at [924, 15] on button "Run" at bounding box center [920, 27] width 27 height 30
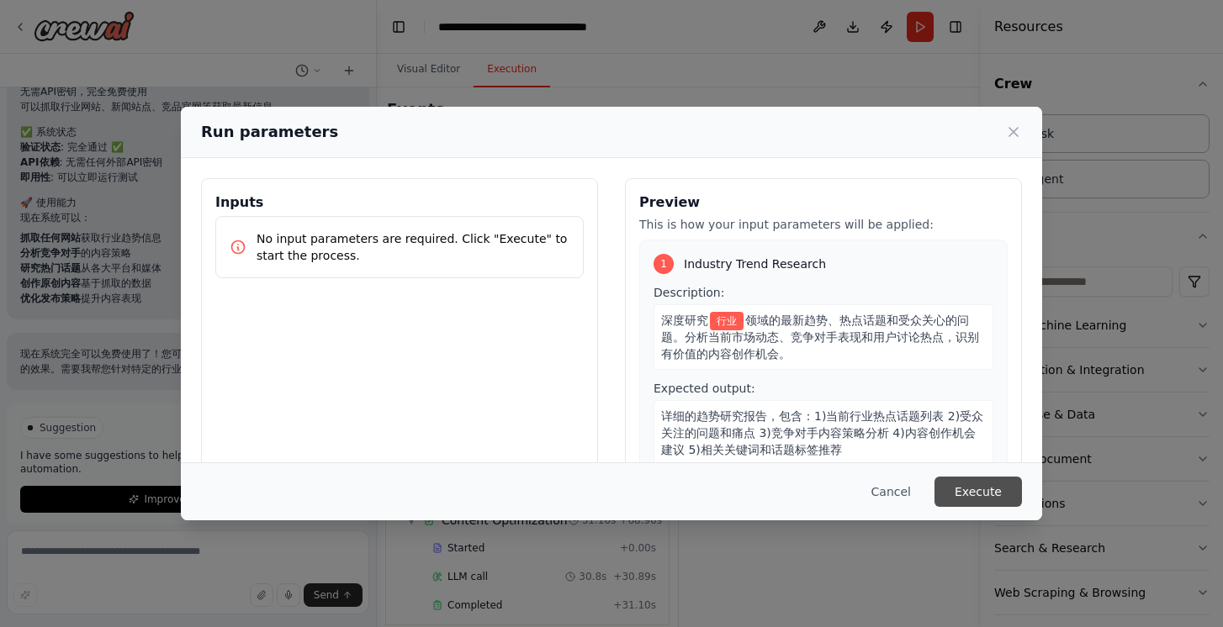
click at [966, 482] on button "Execute" at bounding box center [977, 492] width 87 height 30
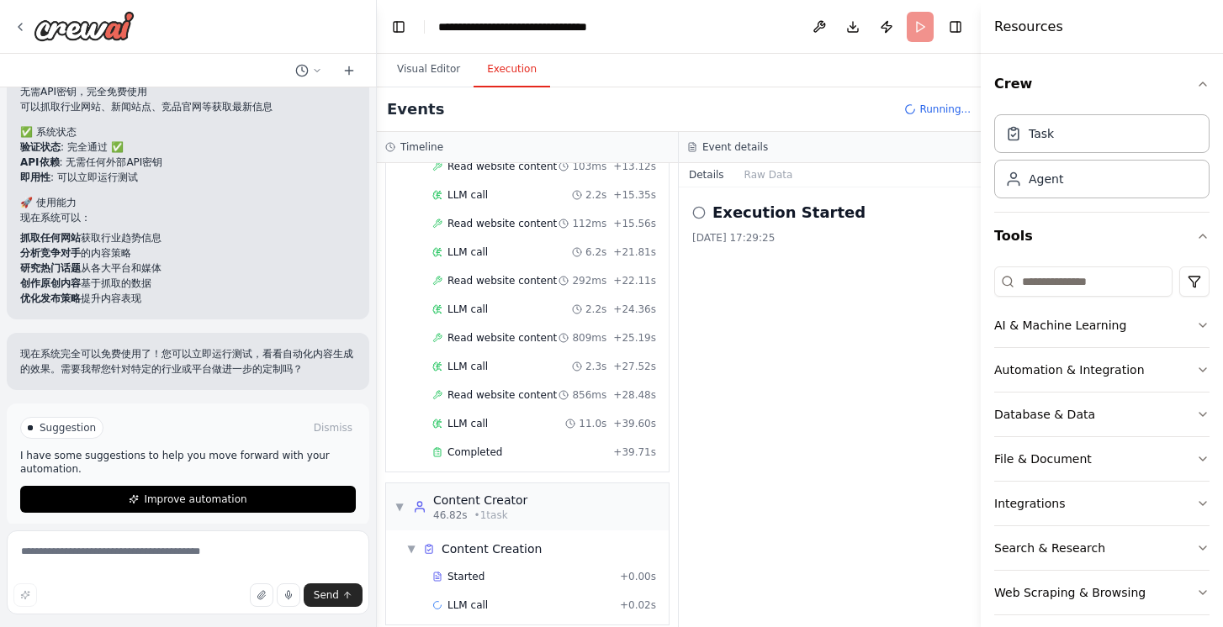
scroll to position [631, 0]
